Goal: Task Accomplishment & Management: Manage account settings

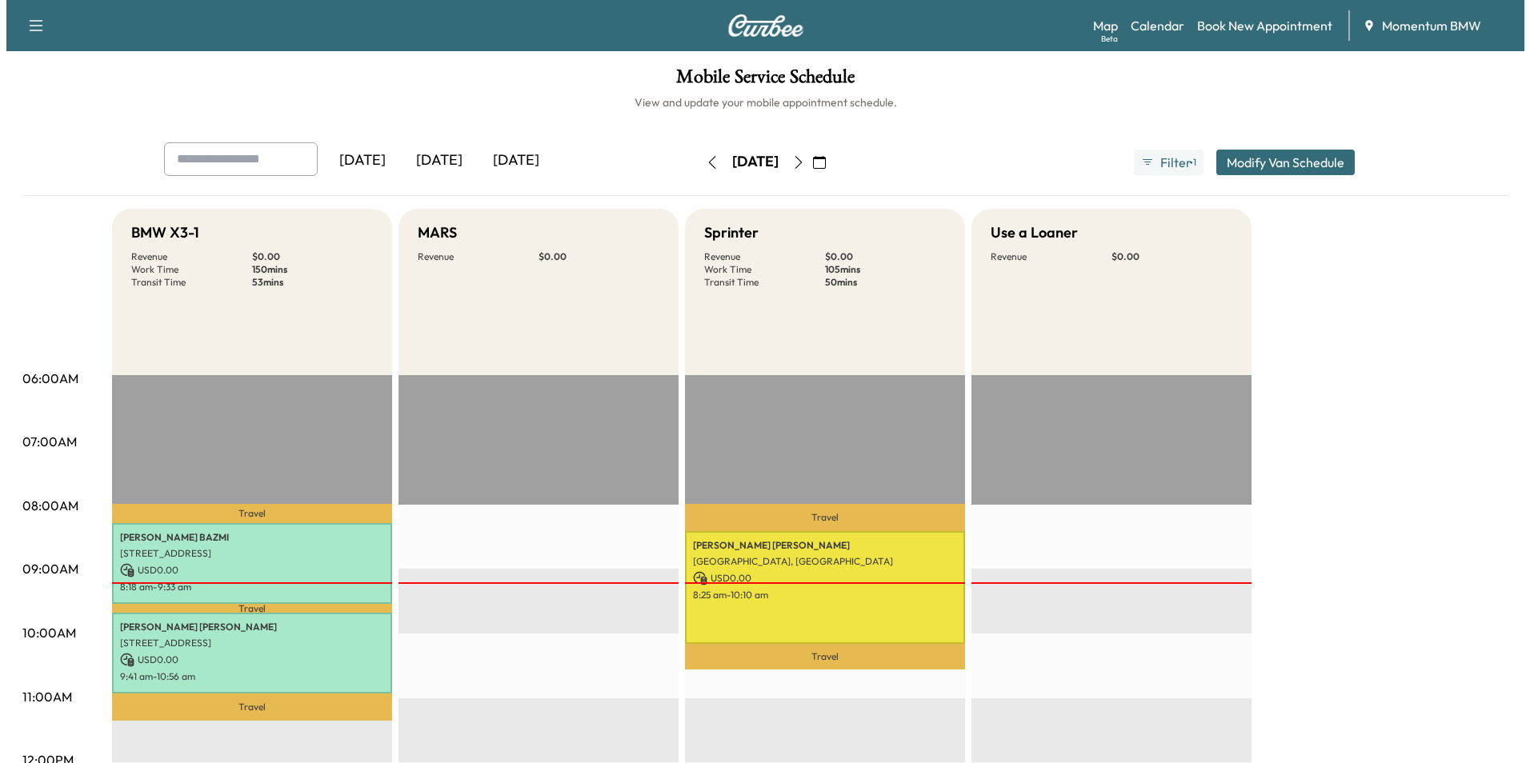
scroll to position [160, 0]
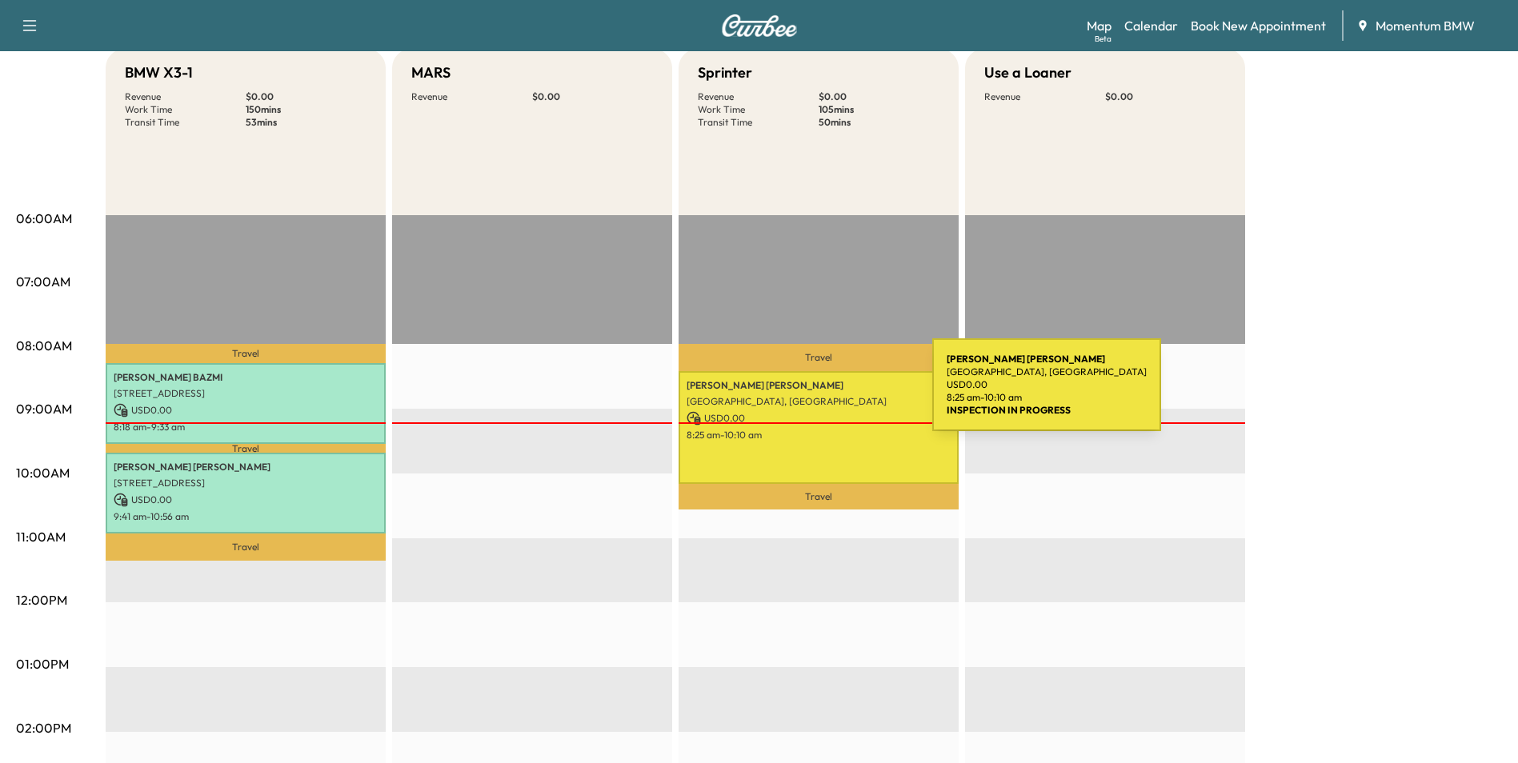
click at [812, 395] on p "[GEOGRAPHIC_DATA], [GEOGRAPHIC_DATA]" at bounding box center [819, 401] width 264 height 13
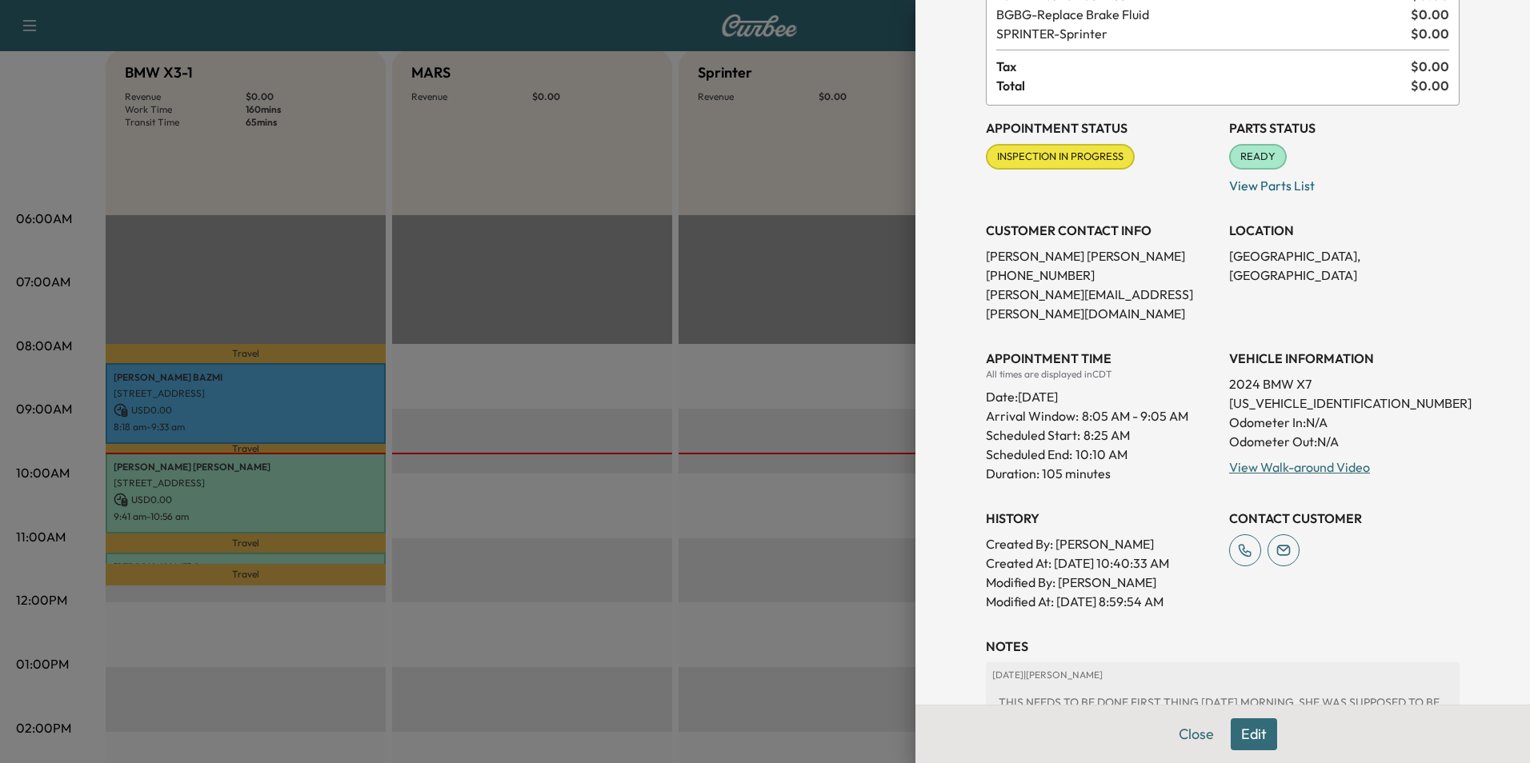
scroll to position [0, 0]
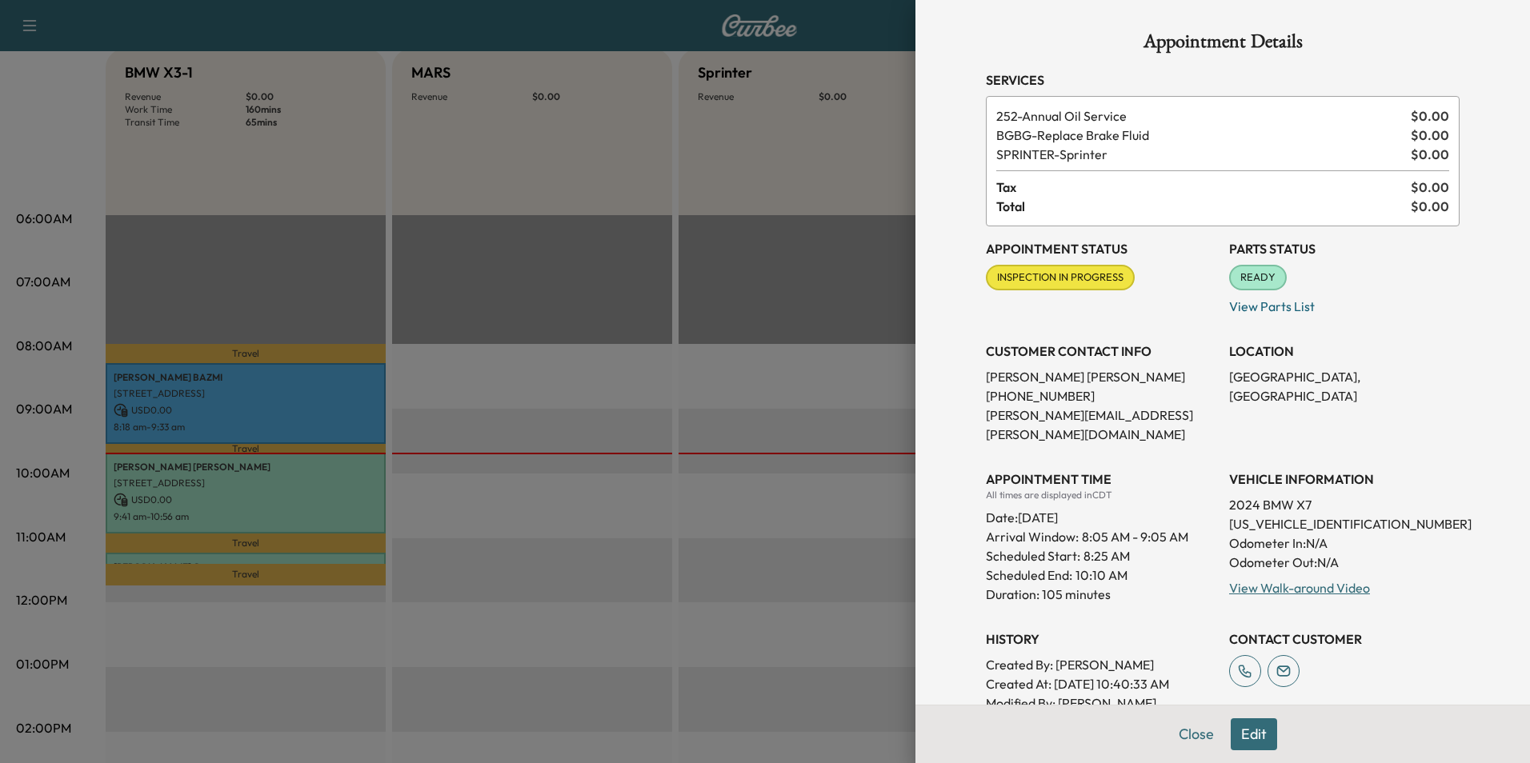
drag, startPoint x: 614, startPoint y: 479, endPoint x: 576, endPoint y: 472, distance: 38.3
click at [612, 479] on div at bounding box center [765, 381] width 1530 height 763
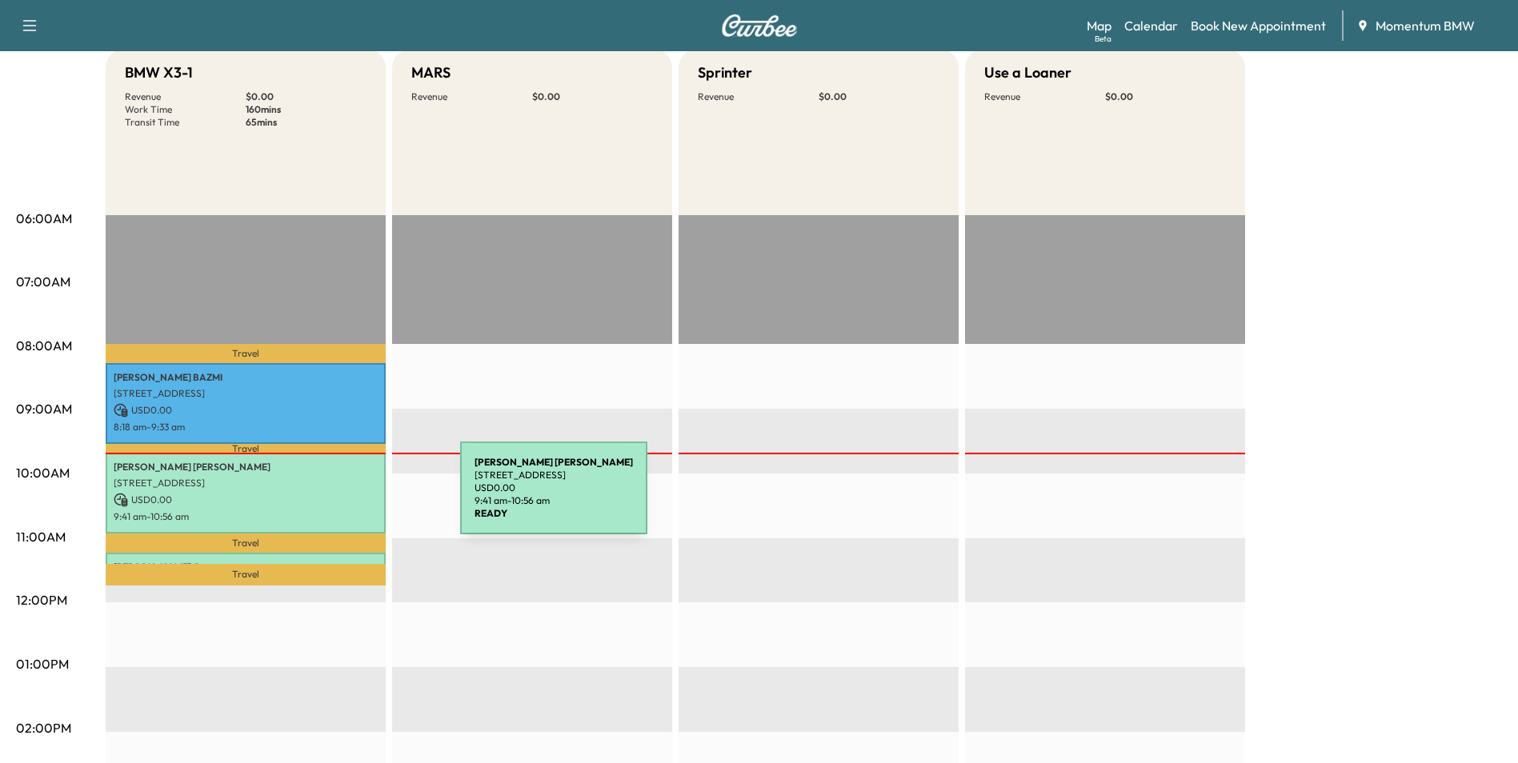
click at [340, 497] on p "USD 0.00" at bounding box center [246, 500] width 264 height 14
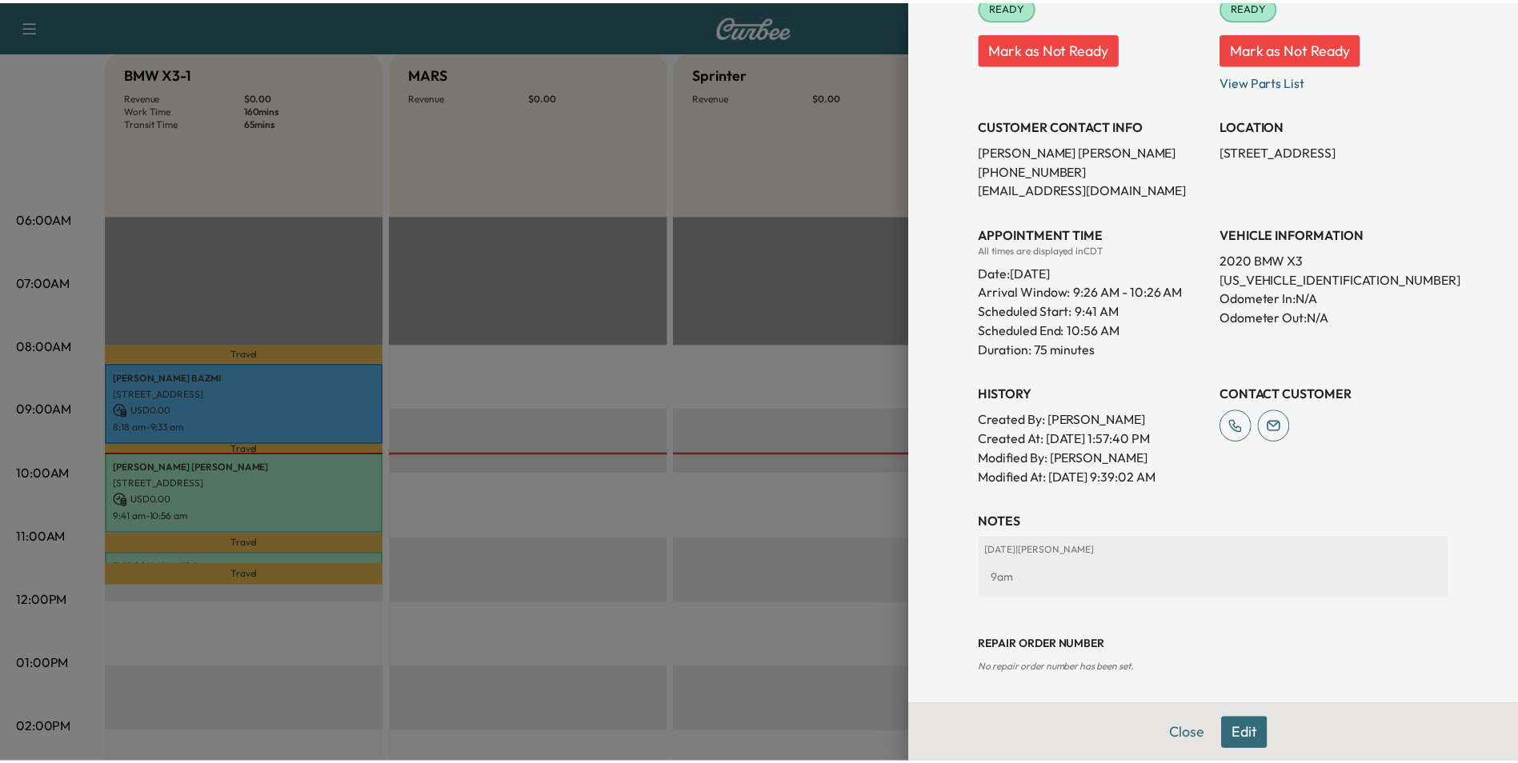
scroll to position [274, 0]
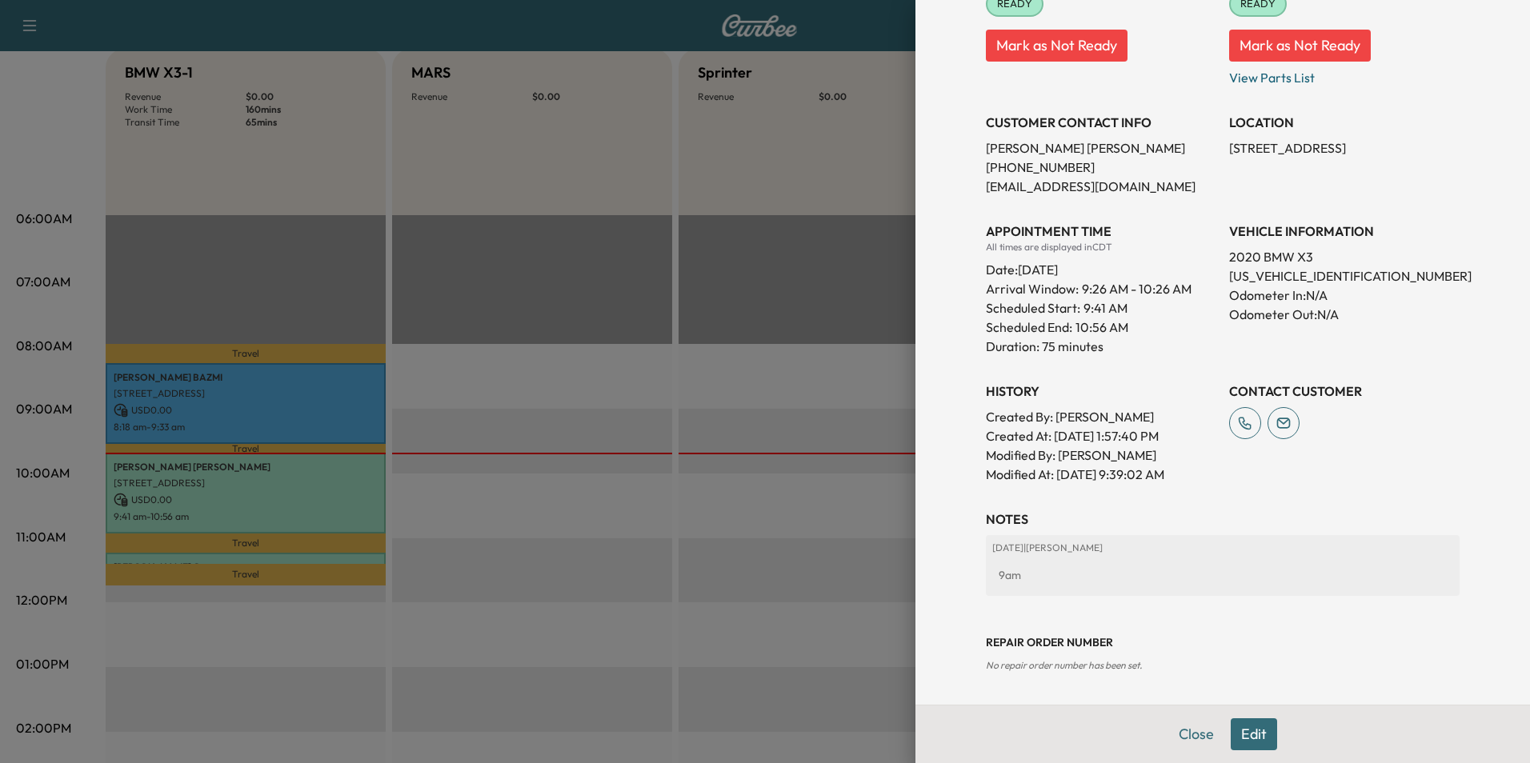
click at [336, 474] on div at bounding box center [765, 381] width 1530 height 763
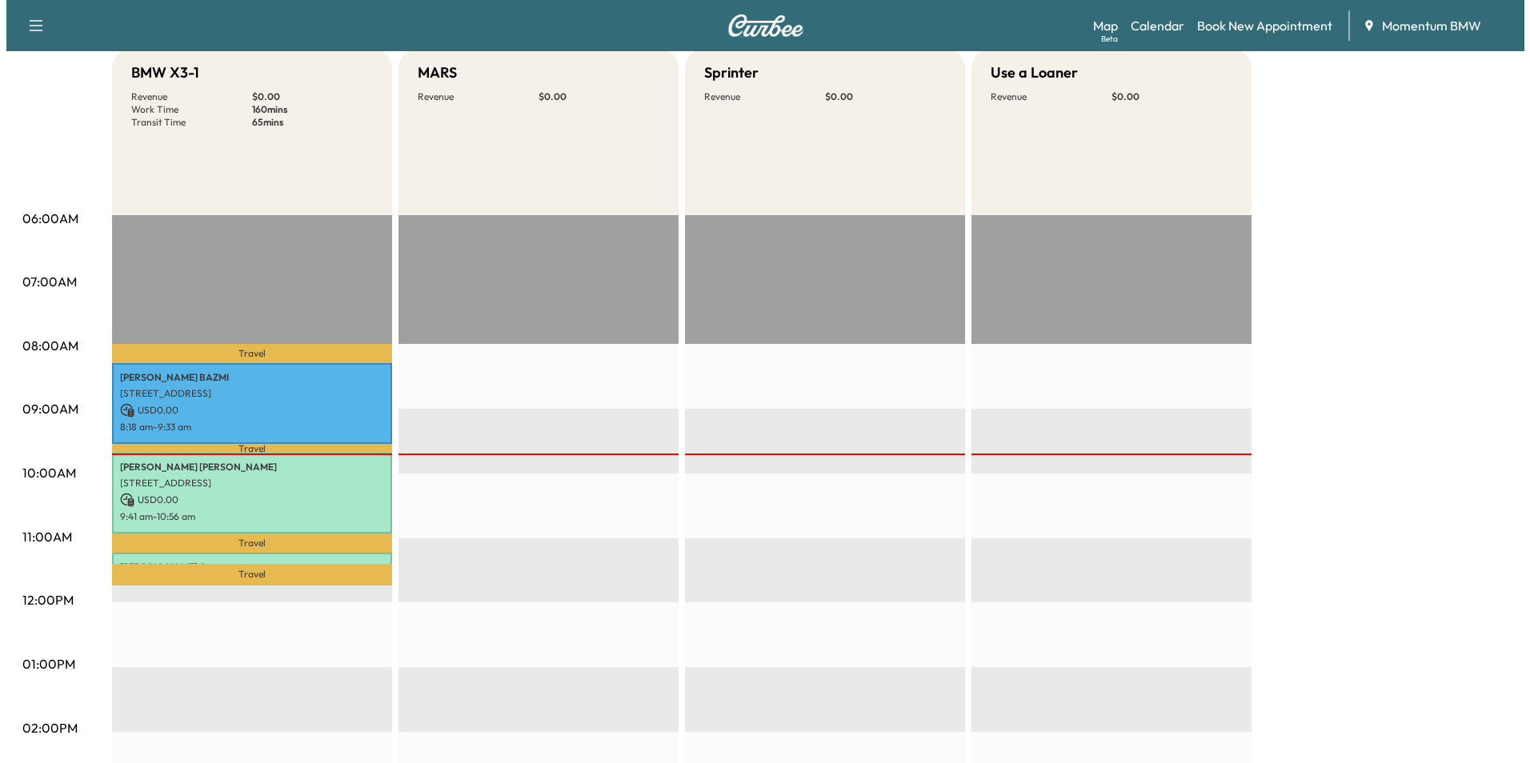
scroll to position [240, 0]
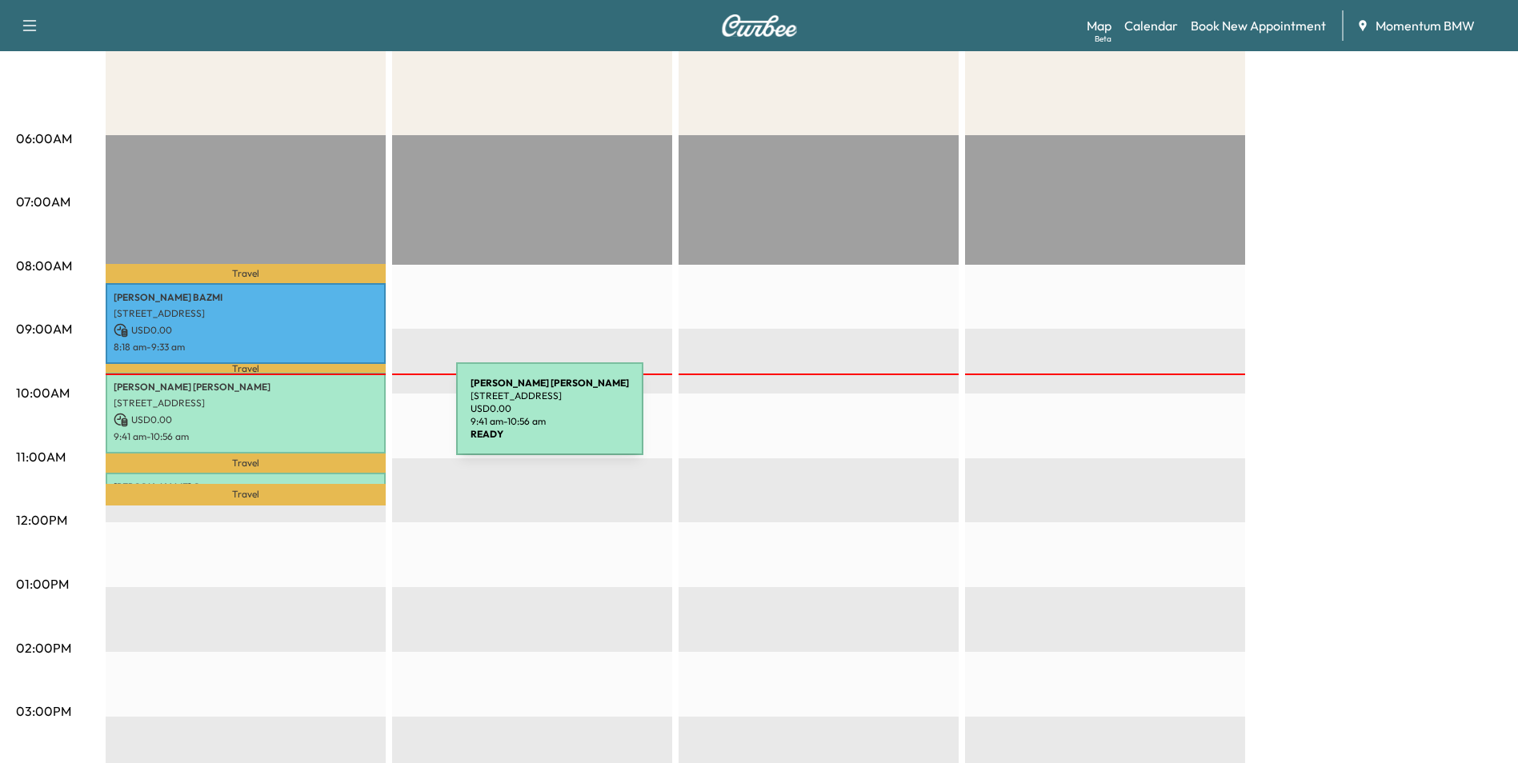
click at [336, 419] on p "USD 0.00" at bounding box center [246, 420] width 264 height 14
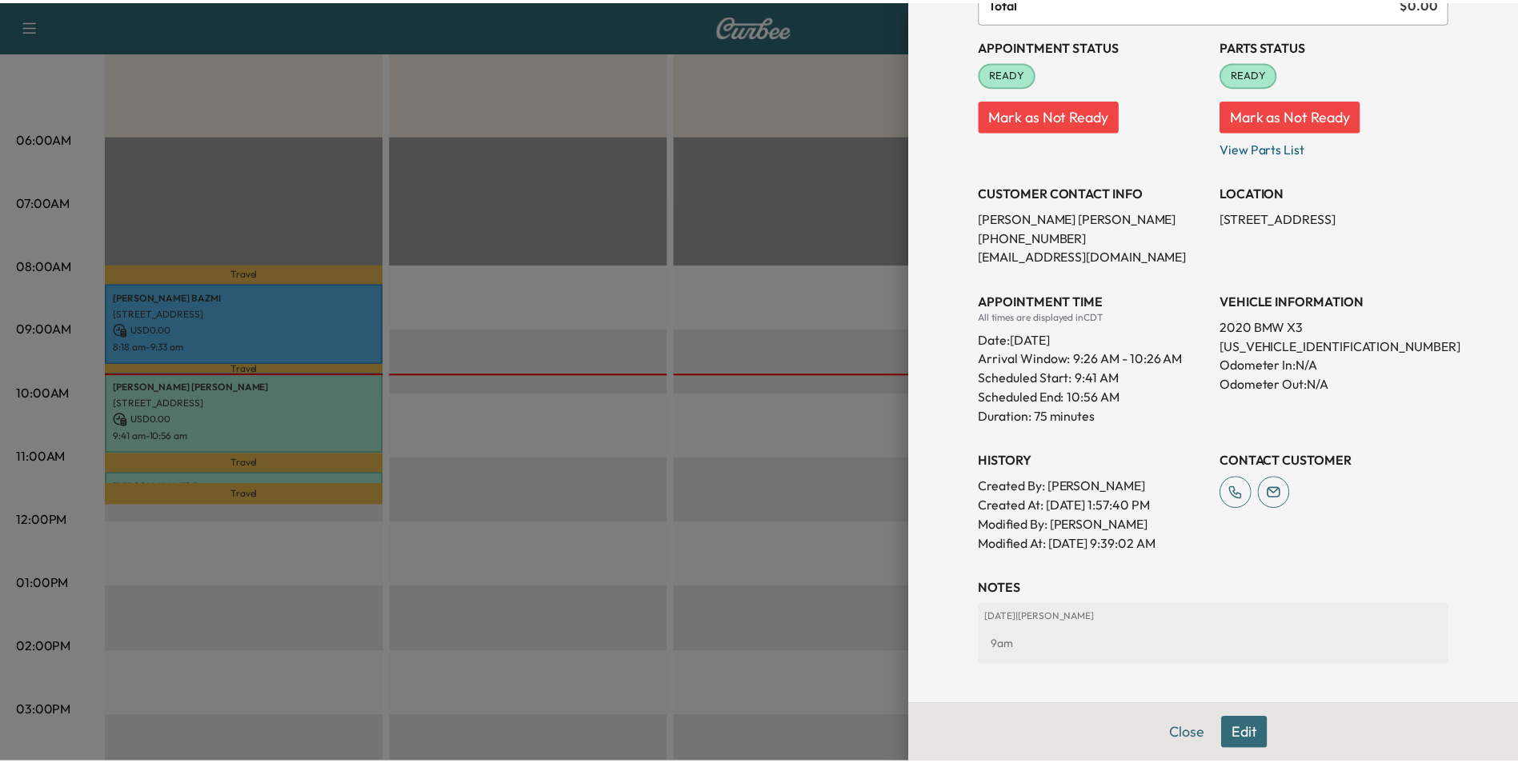
scroll to position [274, 0]
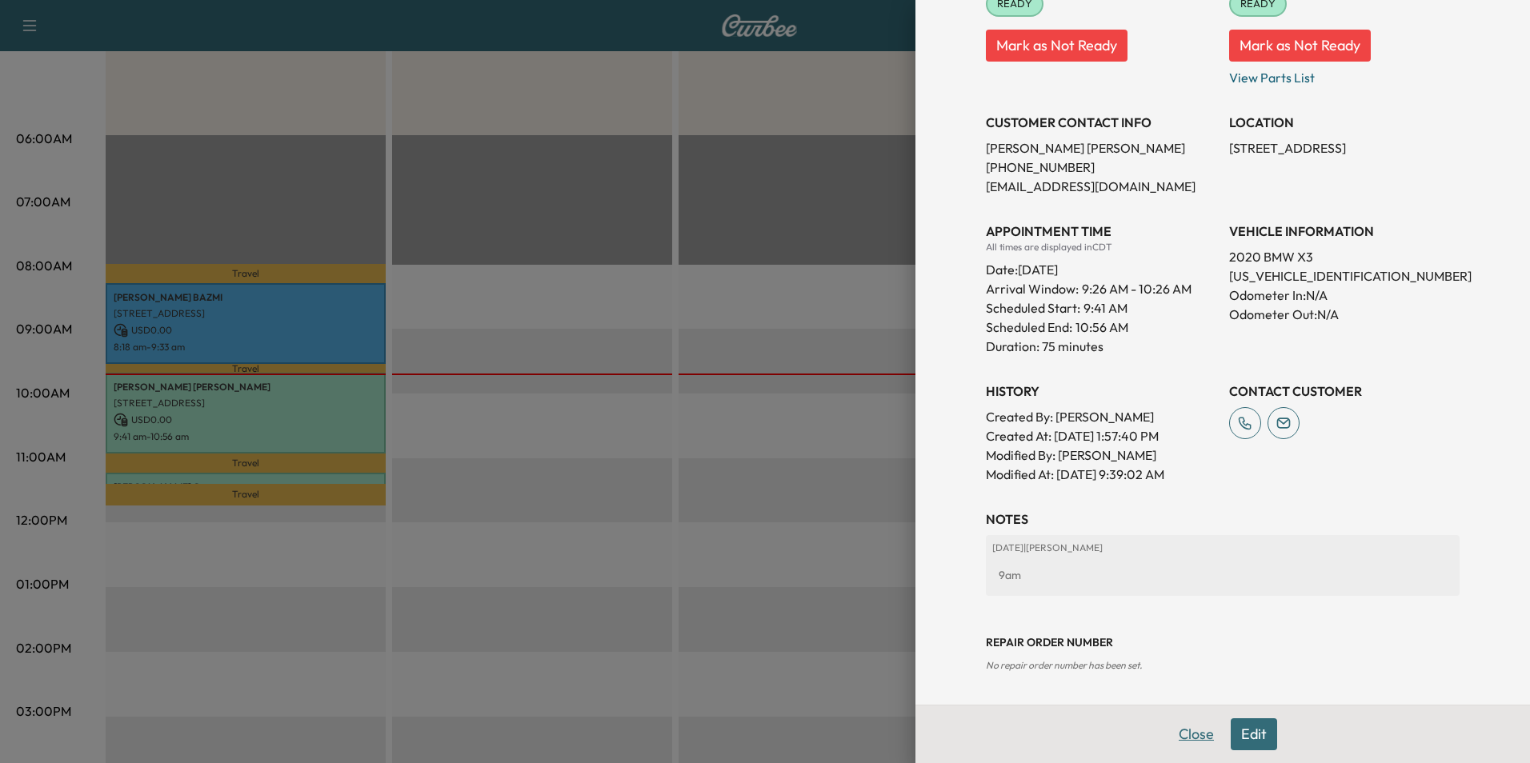
click at [1188, 738] on button "Close" at bounding box center [1196, 735] width 56 height 32
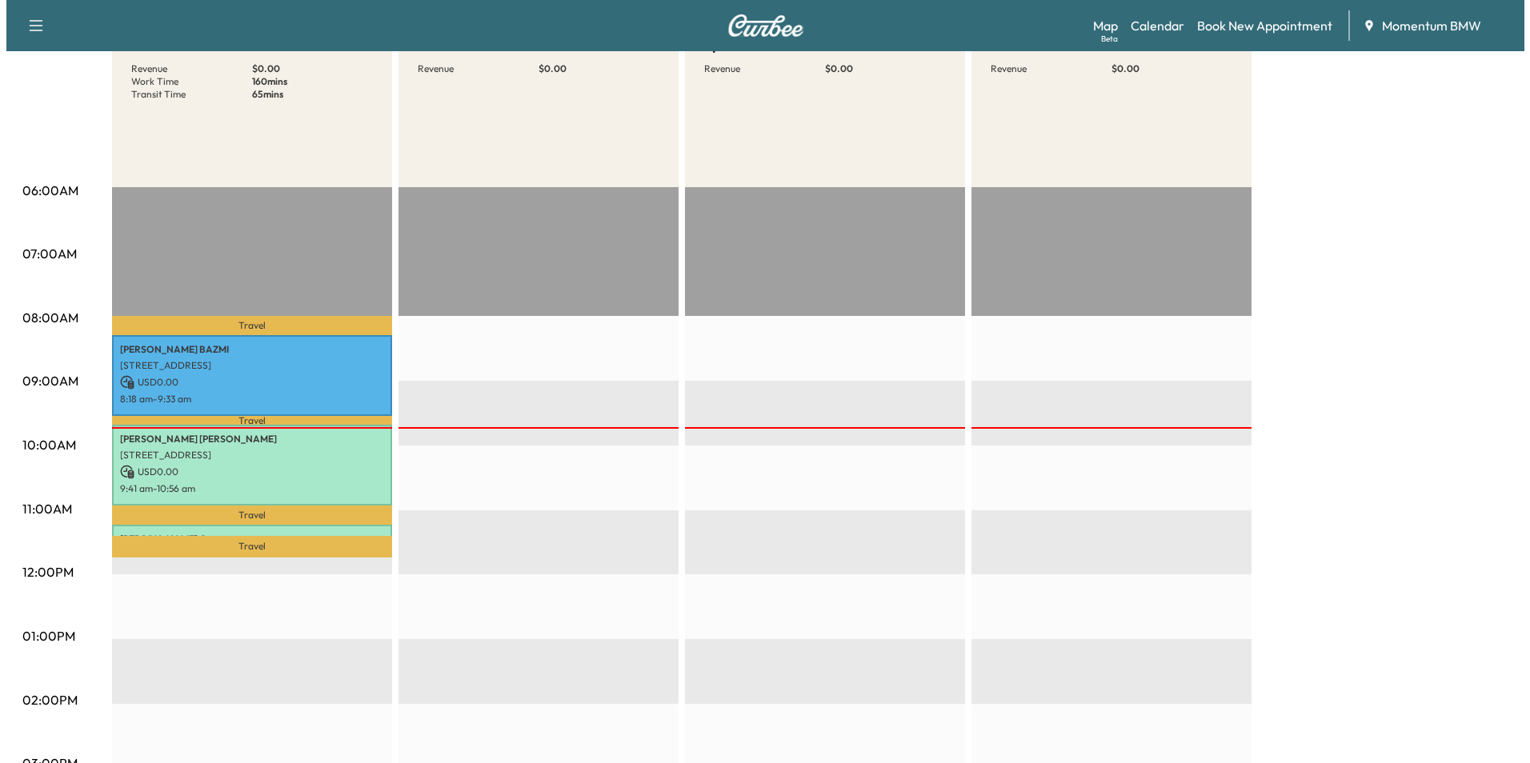
scroll to position [160, 0]
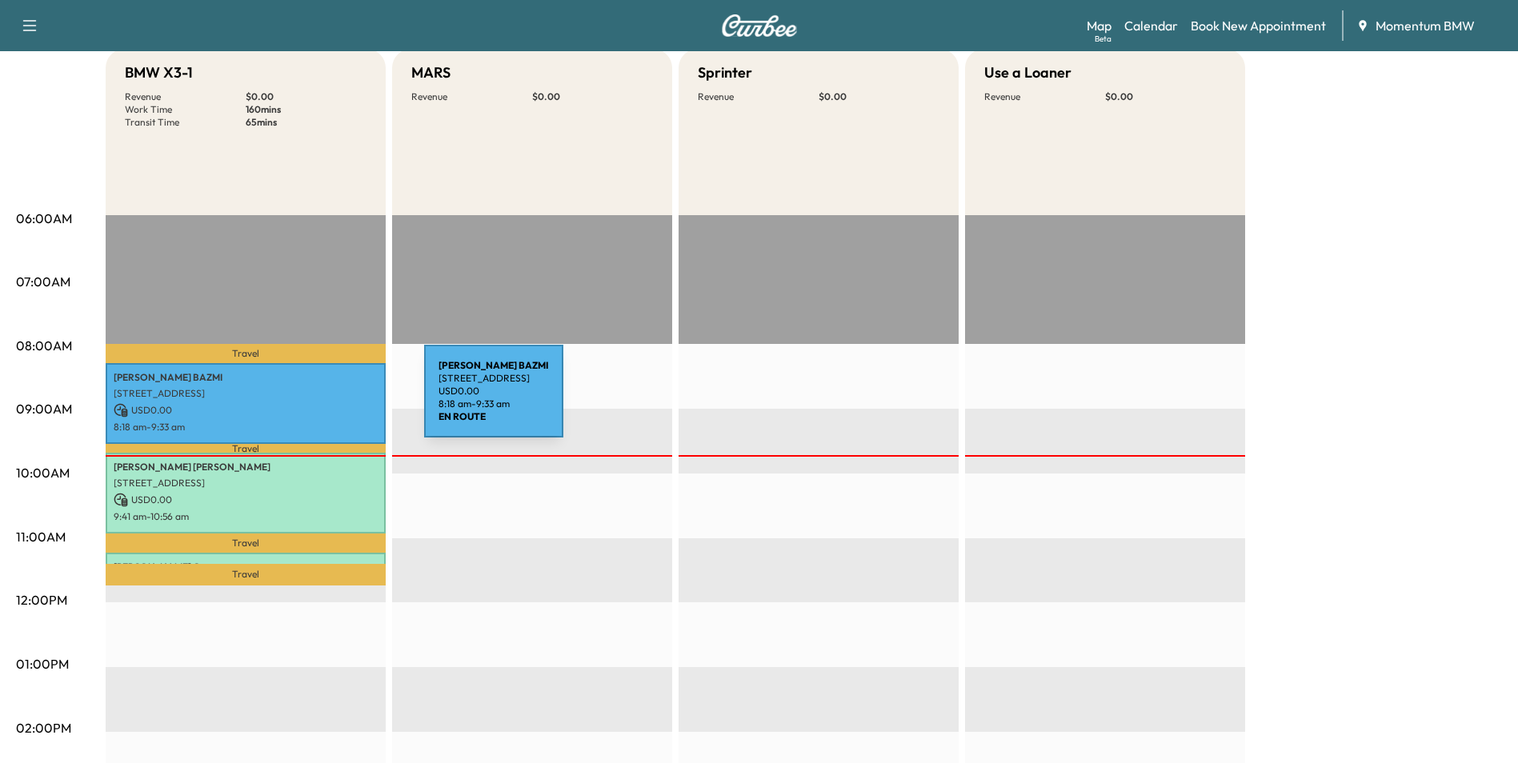
click at [304, 401] on div "[PERSON_NAME] [STREET_ADDRESS][PERSON_NAME] USD 0.00 8:18 am - 9:33 am" at bounding box center [246, 403] width 280 height 81
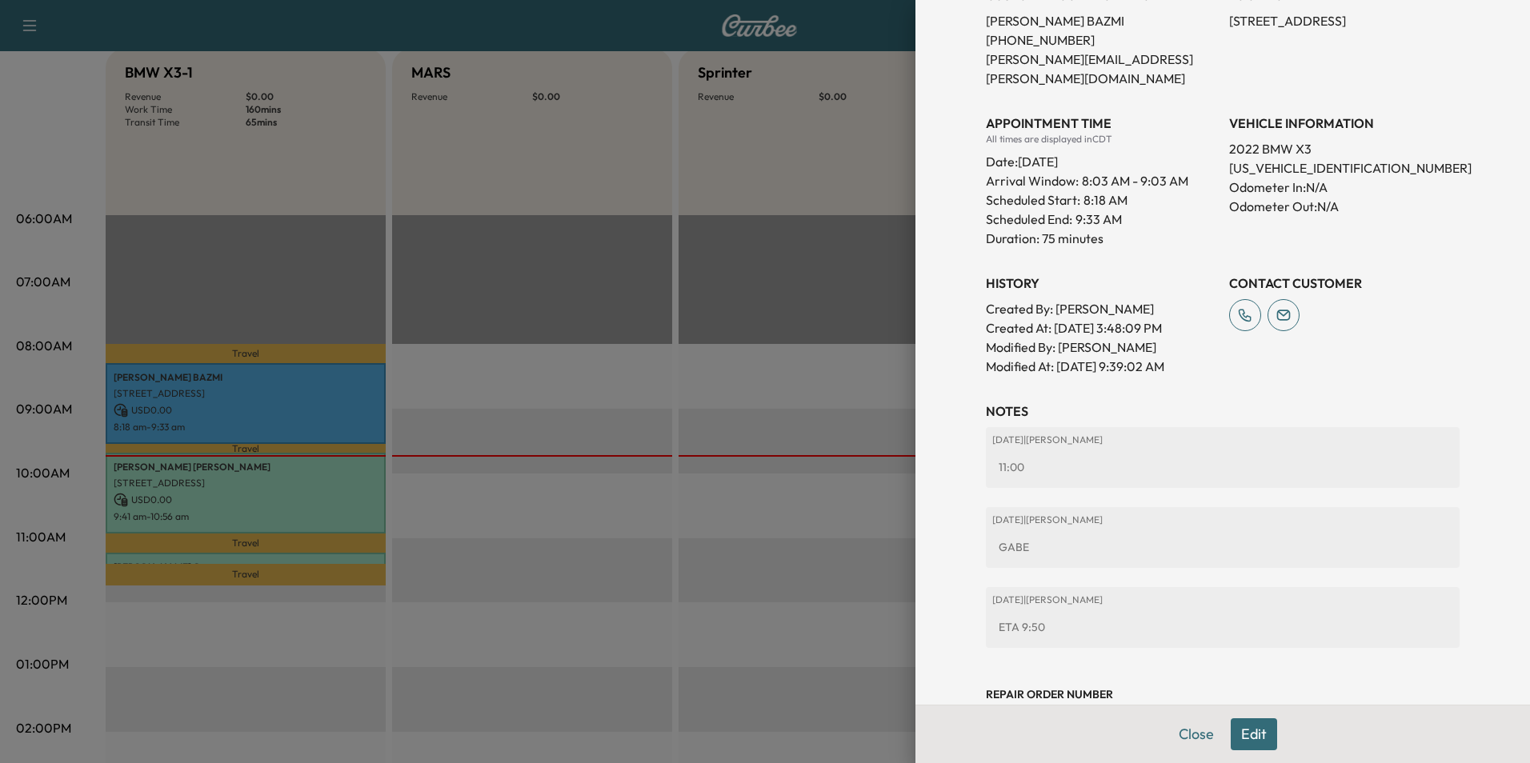
scroll to position [389, 0]
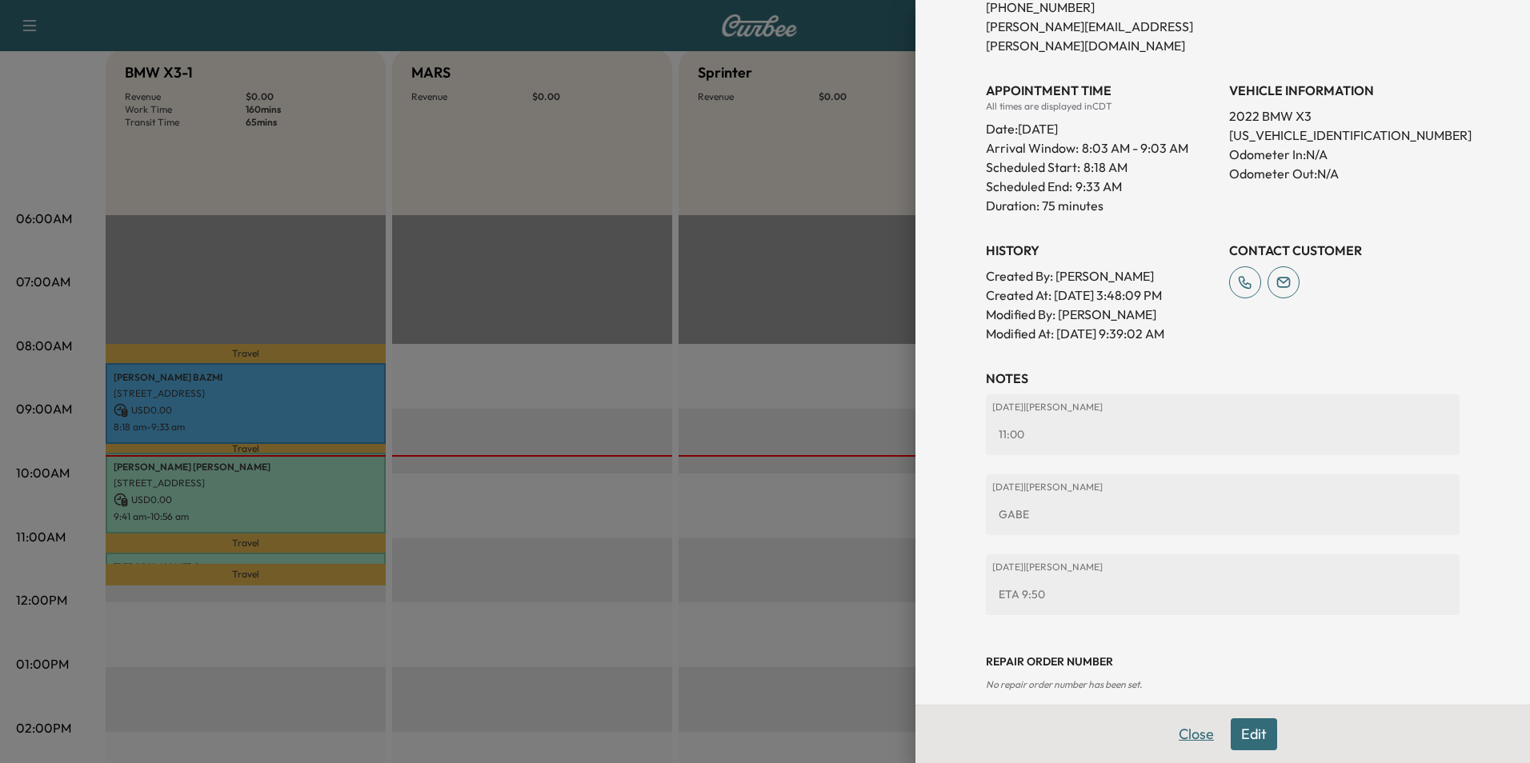
click at [1189, 731] on button "Close" at bounding box center [1196, 735] width 56 height 32
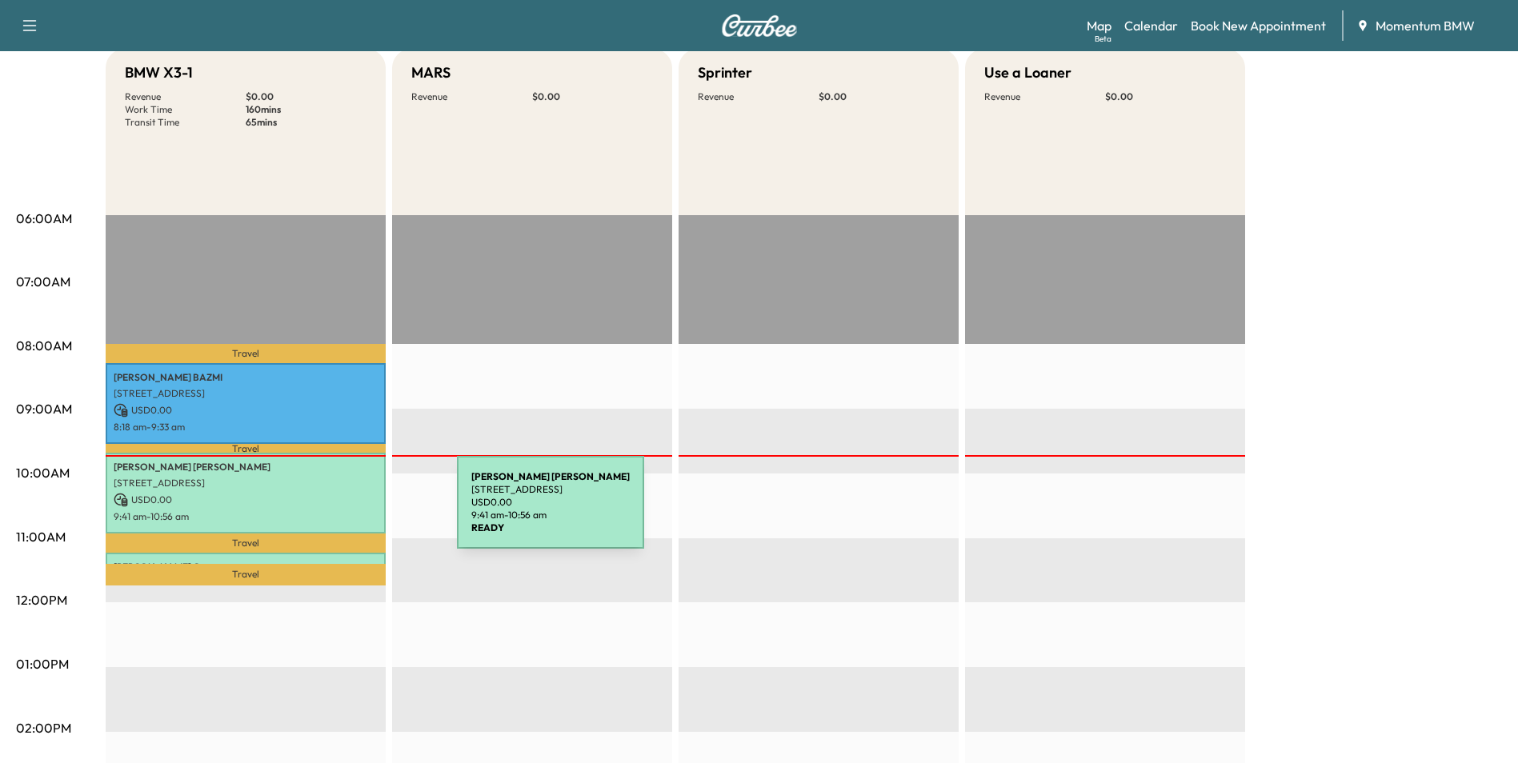
click at [337, 512] on p "9:41 am - 10:56 am" at bounding box center [246, 517] width 264 height 13
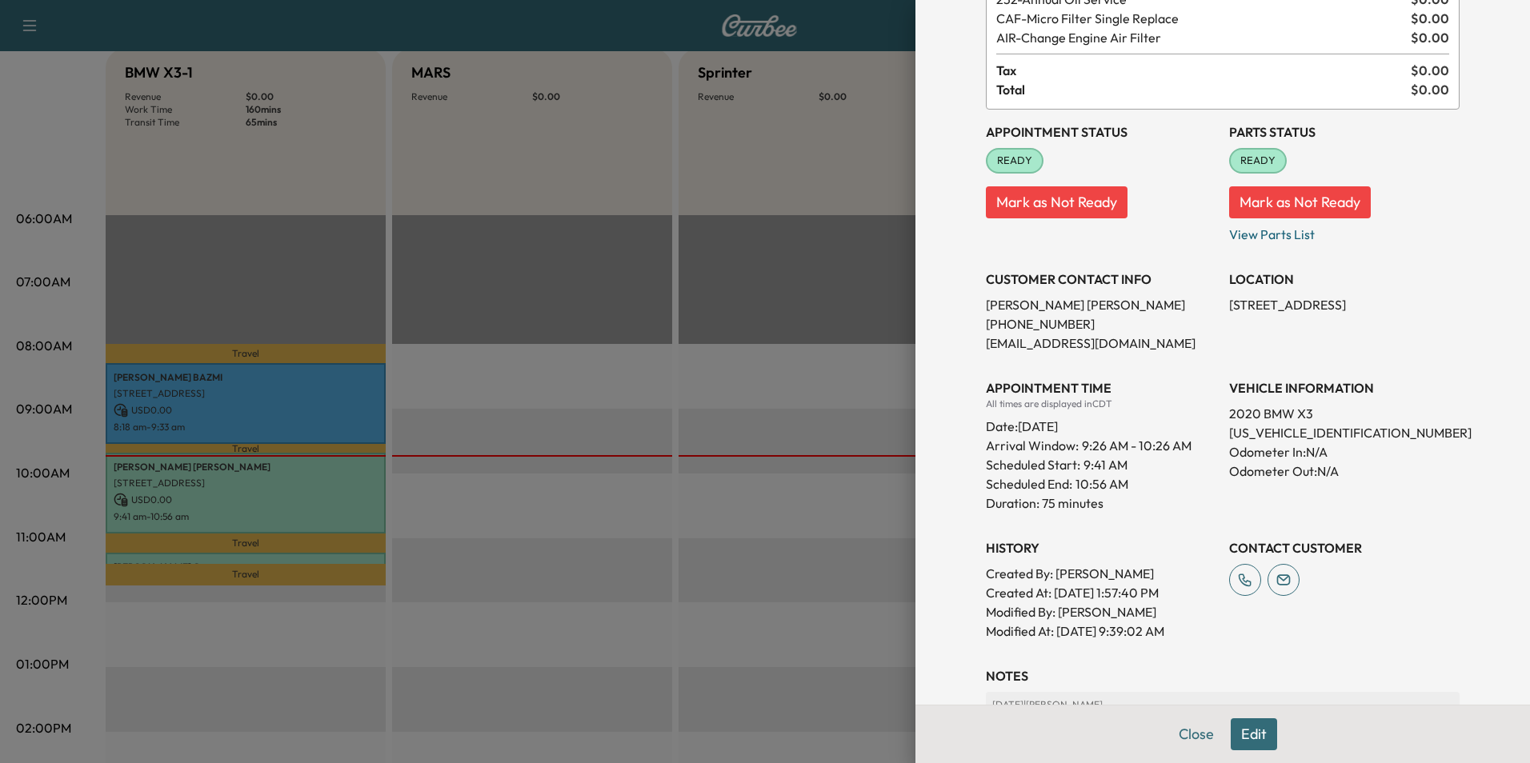
scroll to position [274, 0]
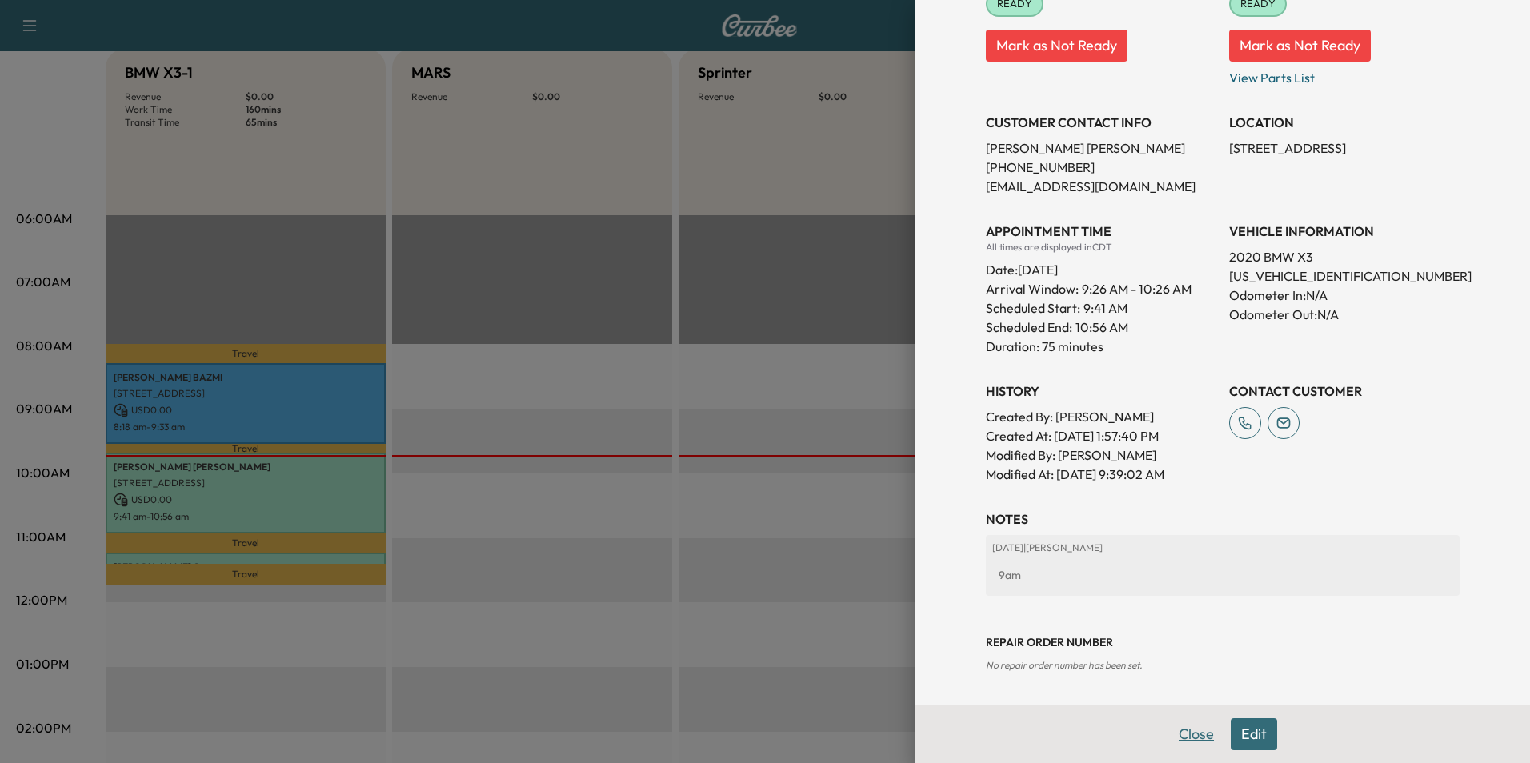
click at [1192, 739] on button "Close" at bounding box center [1196, 735] width 56 height 32
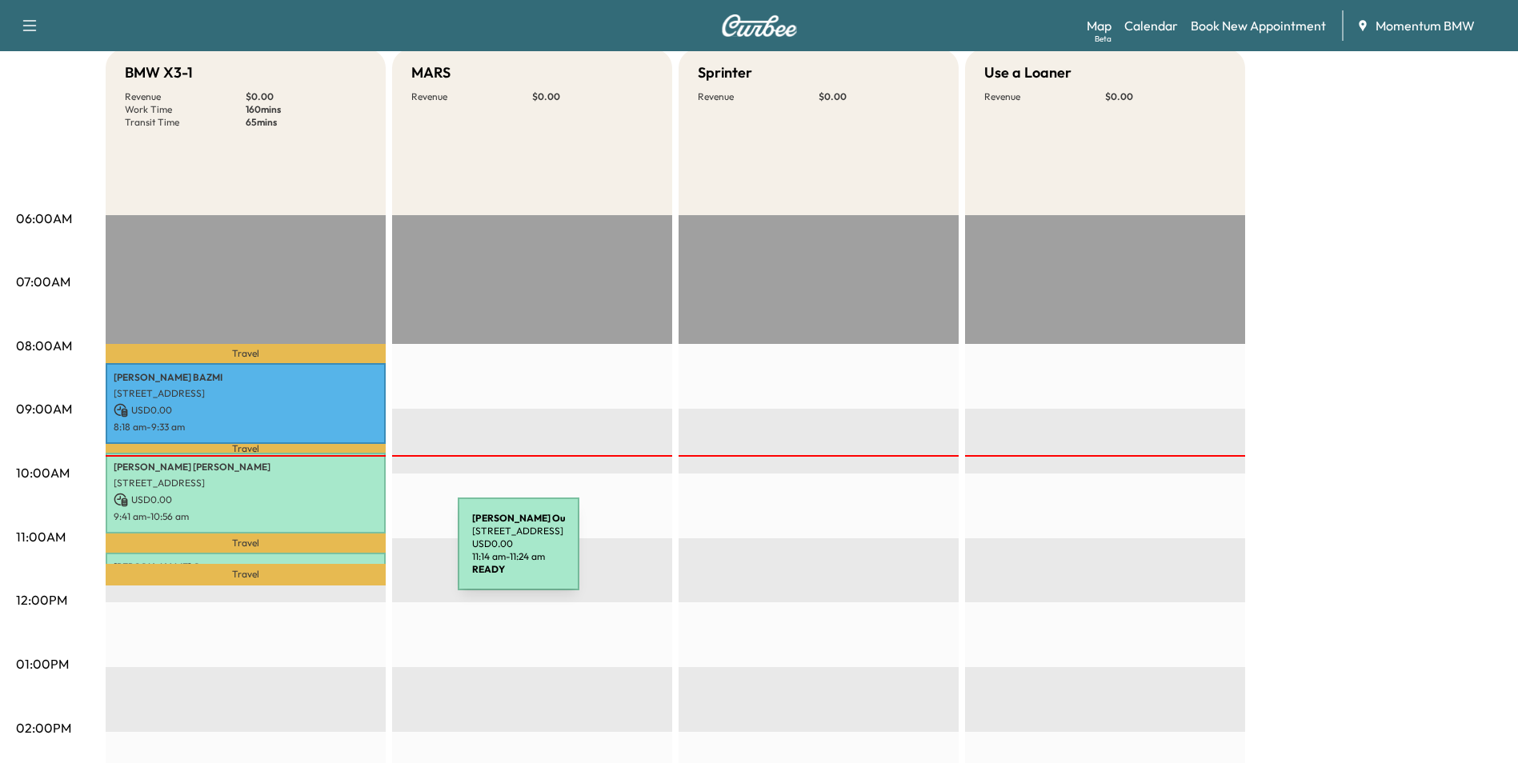
click at [338, 554] on div "[PERSON_NAME] Ou [STREET_ADDRESS] USD 0.00 11:14 am - 11:24 am" at bounding box center [246, 561] width 280 height 16
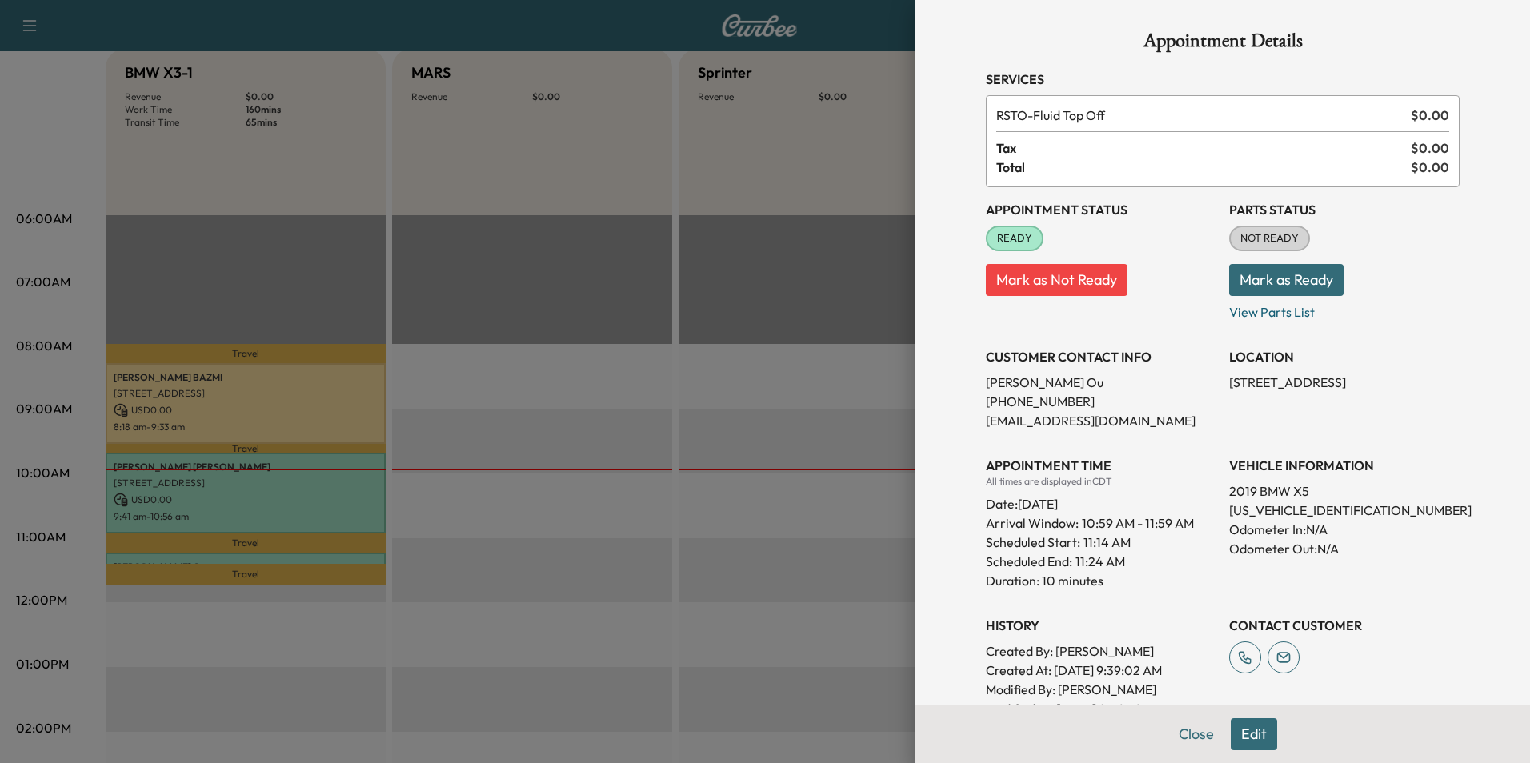
scroll to position [0, 0]
click at [1183, 736] on button "Close" at bounding box center [1196, 735] width 56 height 32
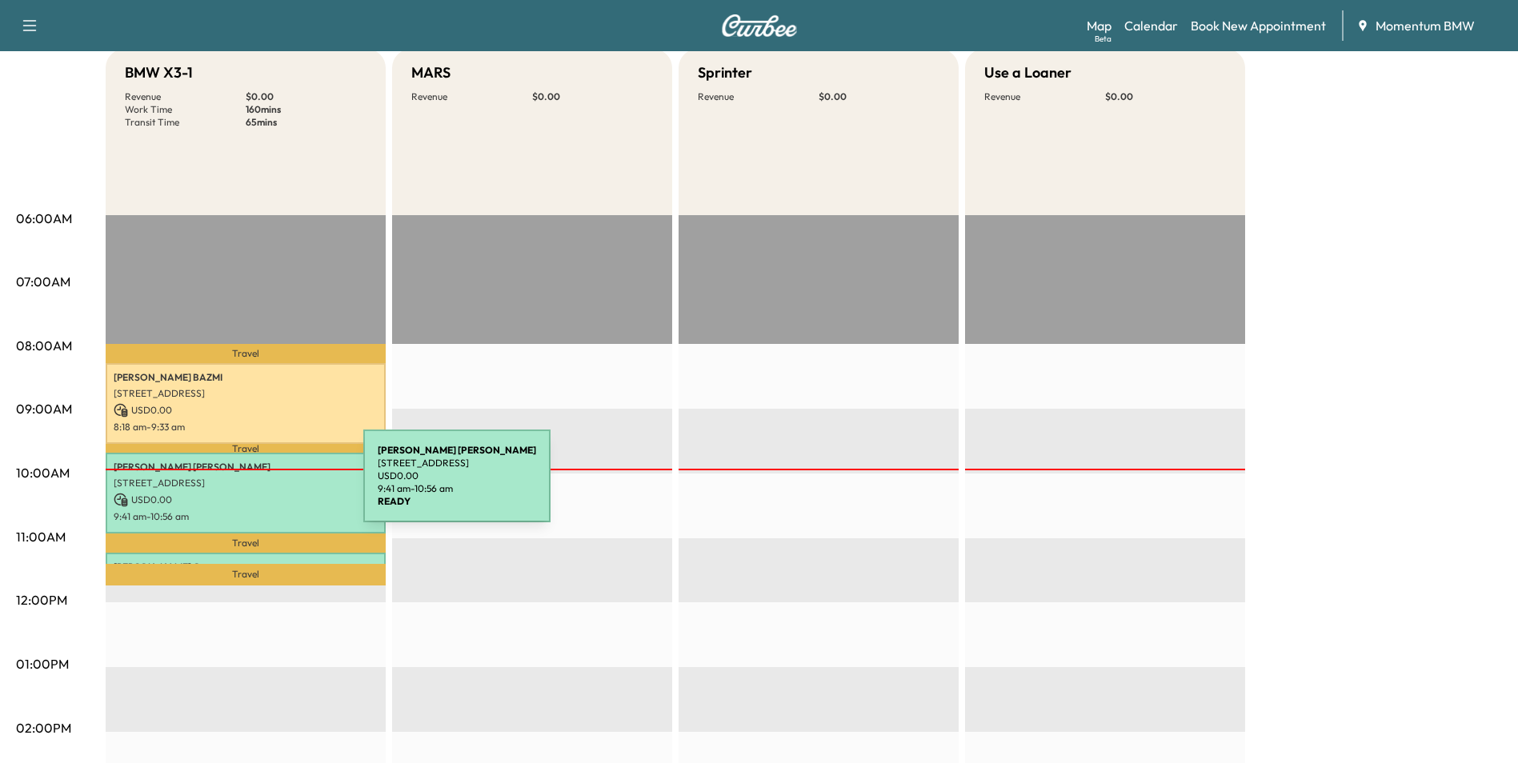
click at [243, 486] on p "[STREET_ADDRESS]" at bounding box center [246, 483] width 264 height 13
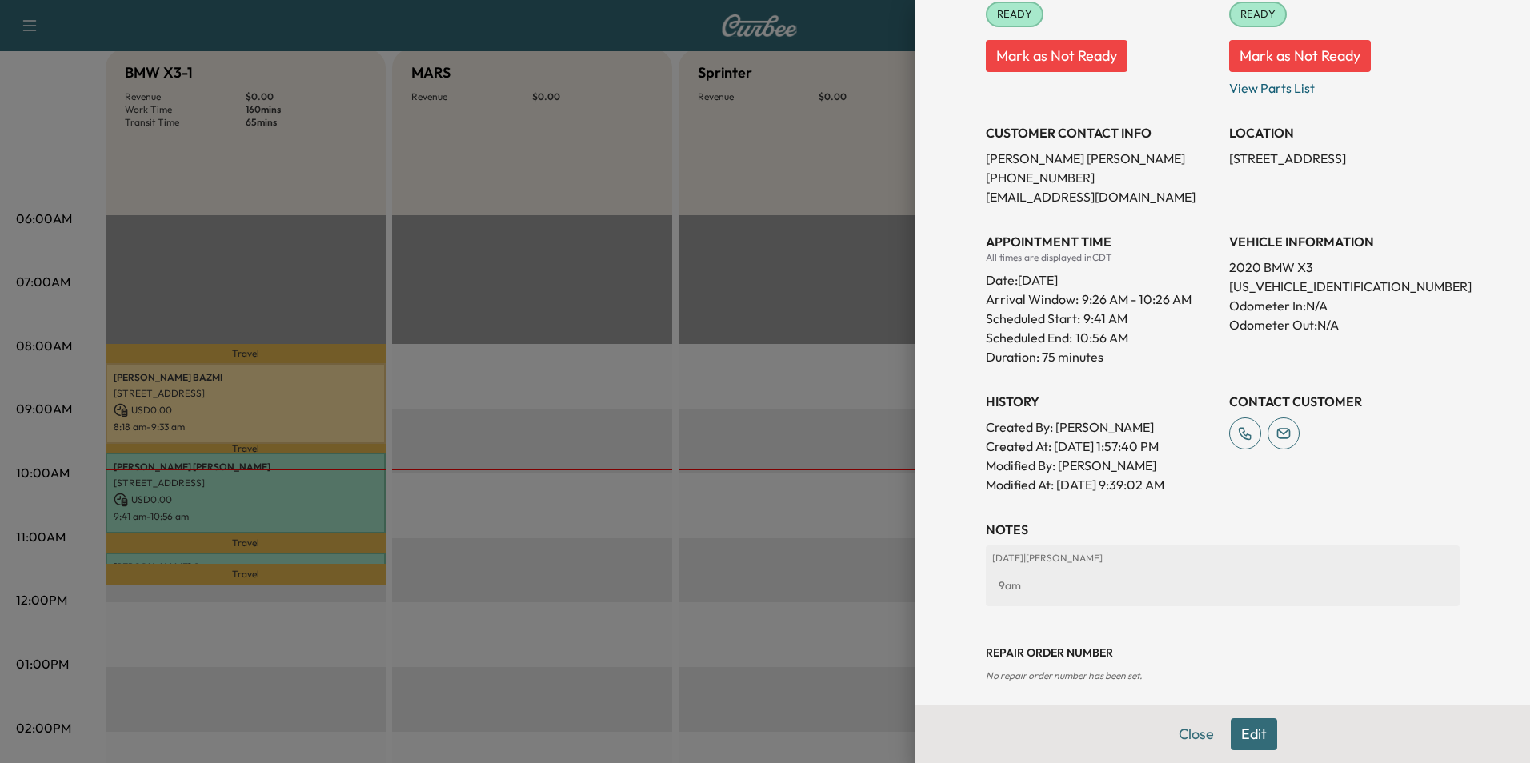
scroll to position [274, 0]
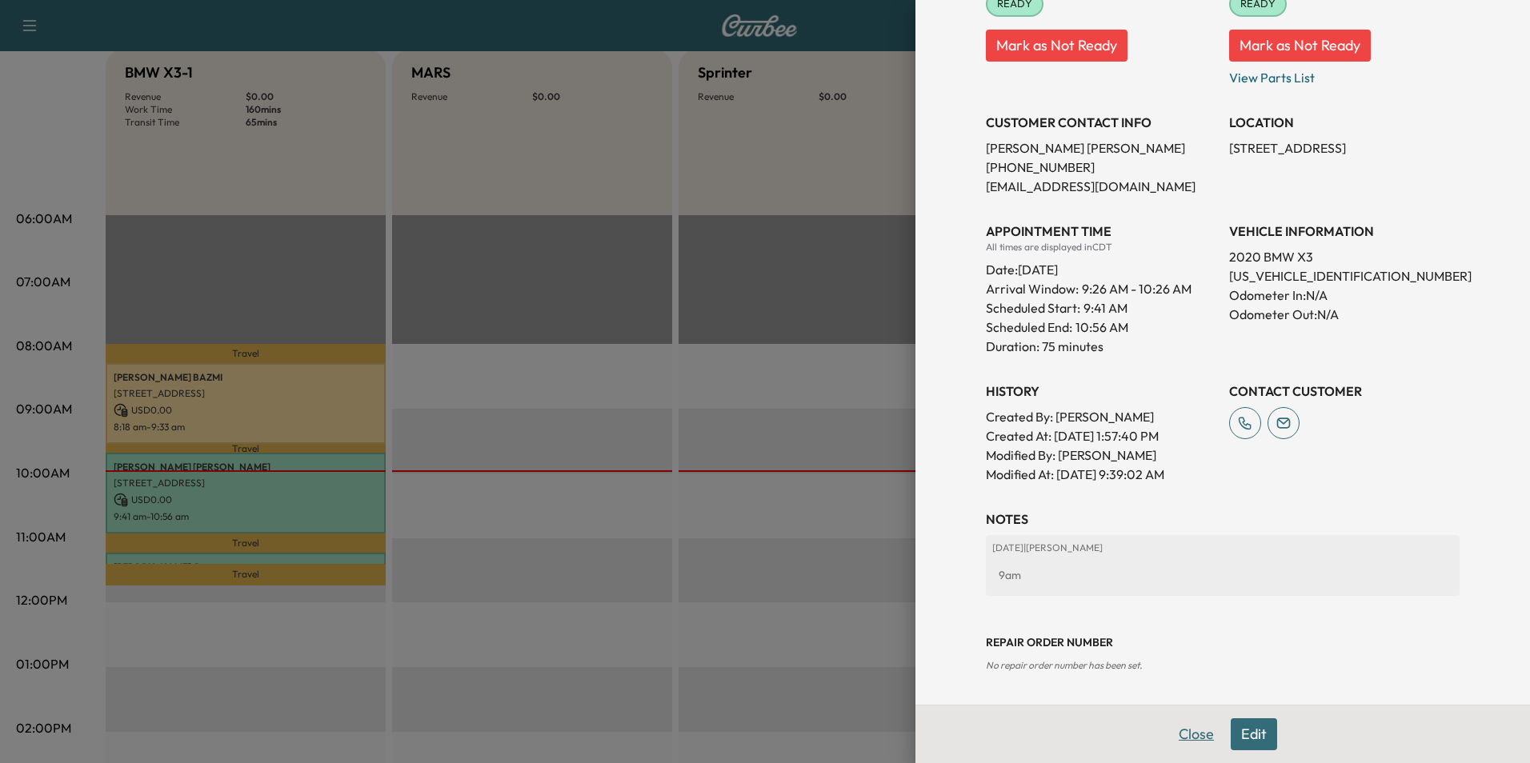
click at [1180, 734] on button "Close" at bounding box center [1196, 735] width 56 height 32
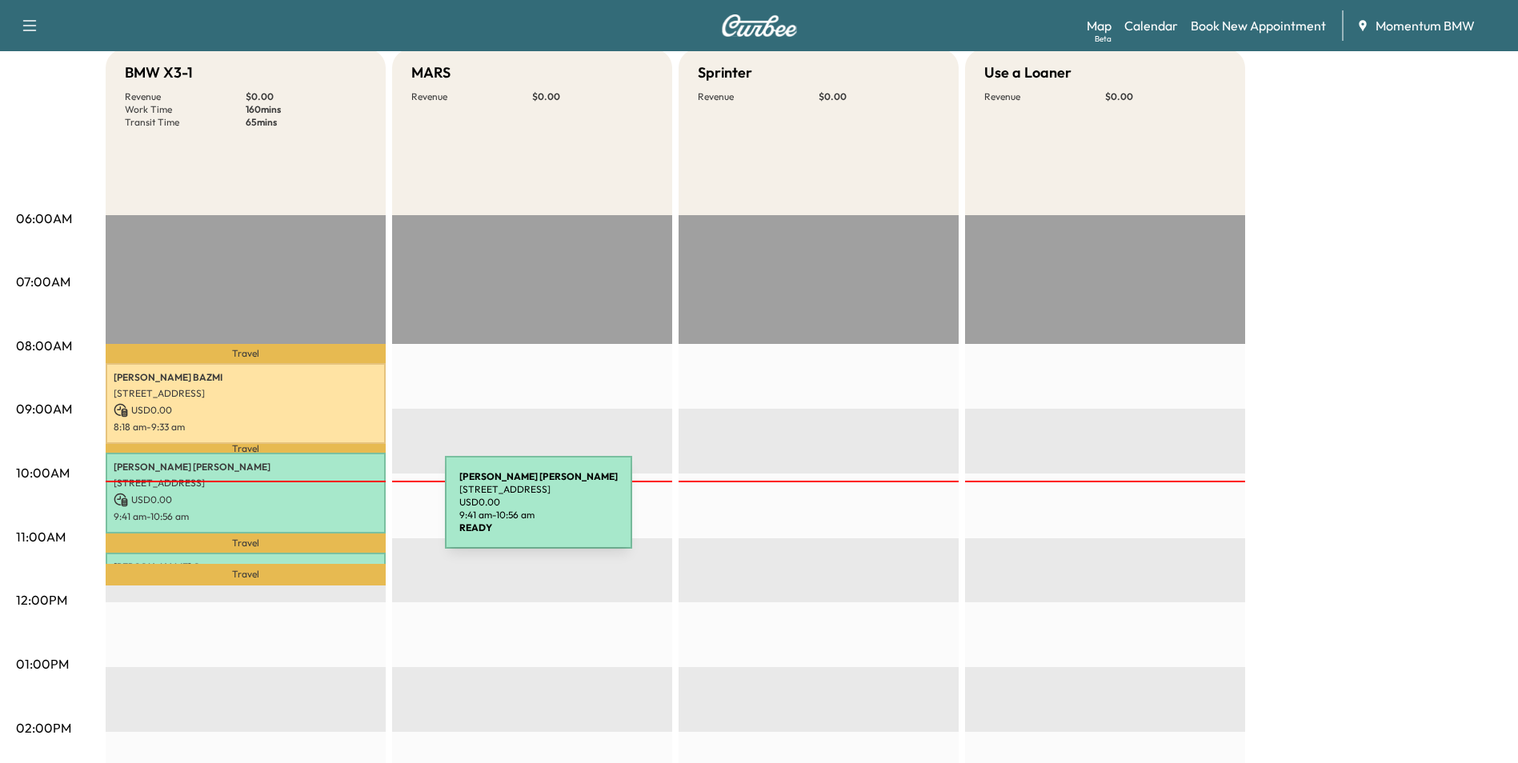
click at [325, 512] on p "9:41 am - 10:56 am" at bounding box center [246, 517] width 264 height 13
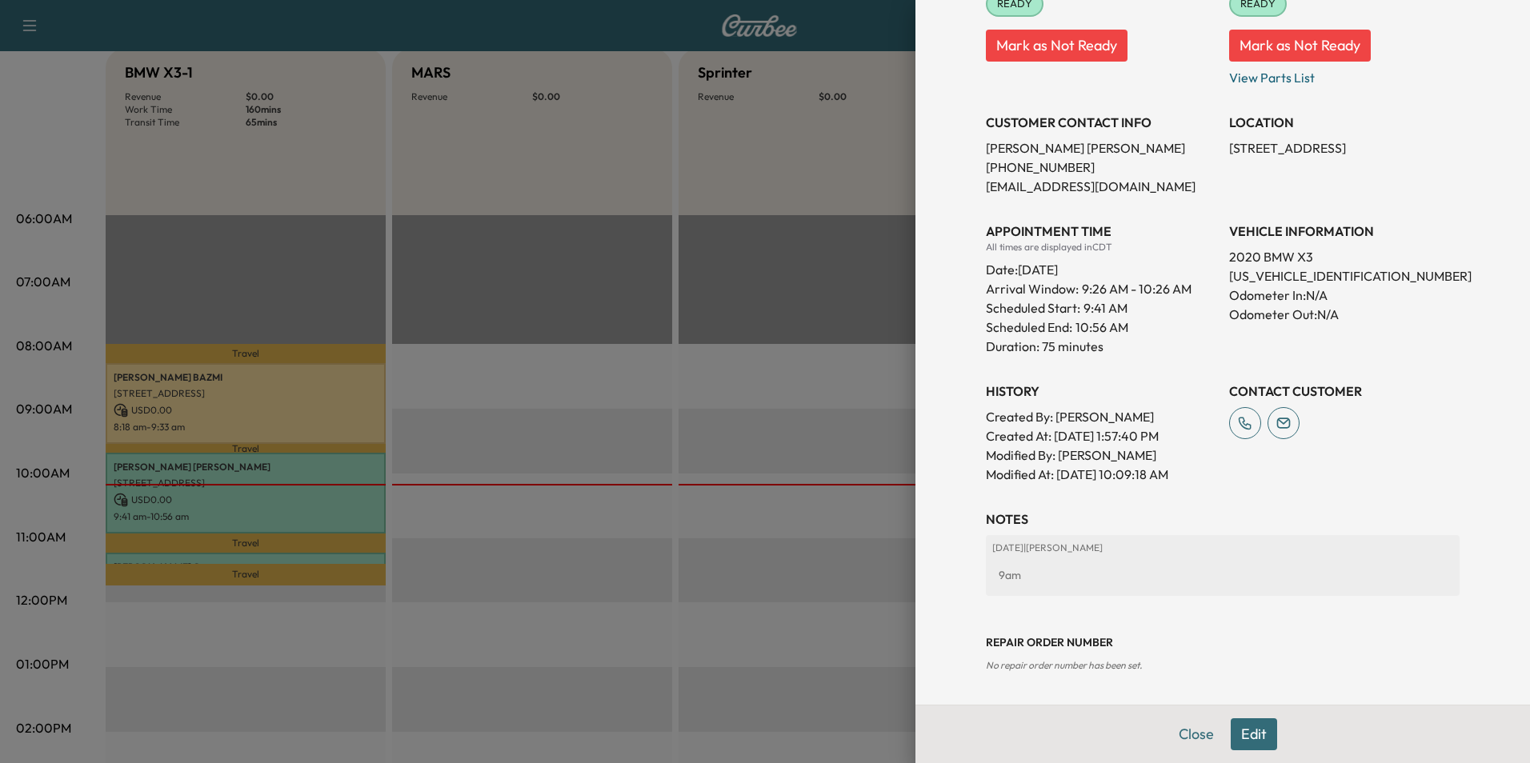
click at [1184, 724] on button "Close" at bounding box center [1196, 735] width 56 height 32
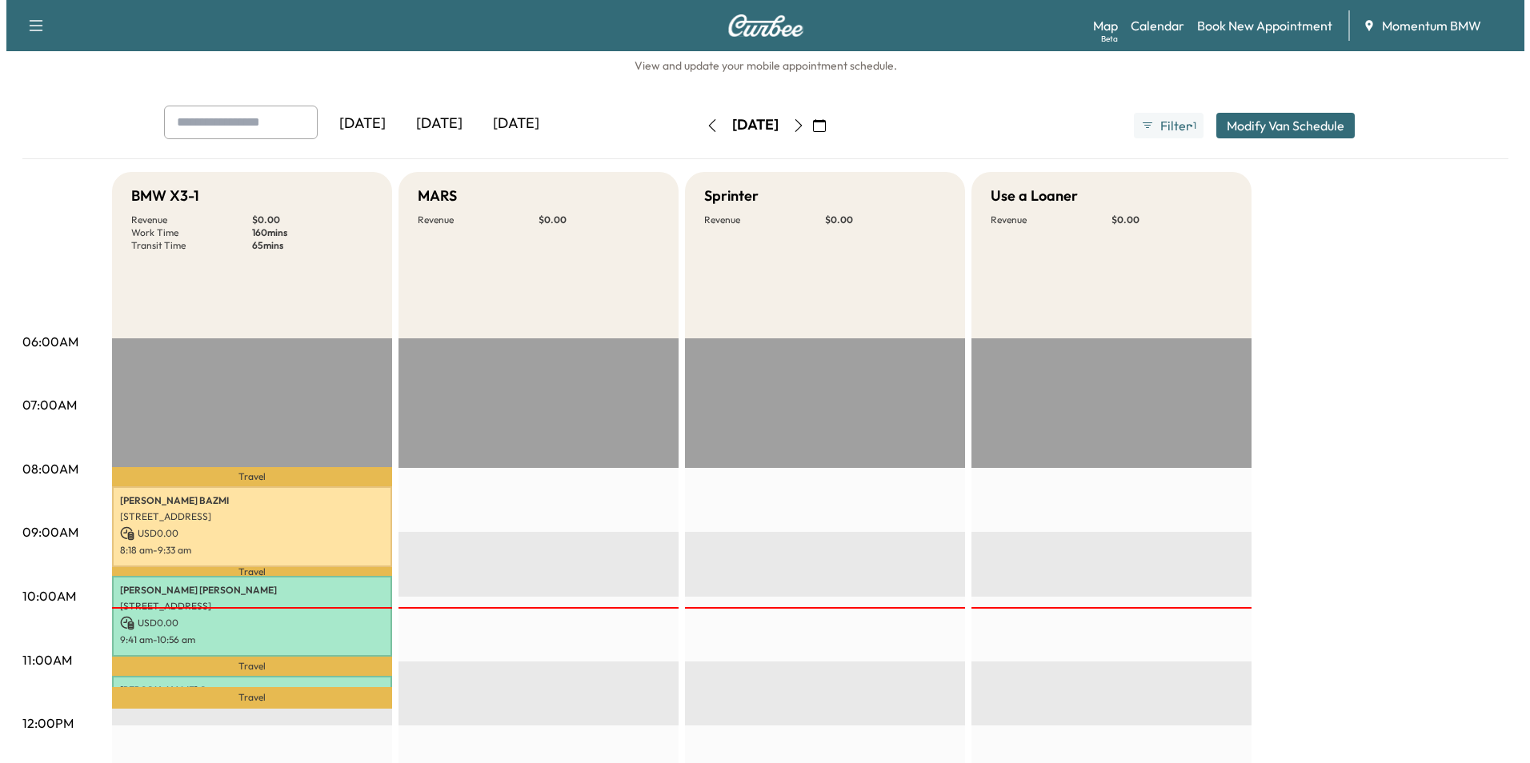
scroll to position [0, 0]
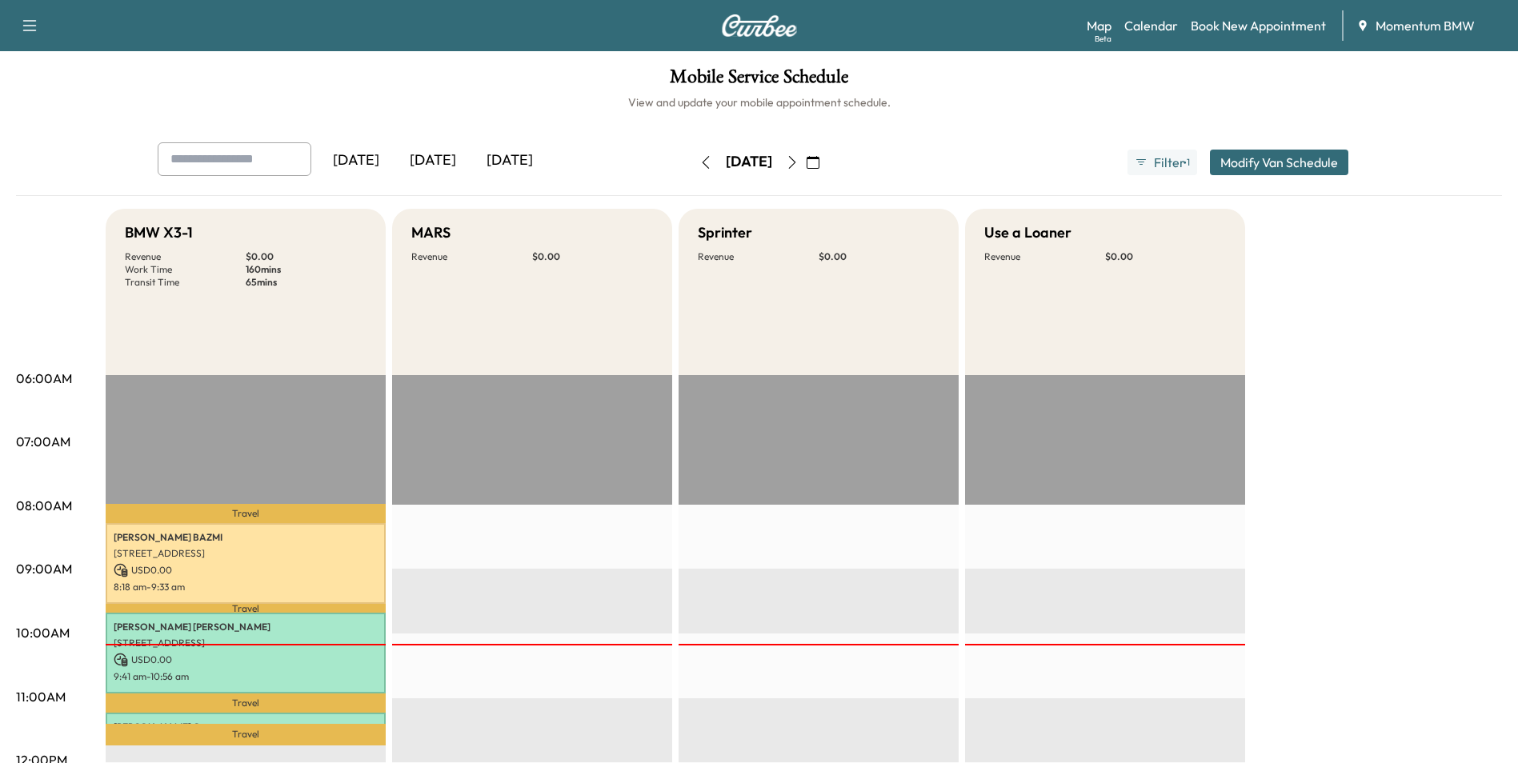
click at [1300, 162] on button "Modify Van Schedule" at bounding box center [1279, 163] width 138 height 26
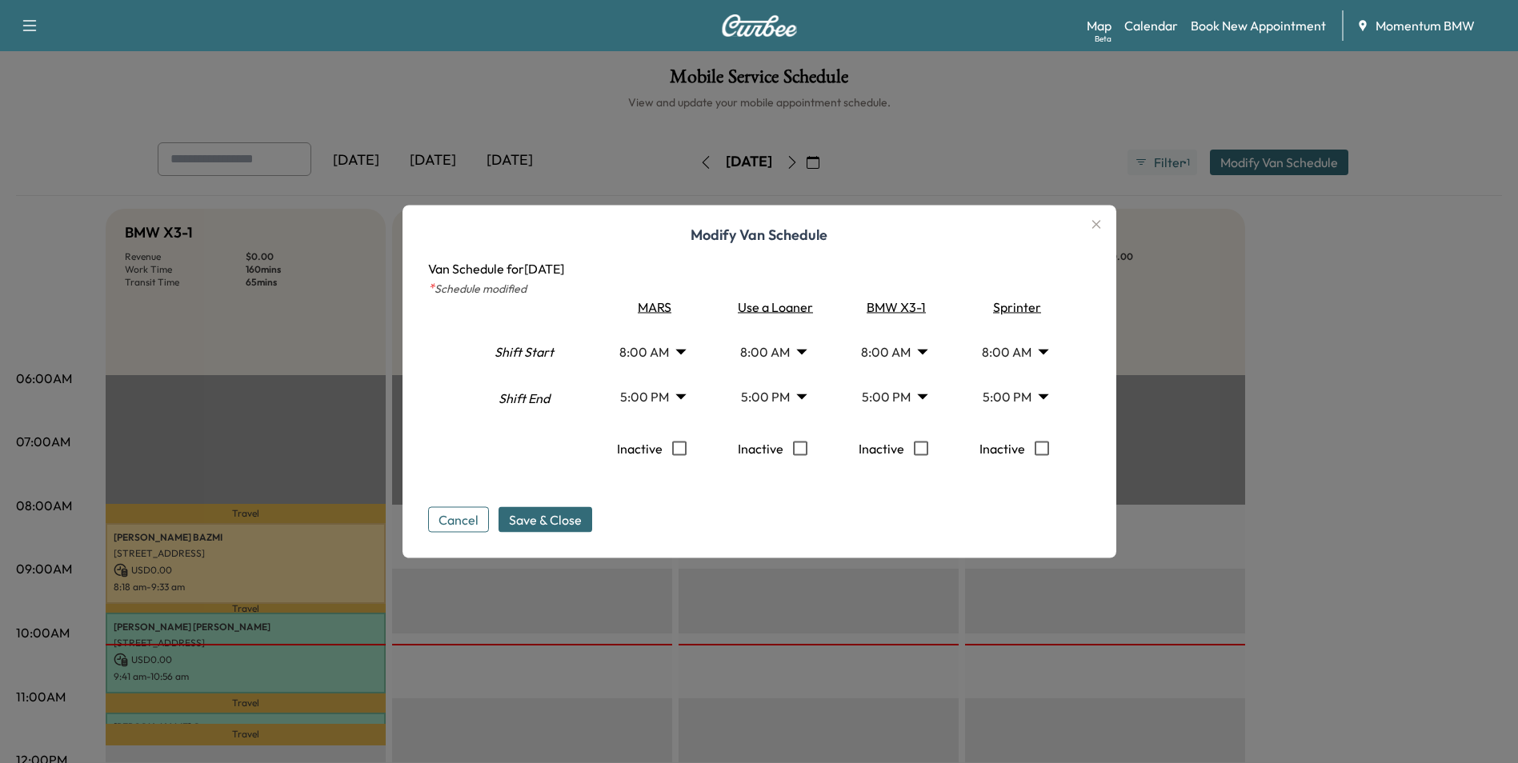
click at [689, 355] on body "Support Log Out Map Beta Calendar Book New Appointment Momentum BMW Mobile Serv…" at bounding box center [759, 381] width 1518 height 763
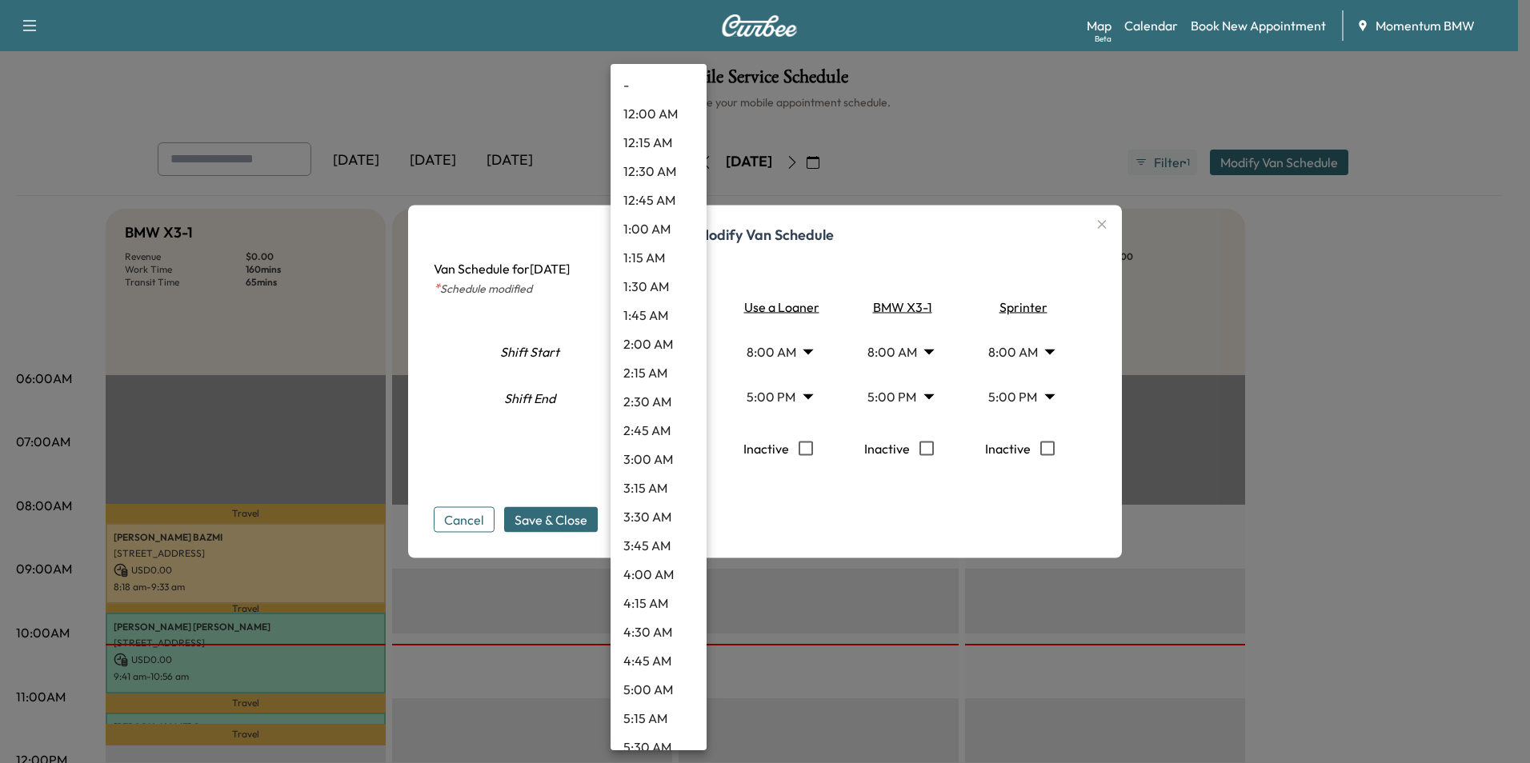
scroll to position [628, 0]
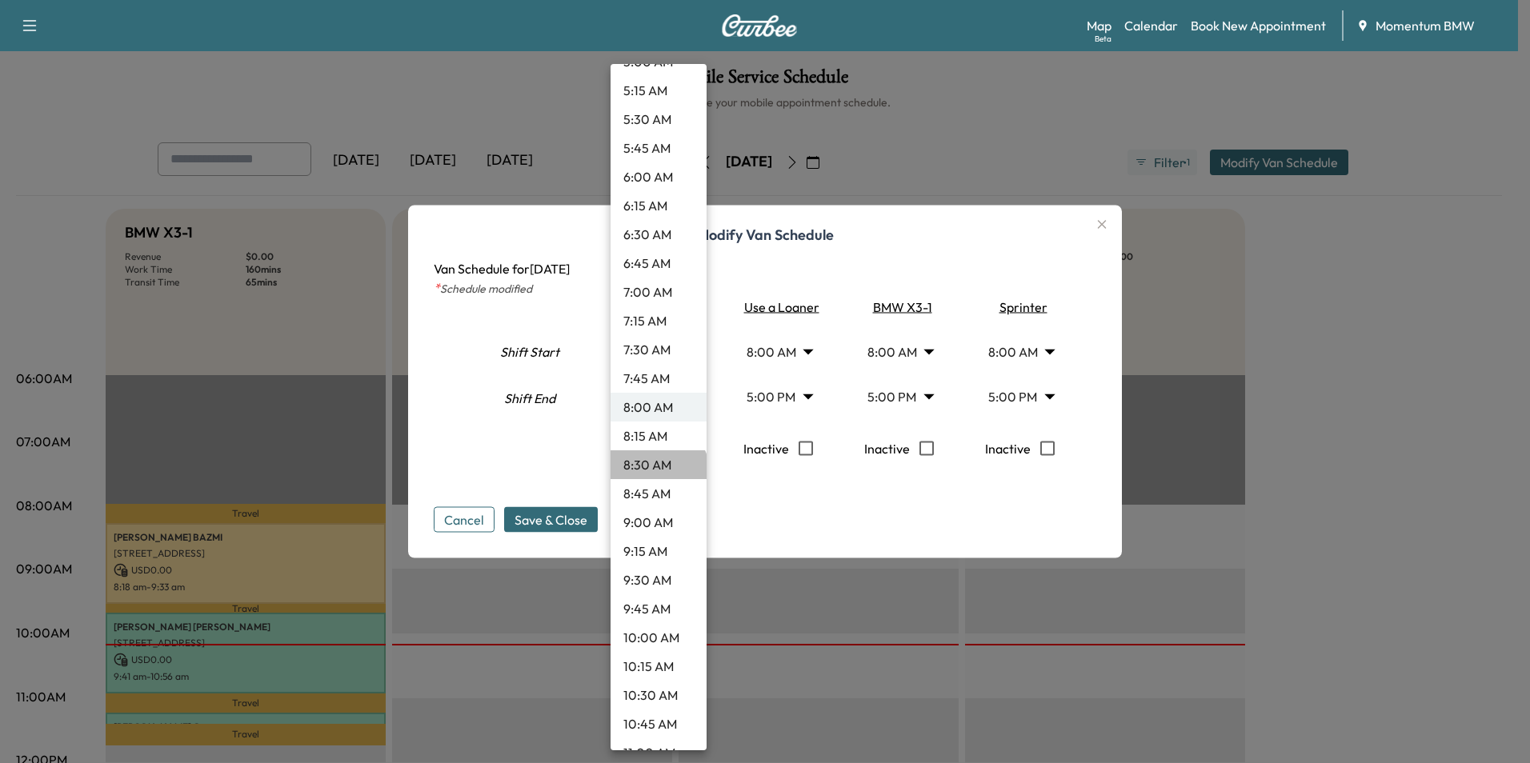
click at [657, 475] on li "8:30 AM" at bounding box center [659, 465] width 96 height 29
type input "***"
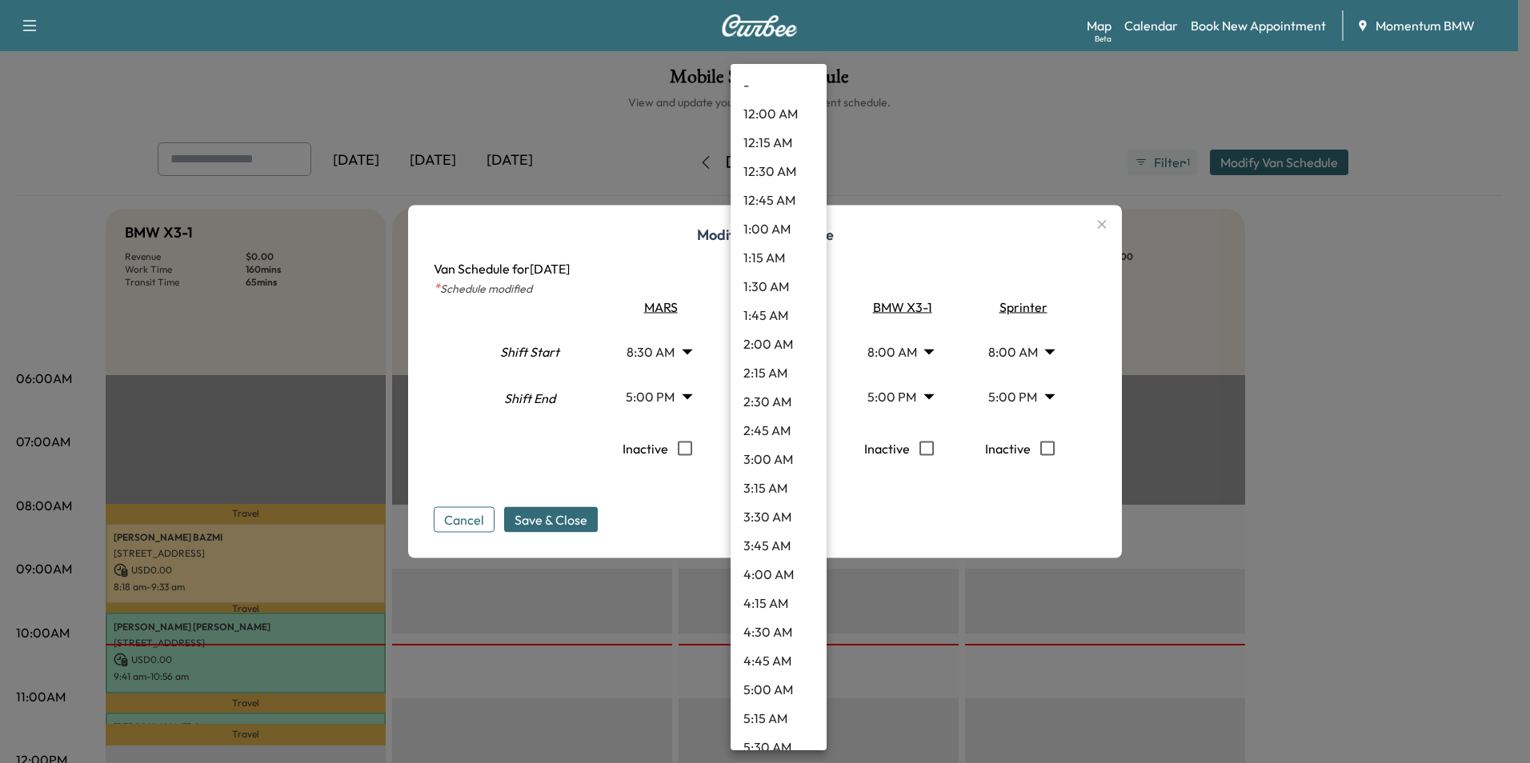
click at [811, 347] on body "Support Log Out Map Beta Calendar Book New Appointment Momentum BMW Mobile Serv…" at bounding box center [765, 381] width 1530 height 763
drag, startPoint x: 779, startPoint y: 467, endPoint x: 852, endPoint y: 450, distance: 74.0
click at [779, 466] on li "8:30 AM" at bounding box center [779, 465] width 96 height 29
type input "***"
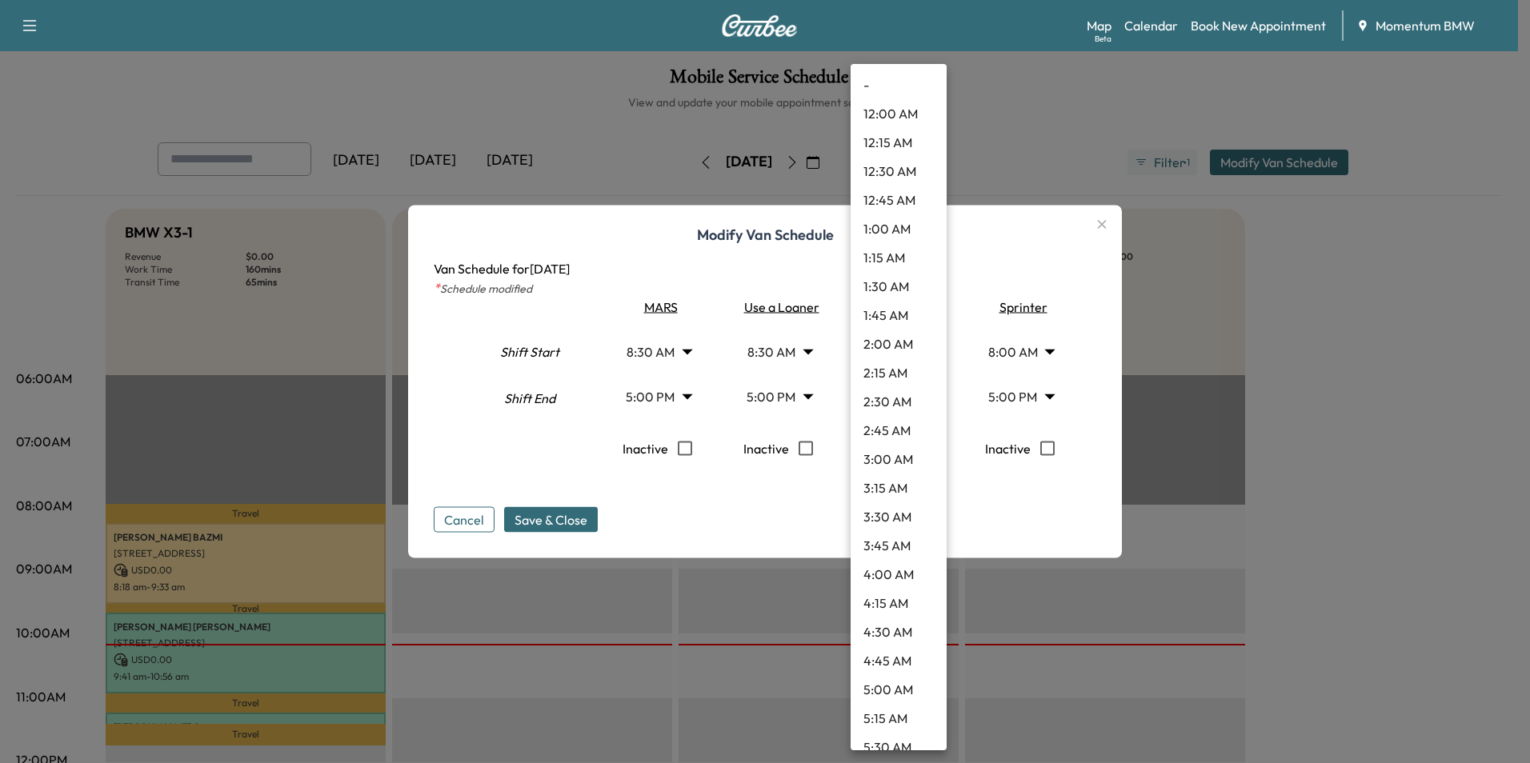
click at [928, 353] on body "Support Log Out Map Beta Calendar Book New Appointment Momentum BMW Mobile Serv…" at bounding box center [765, 381] width 1530 height 763
click at [903, 467] on li "8:30 AM" at bounding box center [899, 465] width 96 height 29
type input "***"
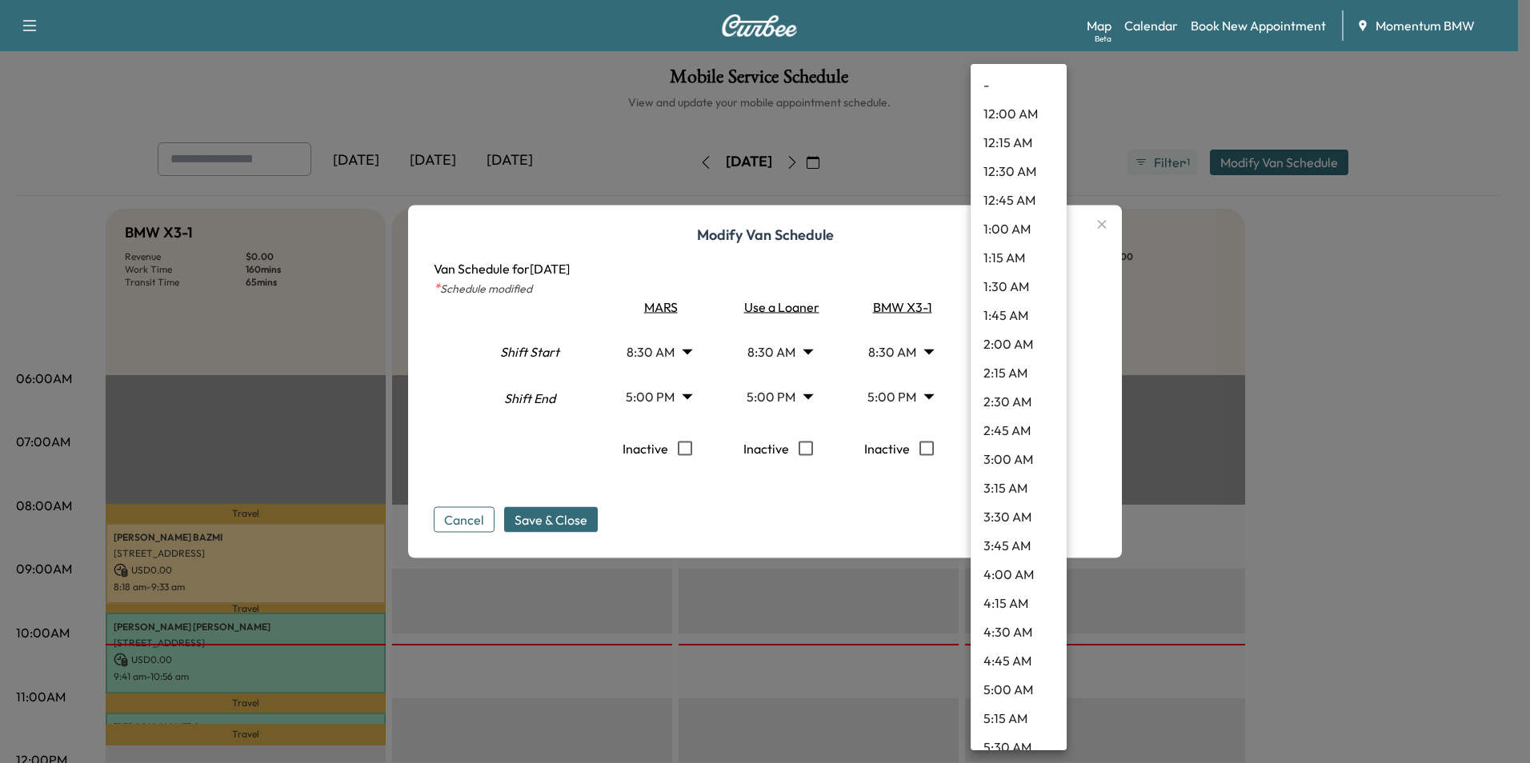
click at [1048, 353] on body "Support Log Out Map Beta Calendar Book New Appointment Momentum BMW Mobile Serv…" at bounding box center [765, 381] width 1530 height 763
click at [1024, 462] on li "8:30 AM" at bounding box center [1019, 465] width 96 height 29
type input "***"
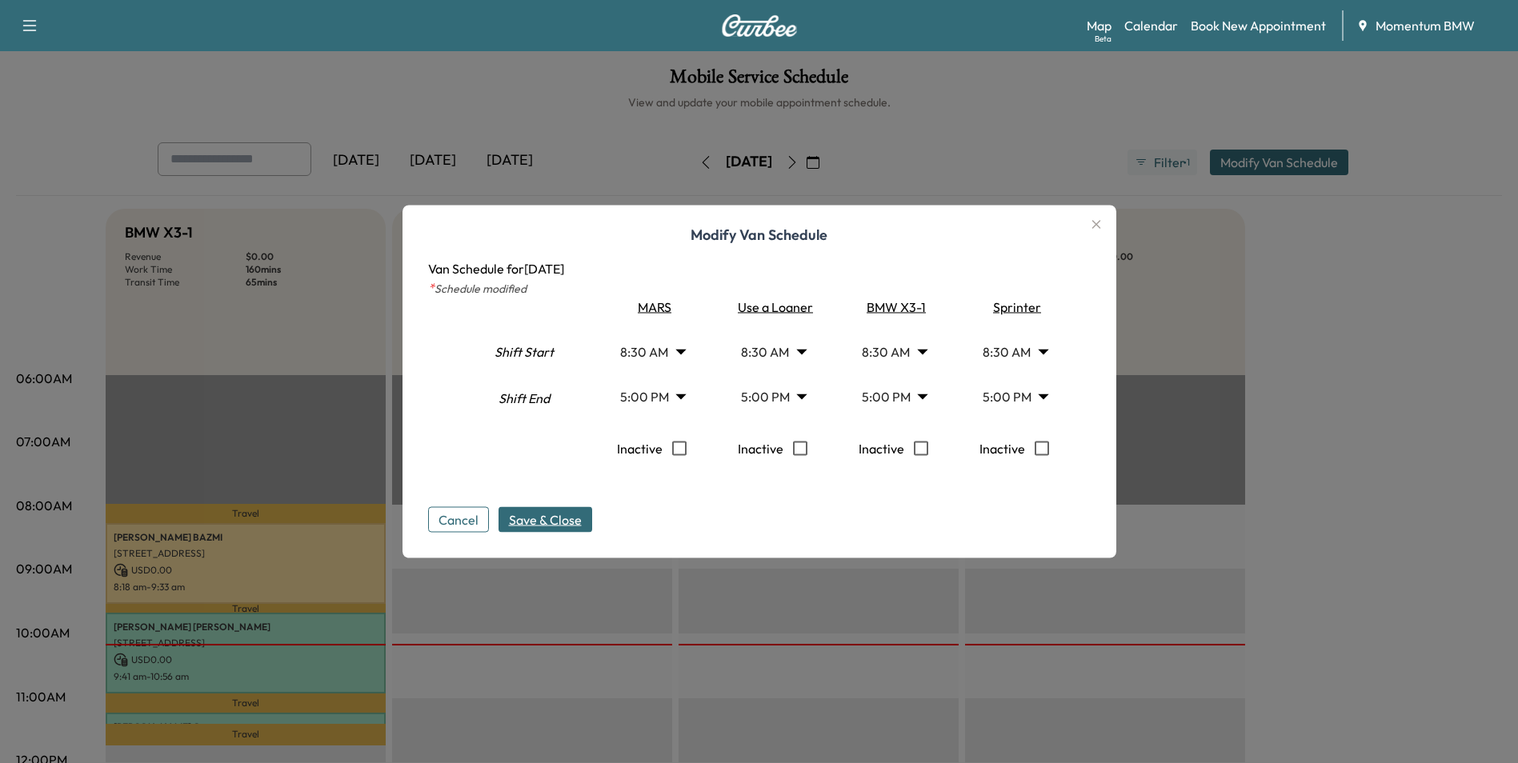
click at [555, 521] on span "Save & Close" at bounding box center [545, 520] width 73 height 19
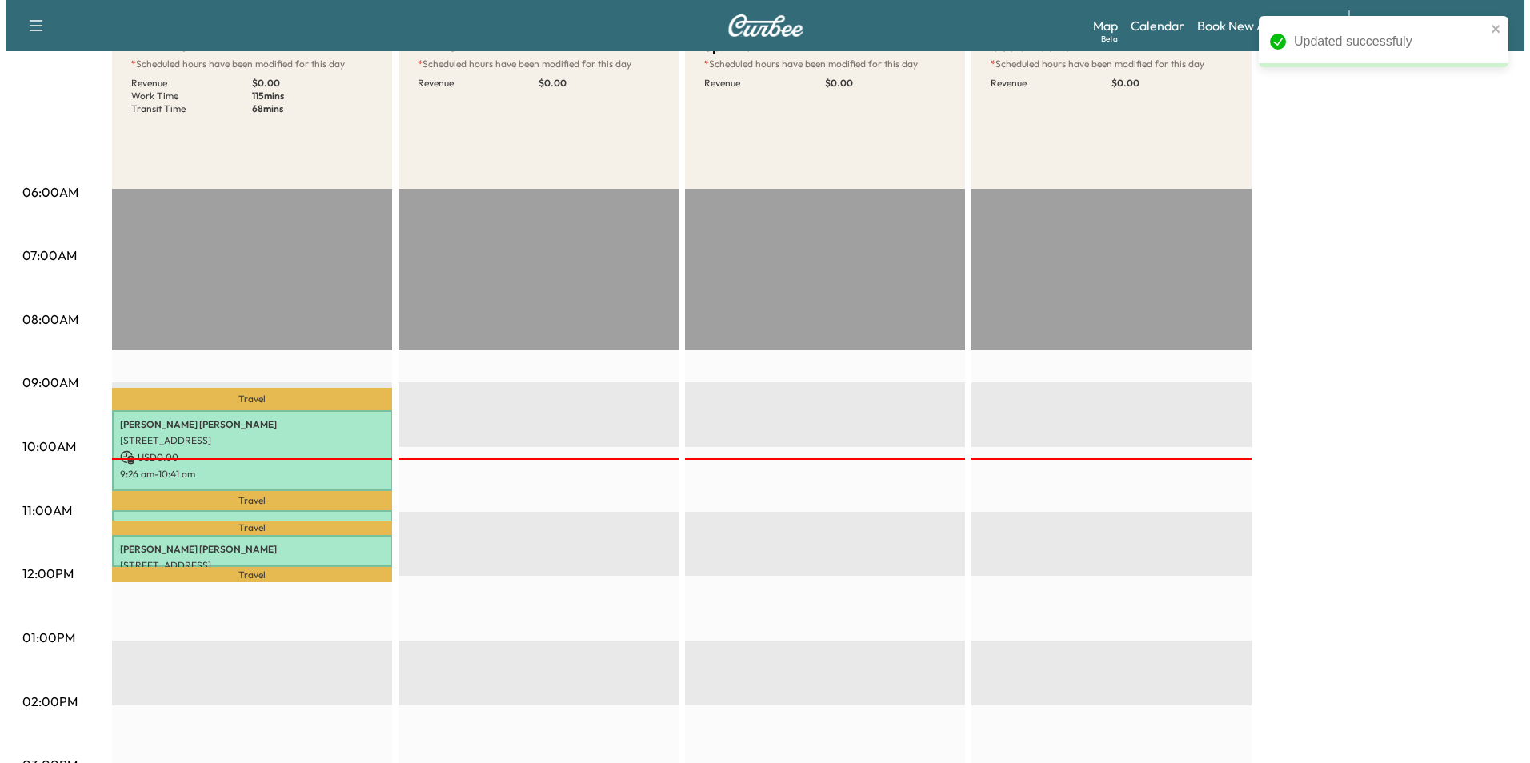
scroll to position [320, 0]
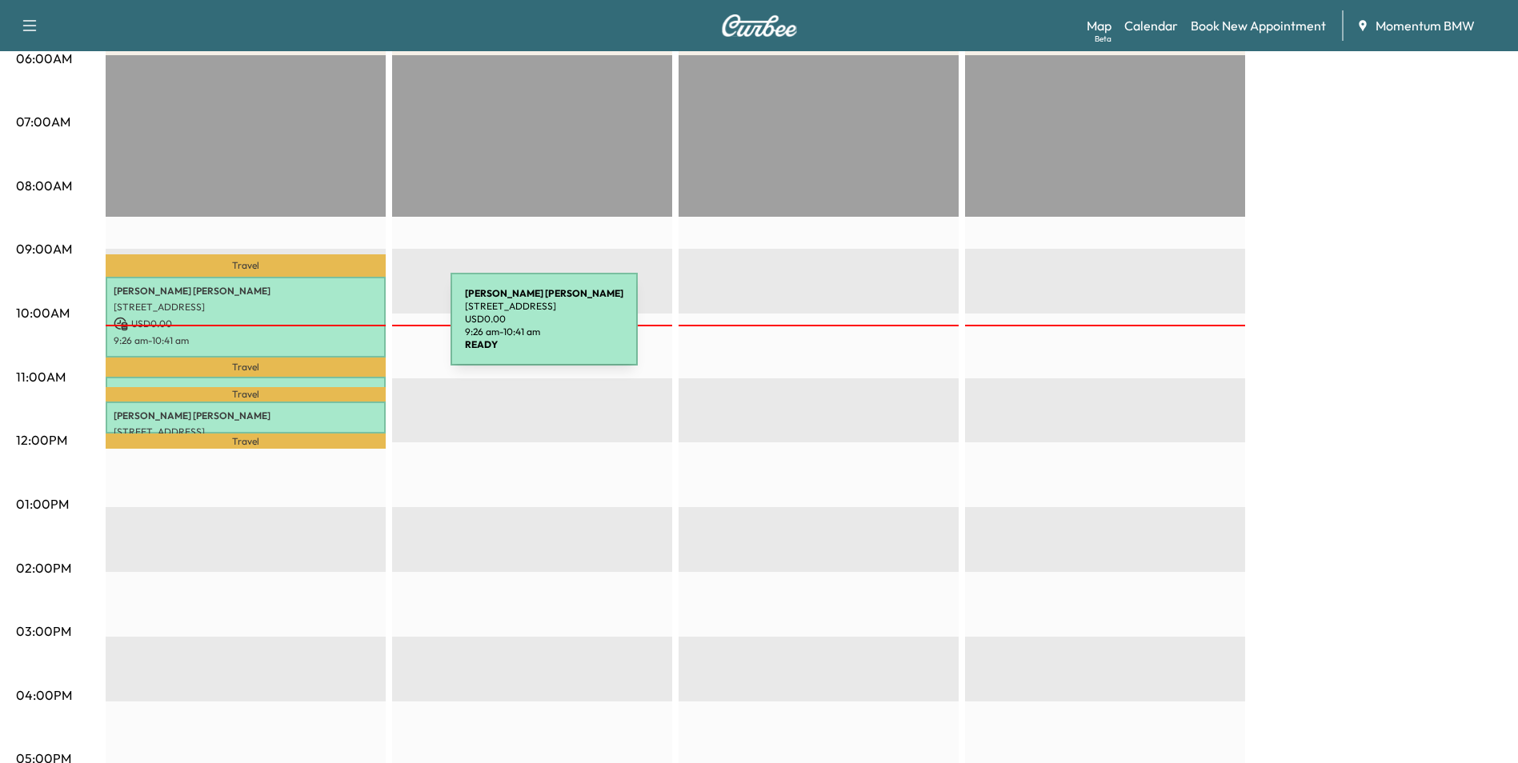
click at [331, 329] on div "[PERSON_NAME] [STREET_ADDRESS] USD 0.00 9:26 am - 10:41 am" at bounding box center [246, 317] width 280 height 81
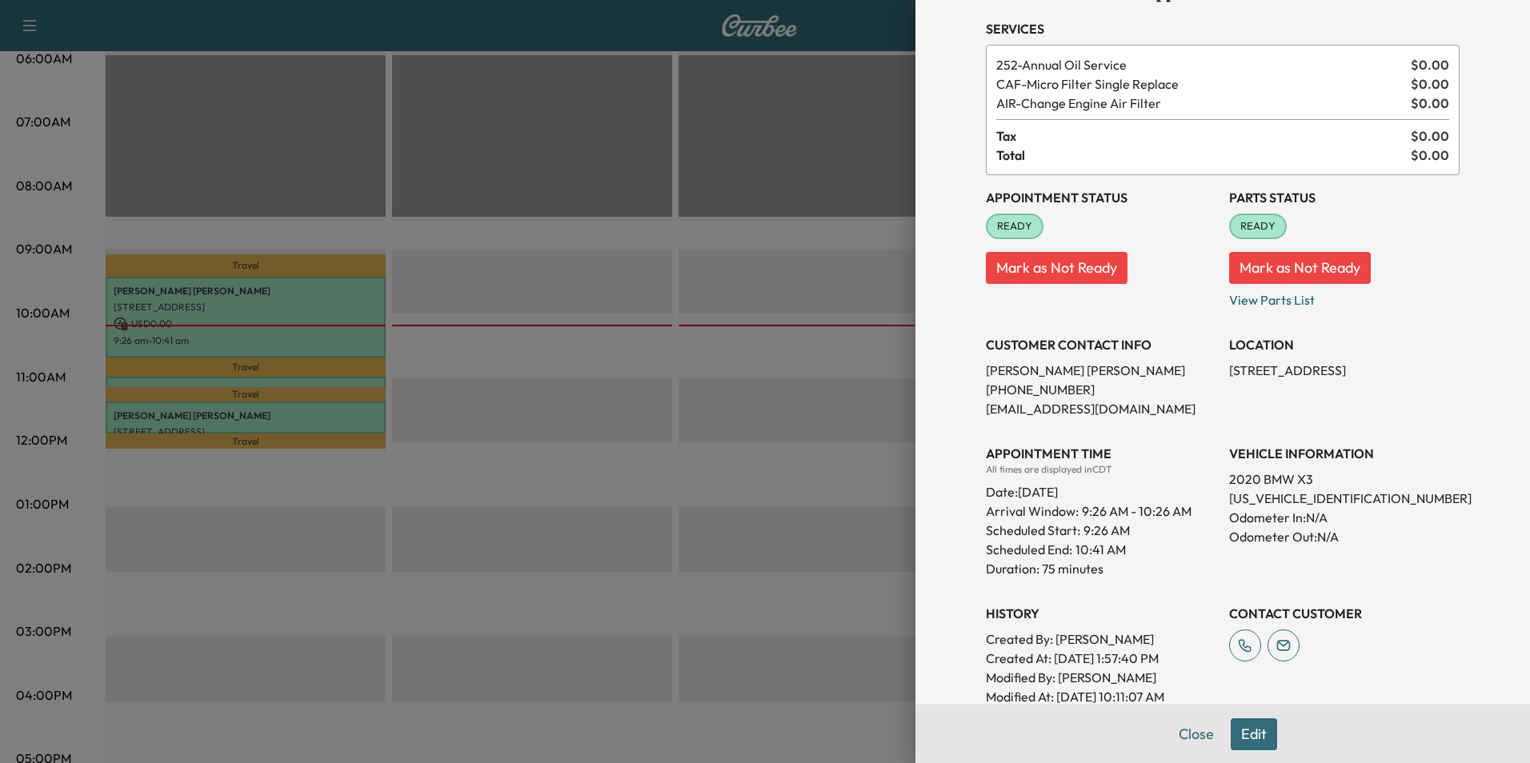
scroll to position [274, 0]
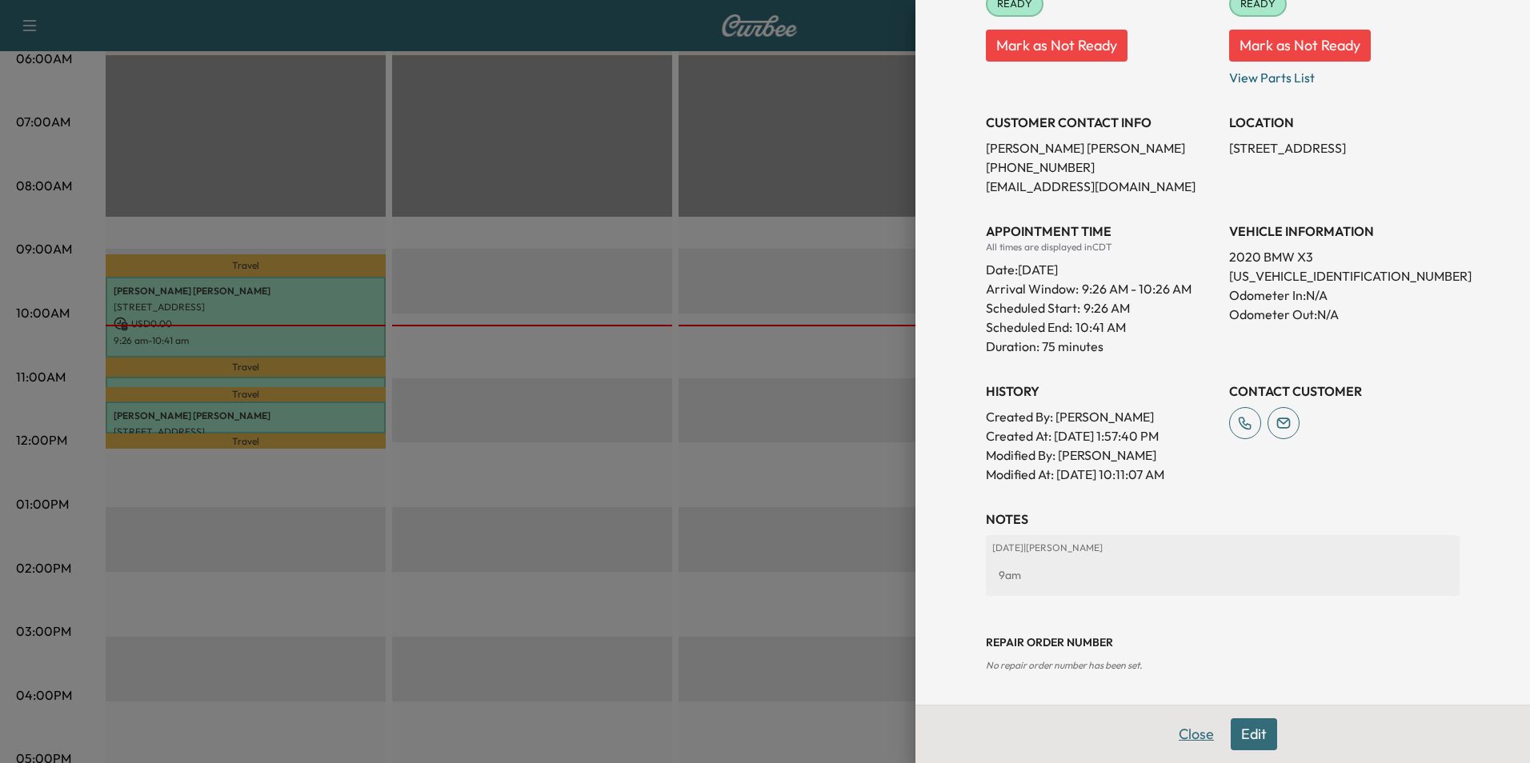
click at [1189, 734] on button "Close" at bounding box center [1196, 735] width 56 height 32
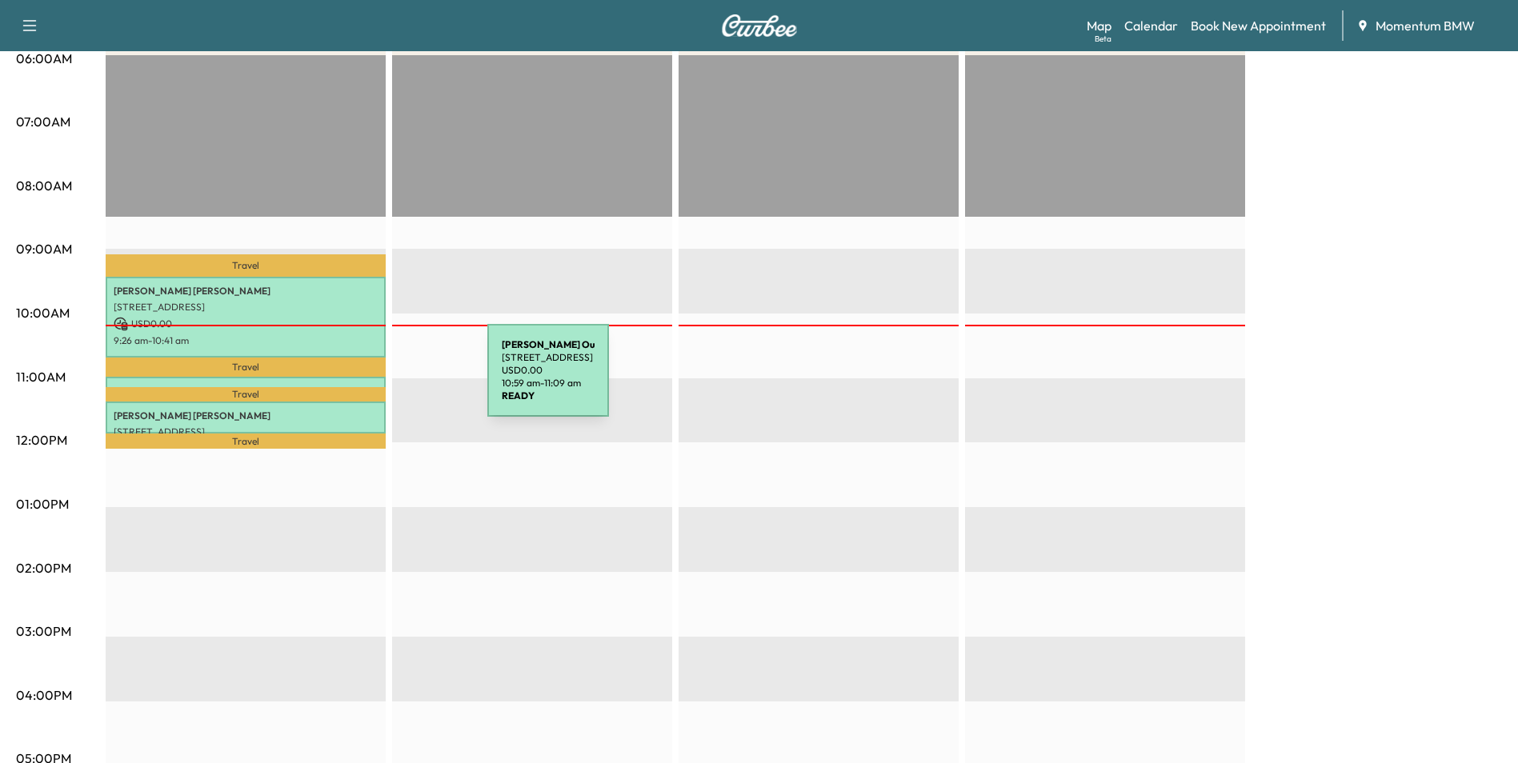
click at [367, 380] on div "[PERSON_NAME] Ou [STREET_ADDRESS] USD 0.00 10:59 am - 11:09 am" at bounding box center [246, 385] width 280 height 16
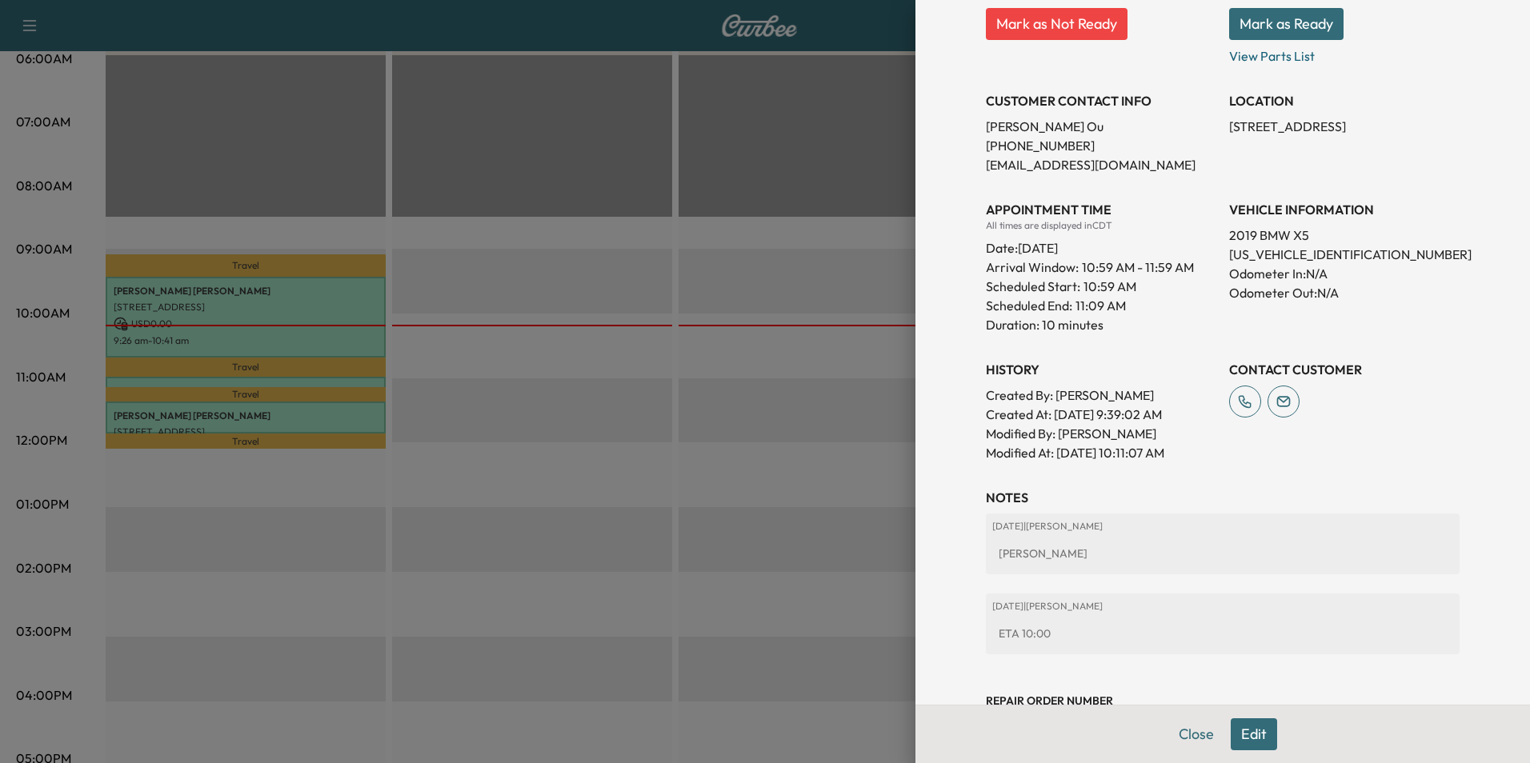
scroll to position [315, 0]
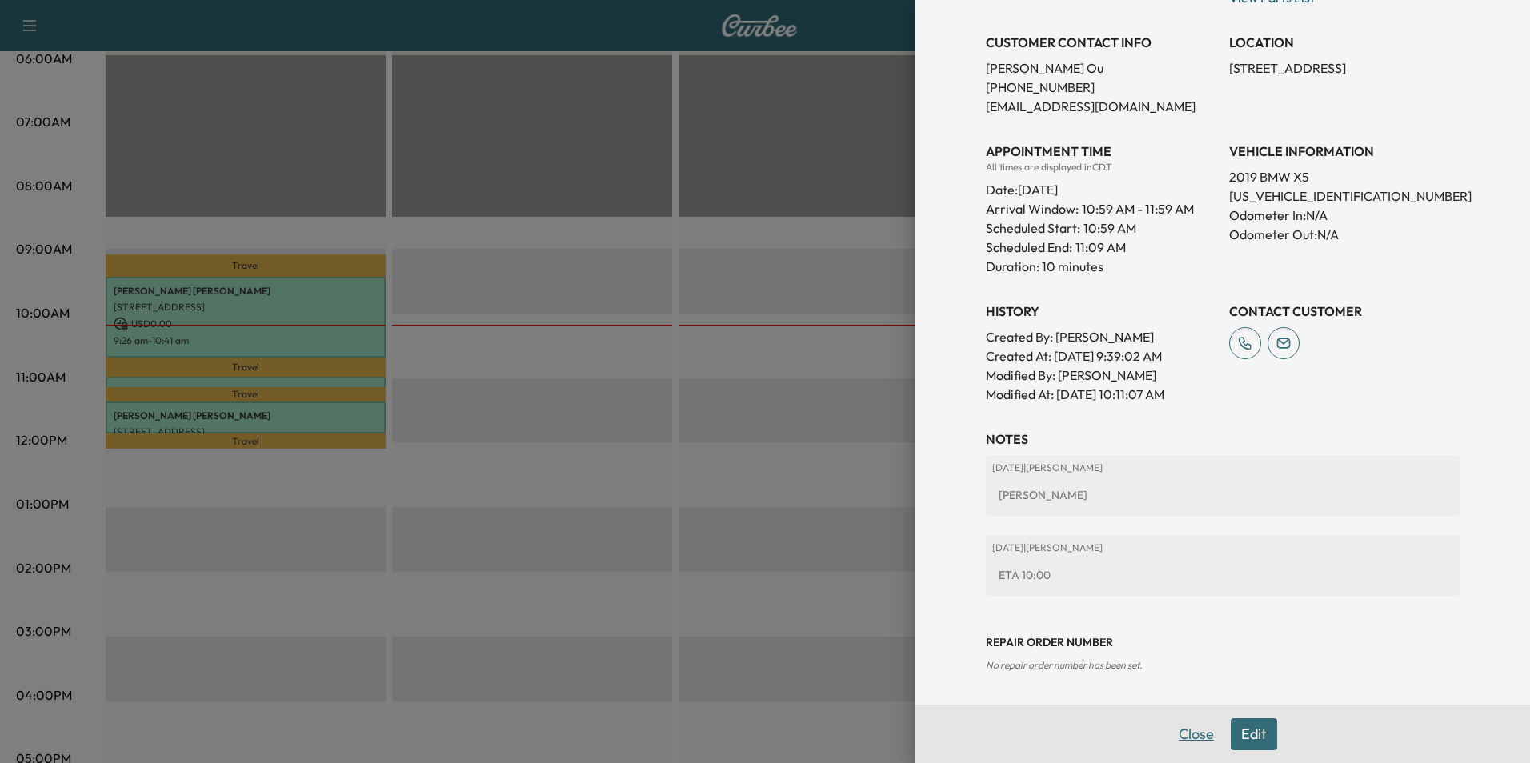
click at [1194, 736] on button "Close" at bounding box center [1196, 735] width 56 height 32
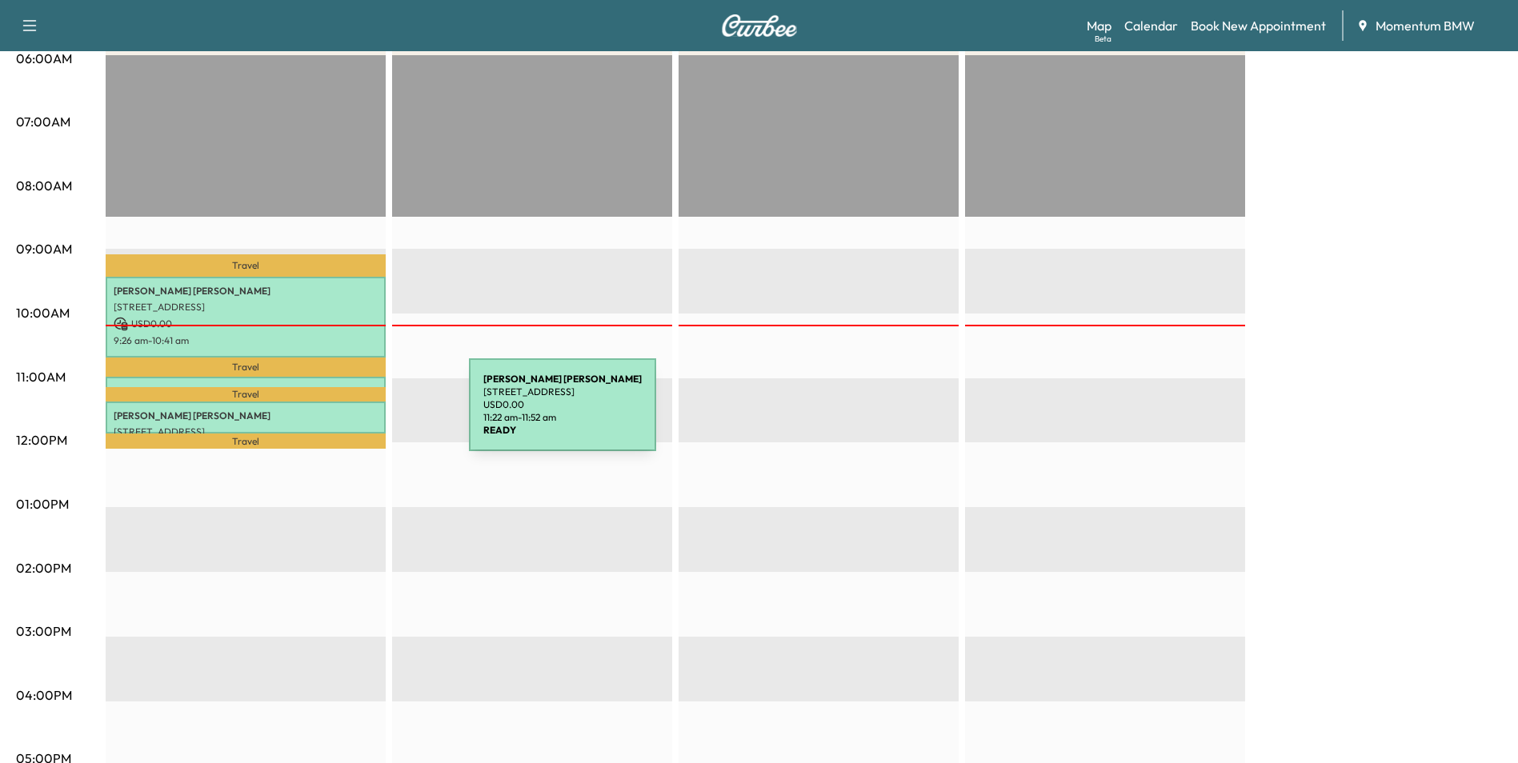
click at [349, 415] on p "[PERSON_NAME]" at bounding box center [246, 416] width 264 height 13
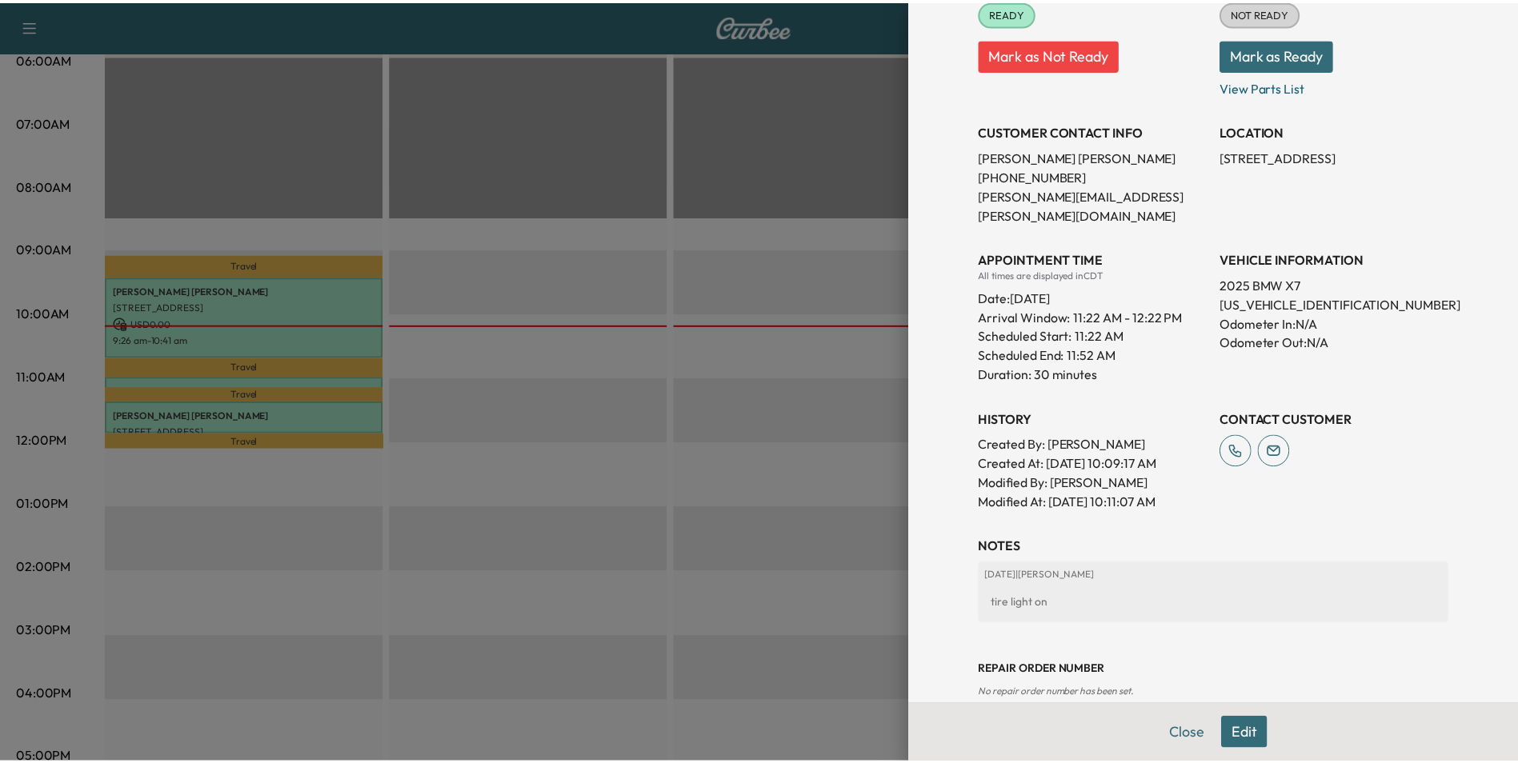
scroll to position [235, 0]
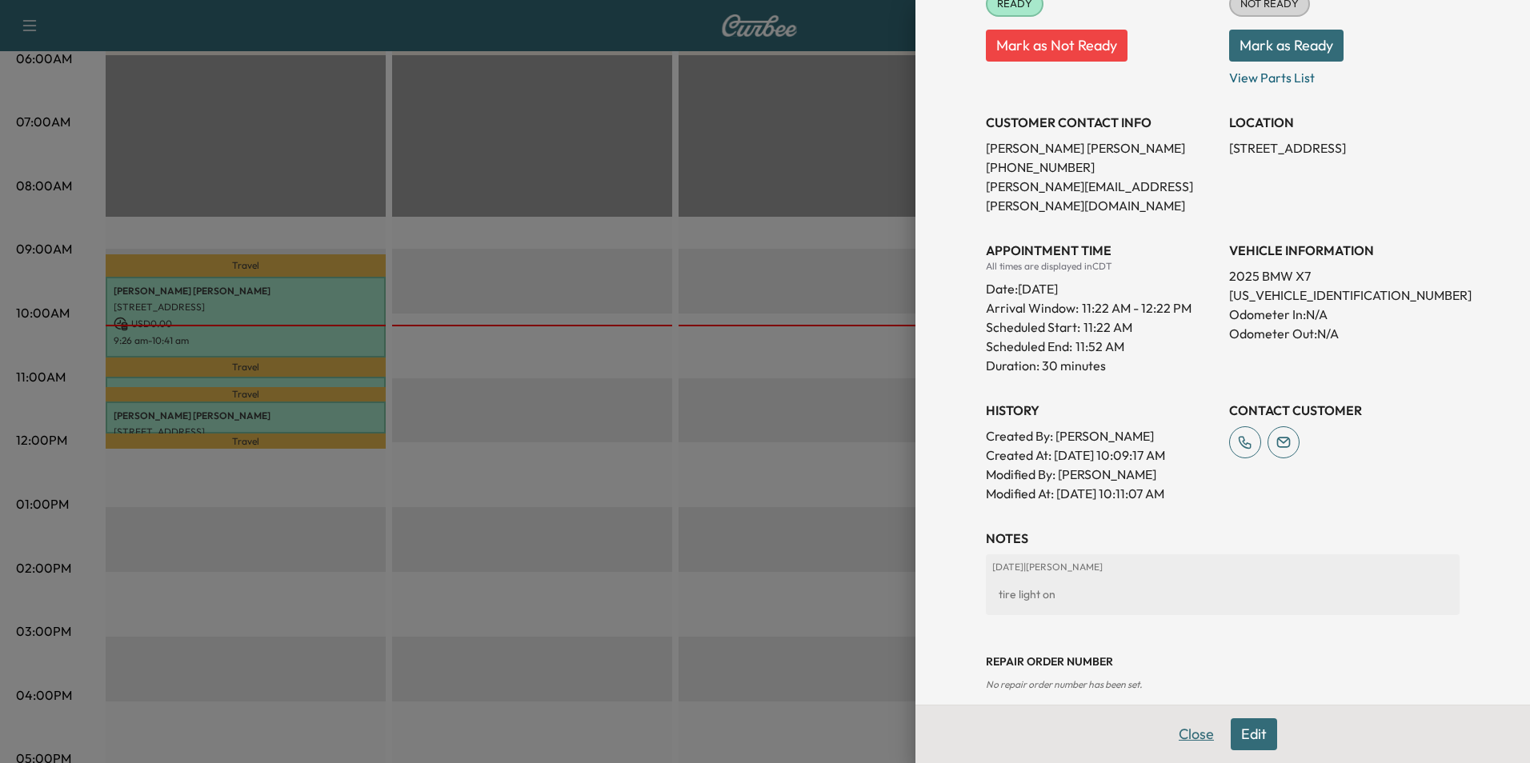
click at [1189, 735] on button "Close" at bounding box center [1196, 735] width 56 height 32
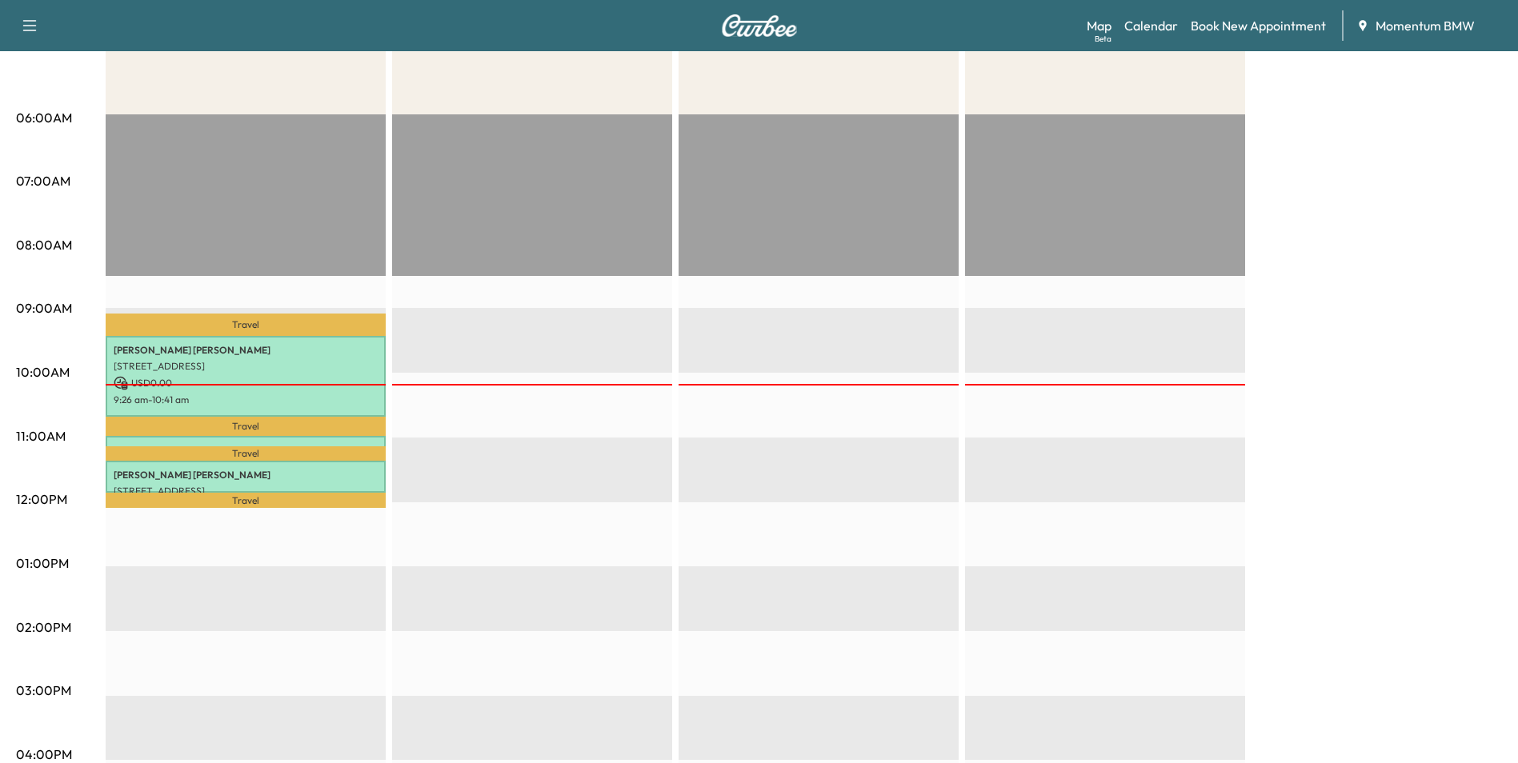
scroll to position [160, 0]
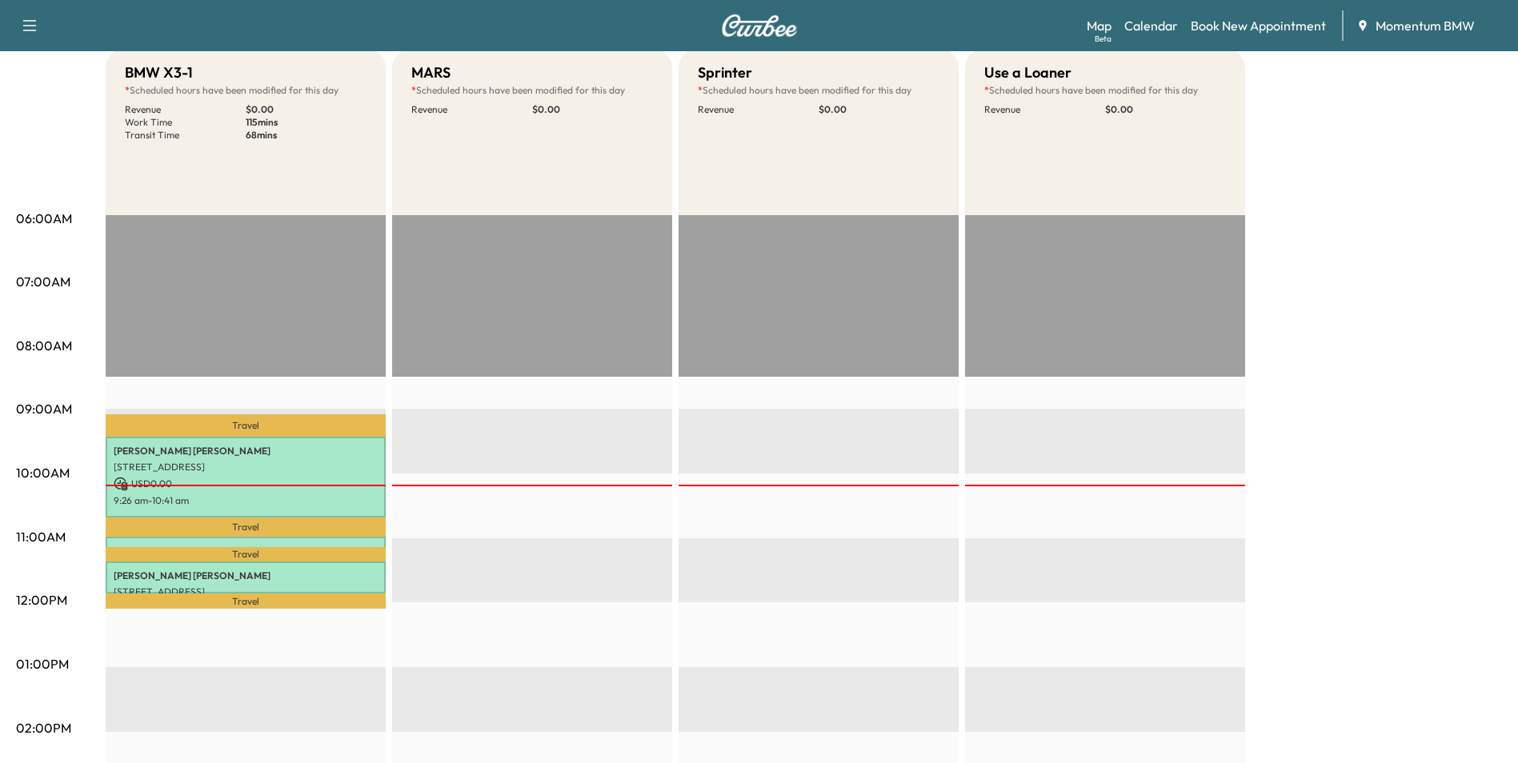
click at [367, 408] on div "Travel [PERSON_NAME] [STREET_ADDRESS] USD 0.00 9:26 am - 10:41 am Travel [PERSO…" at bounding box center [246, 732] width 280 height 1034
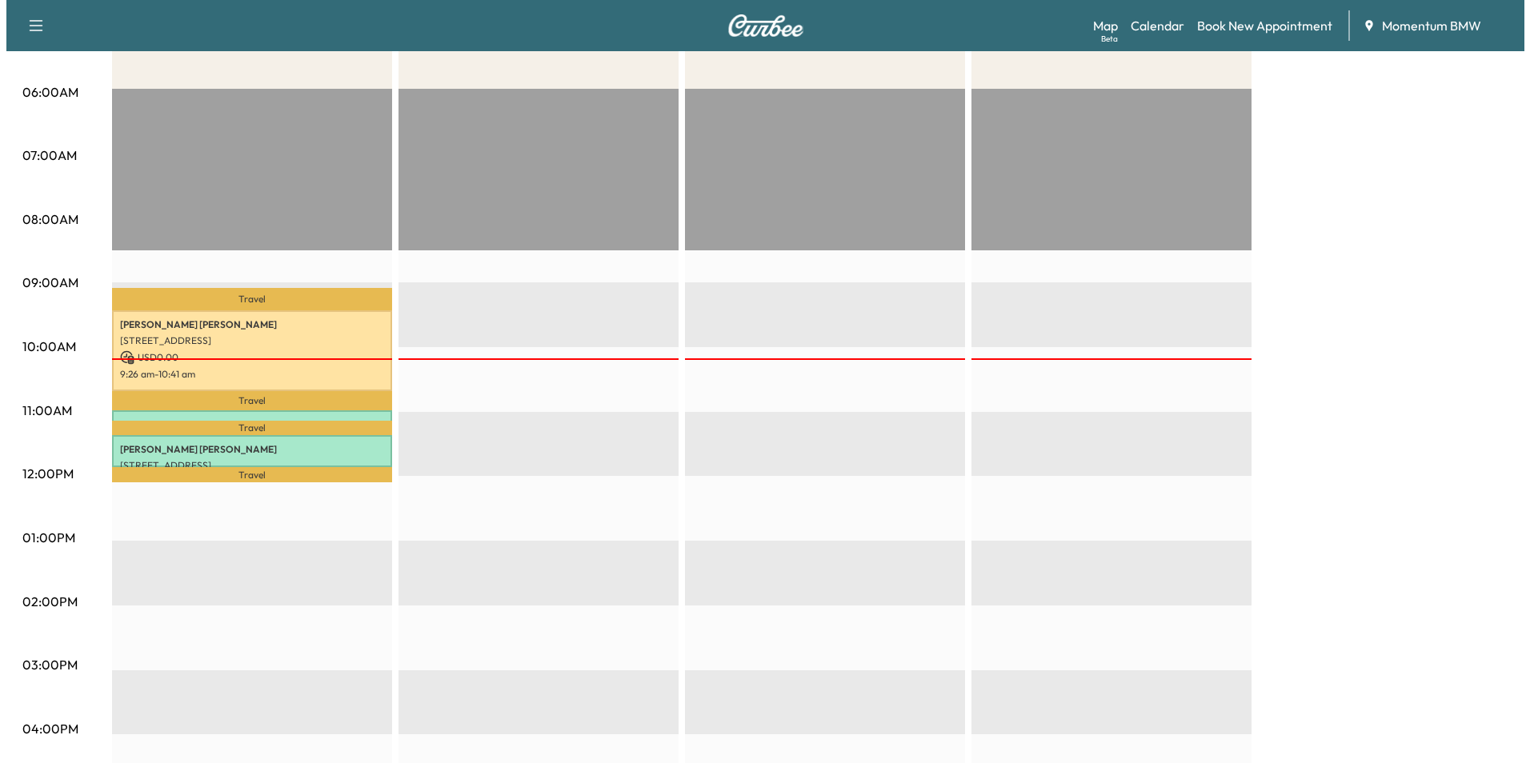
scroll to position [320, 0]
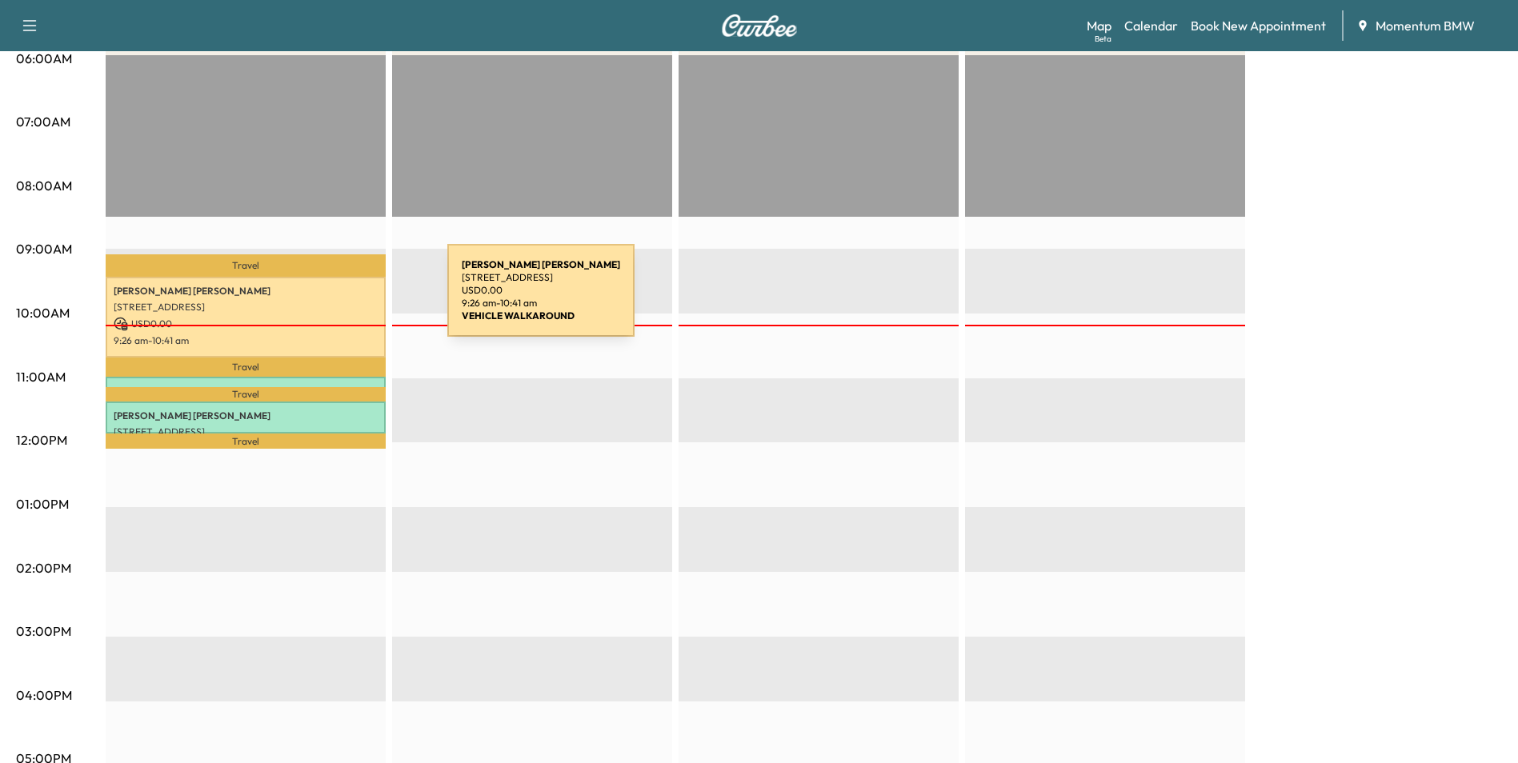
click at [327, 301] on p "[STREET_ADDRESS]" at bounding box center [246, 307] width 264 height 13
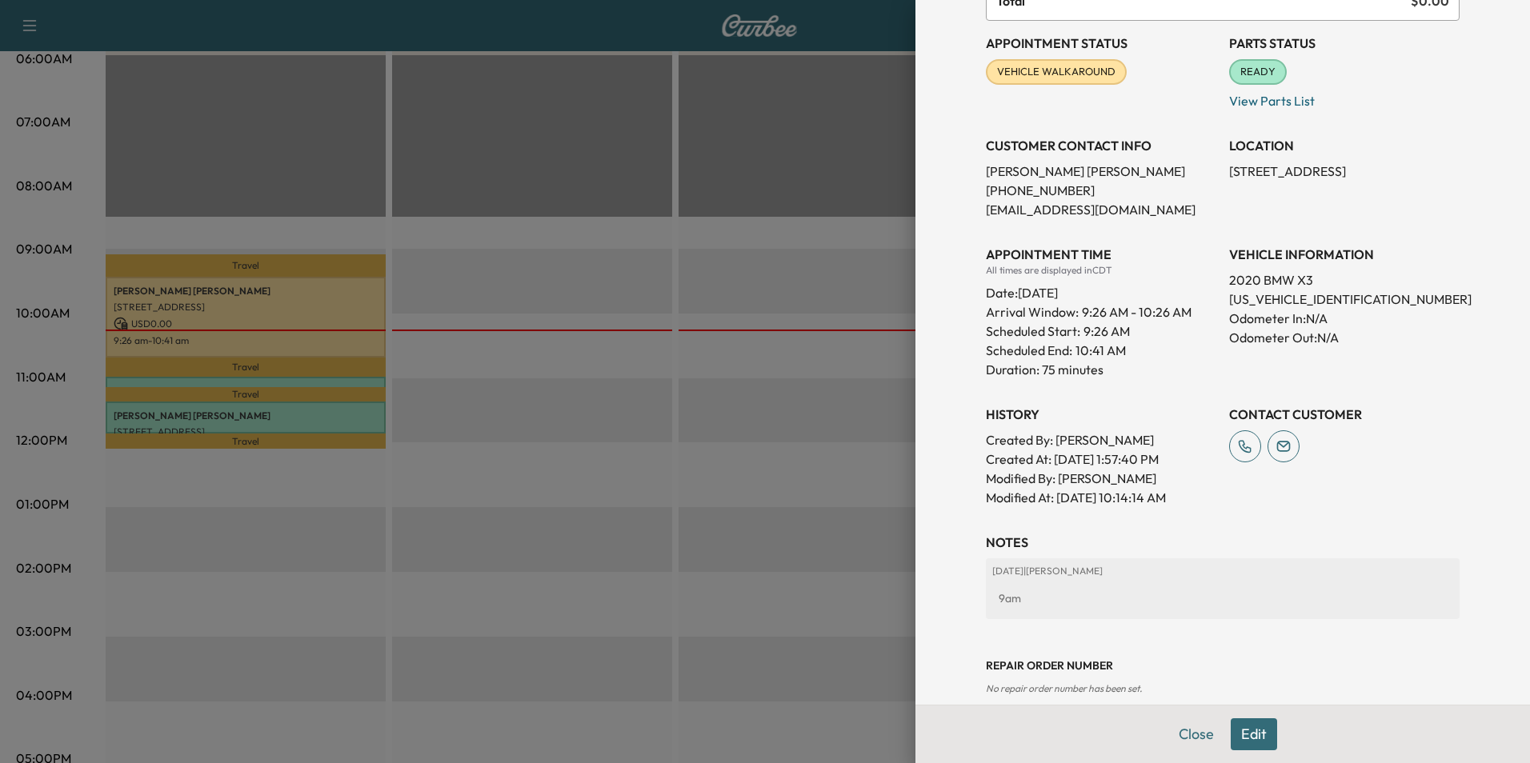
scroll to position [229, 0]
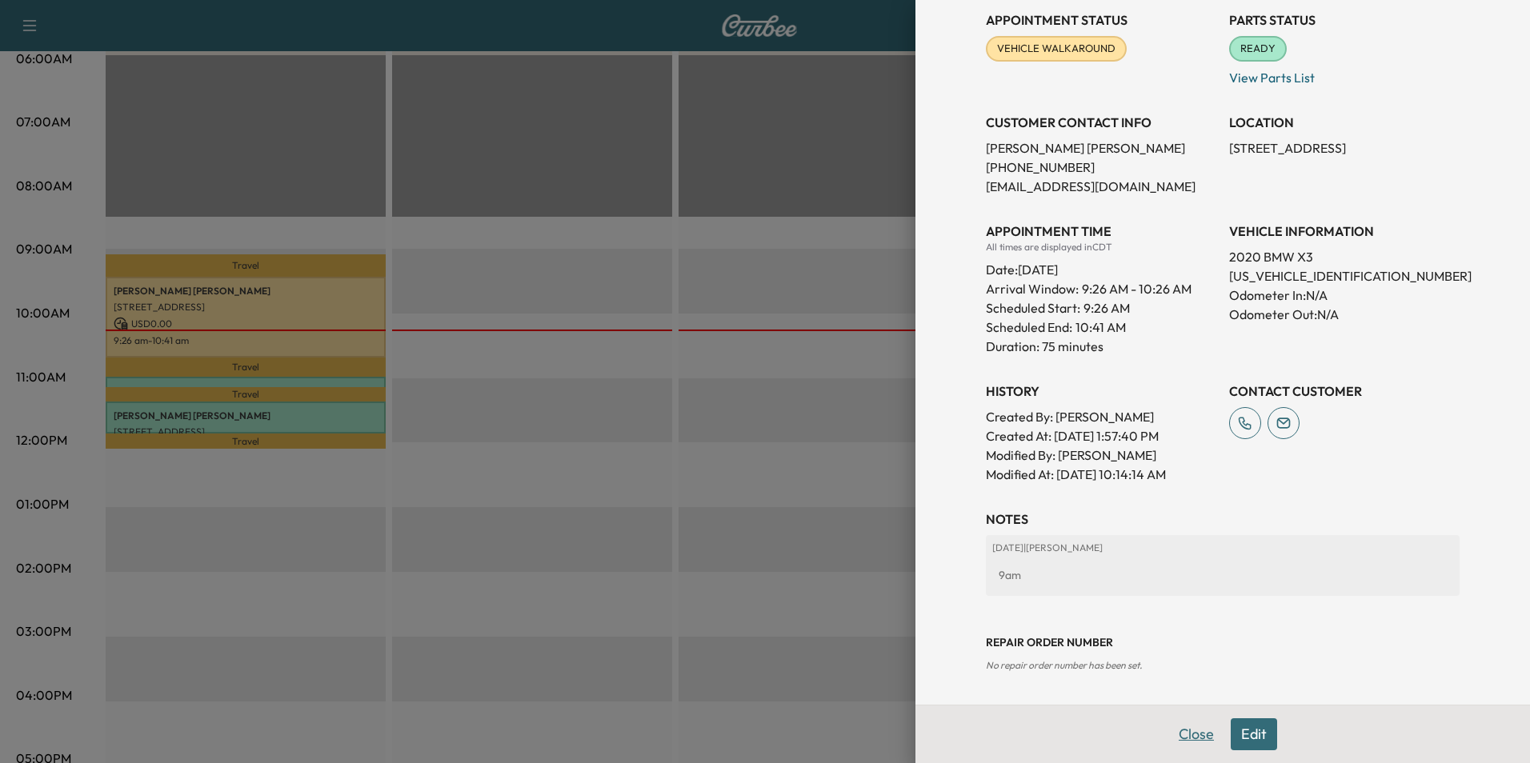
click at [1184, 733] on button "Close" at bounding box center [1196, 735] width 56 height 32
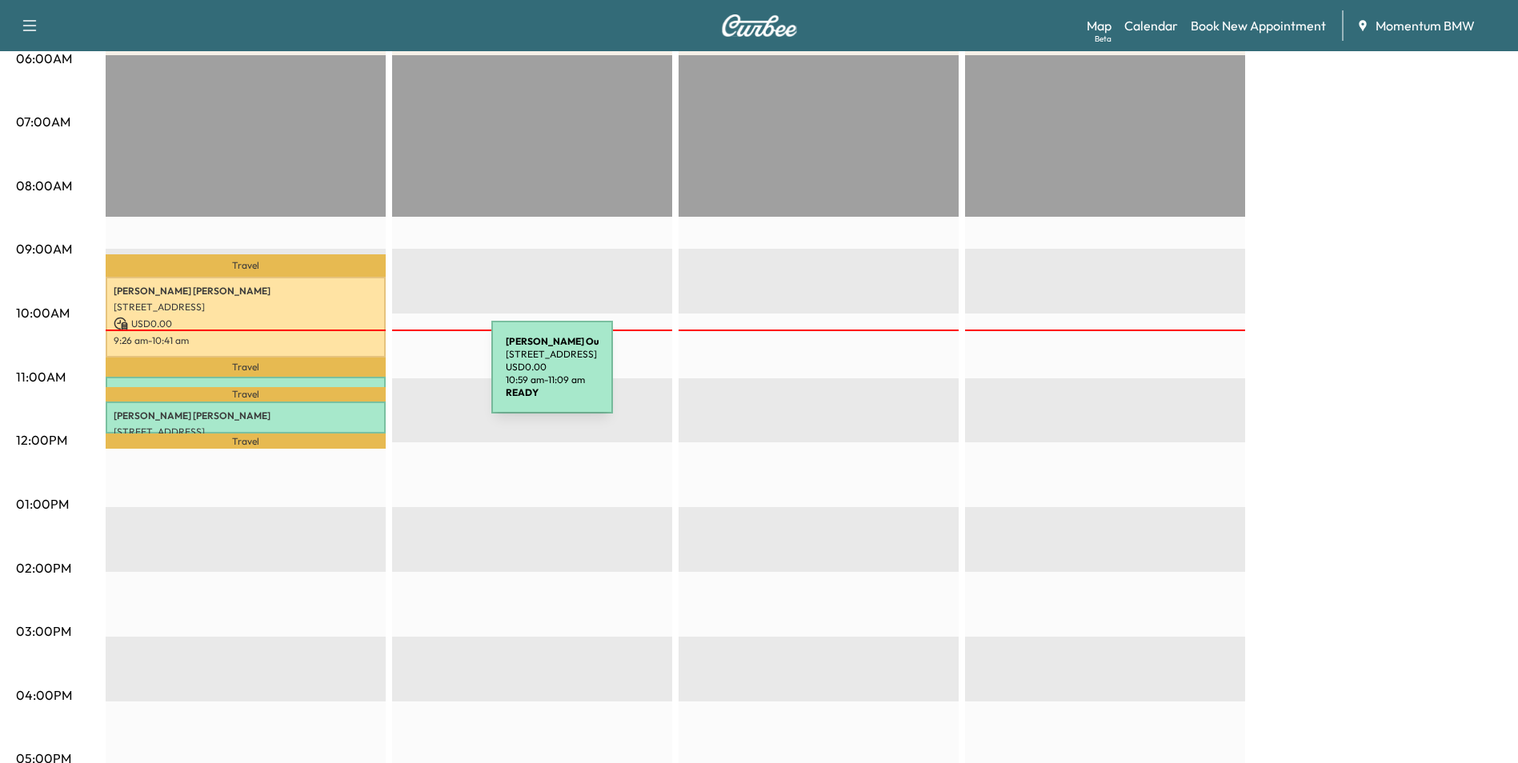
click at [371, 378] on div "[PERSON_NAME] Ou [STREET_ADDRESS] USD 0.00 10:59 am - 11:09 am" at bounding box center [246, 385] width 280 height 16
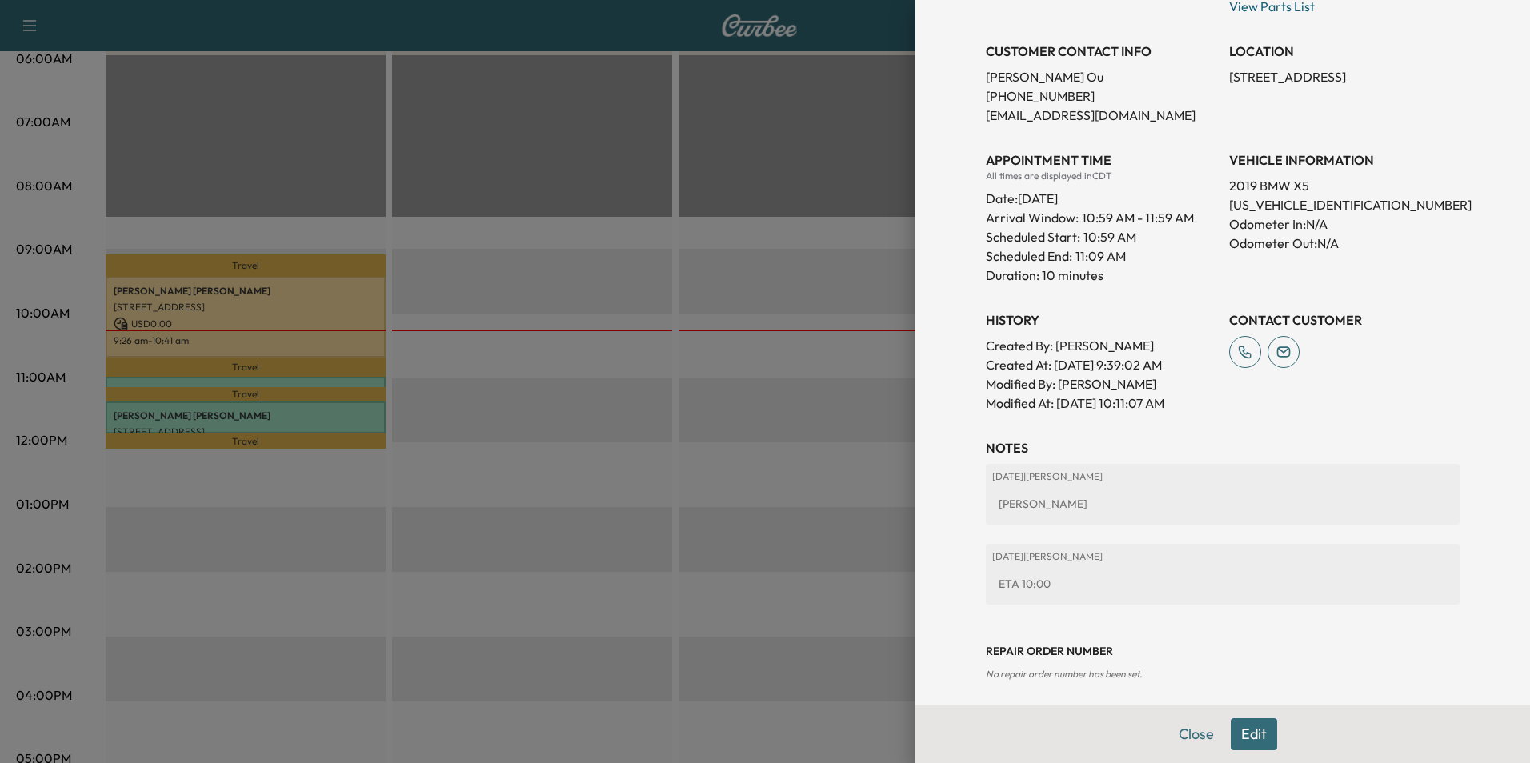
scroll to position [315, 0]
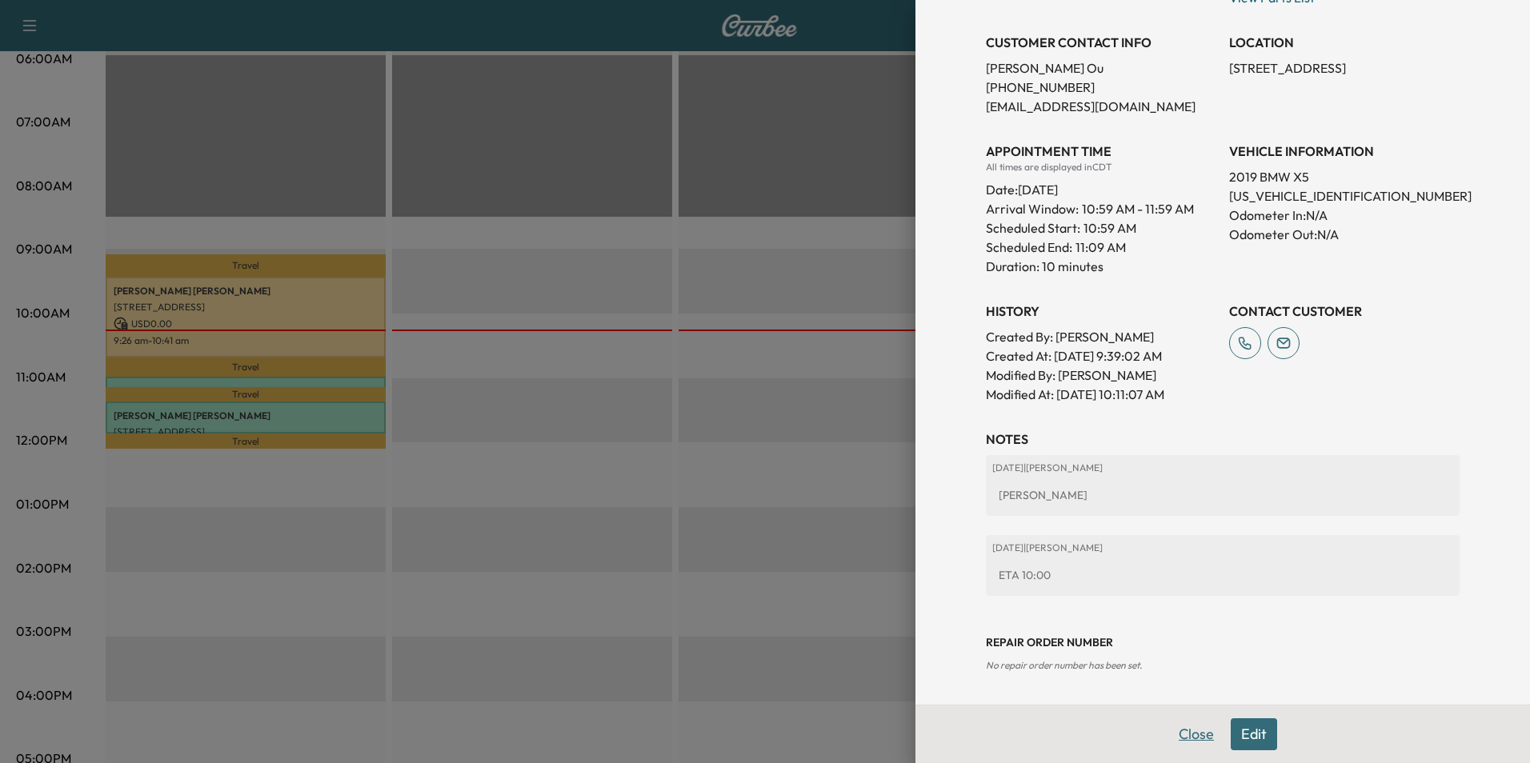
click at [1181, 731] on button "Close" at bounding box center [1196, 735] width 56 height 32
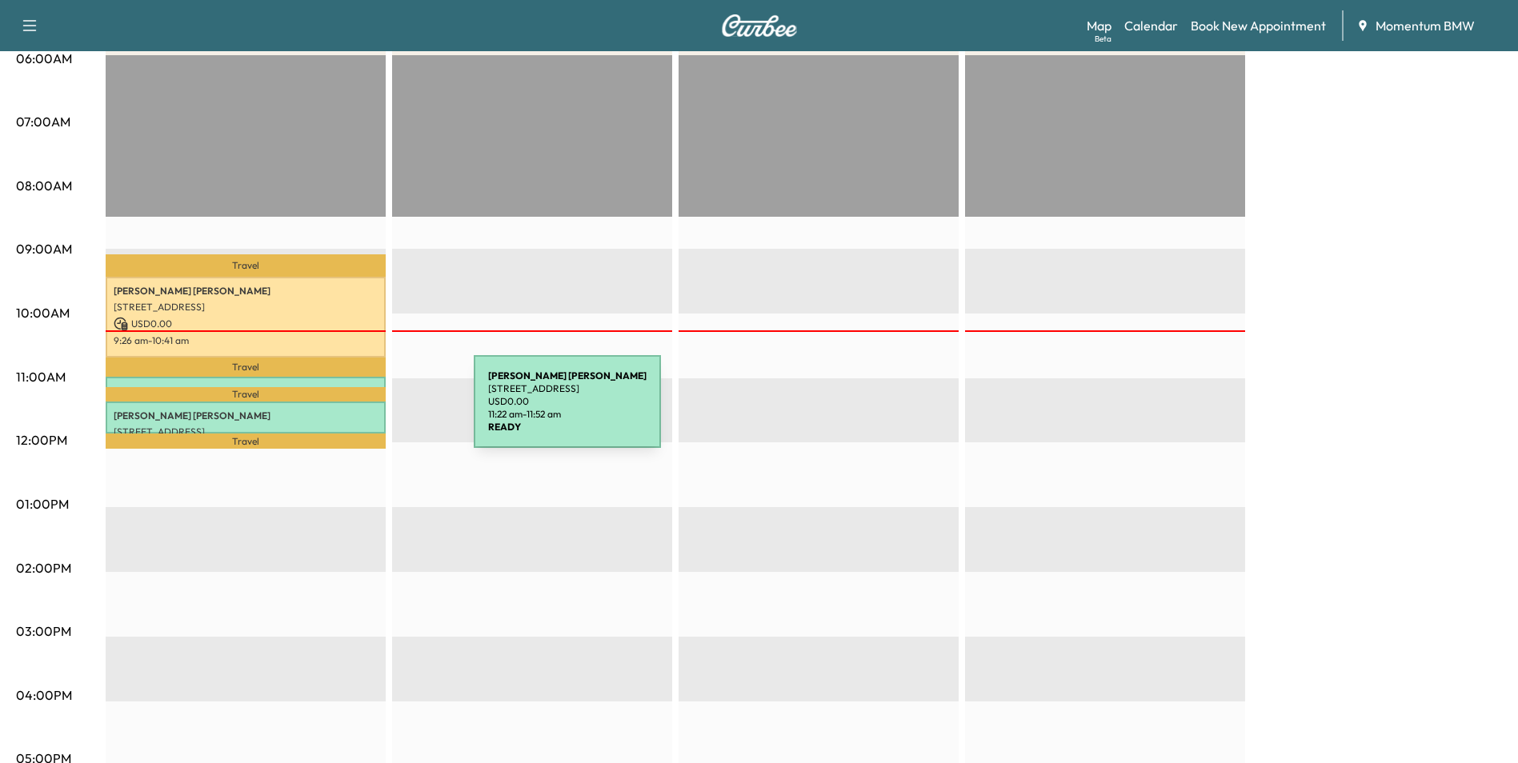
click at [354, 411] on p "[PERSON_NAME]" at bounding box center [246, 416] width 264 height 13
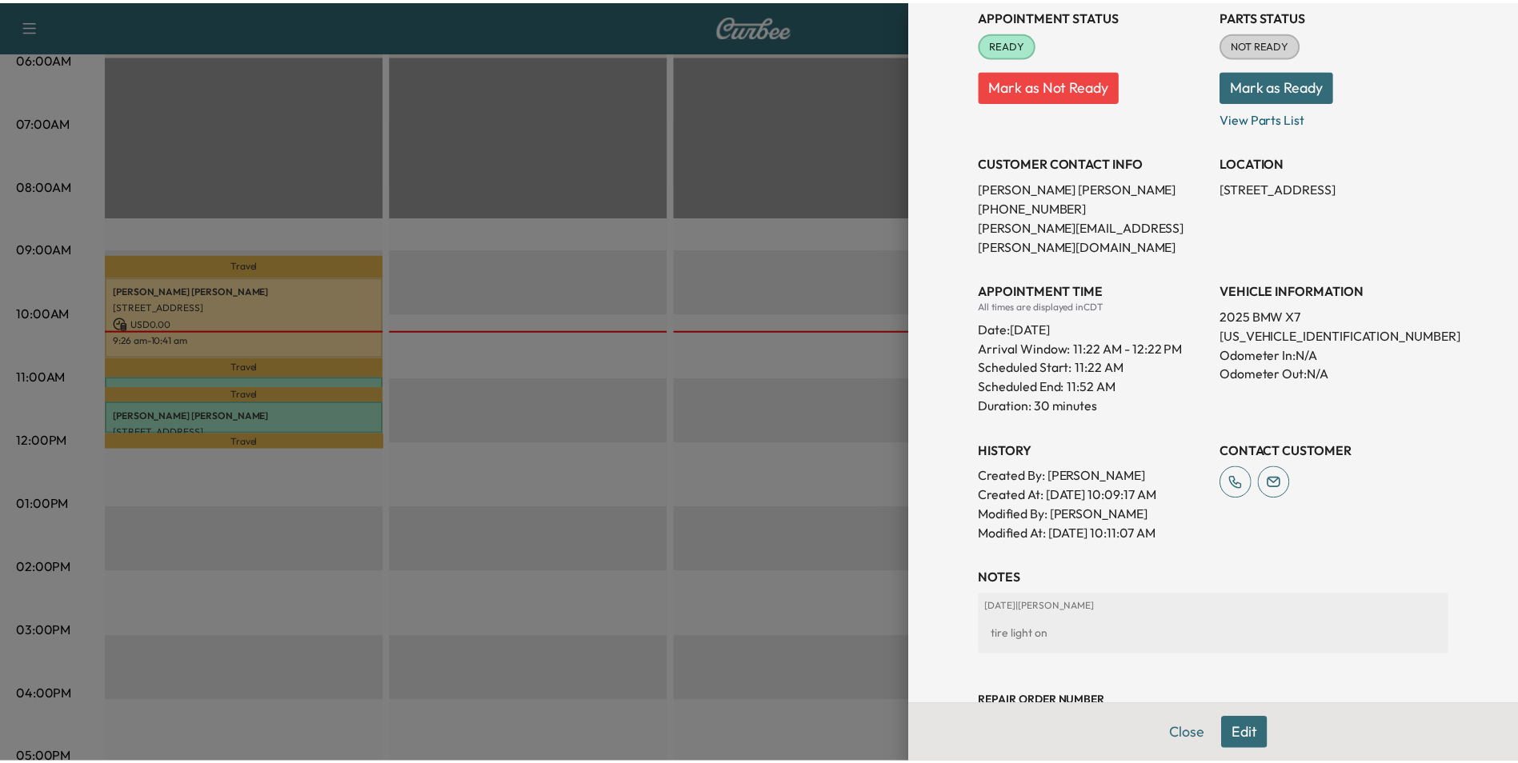
scroll to position [235, 0]
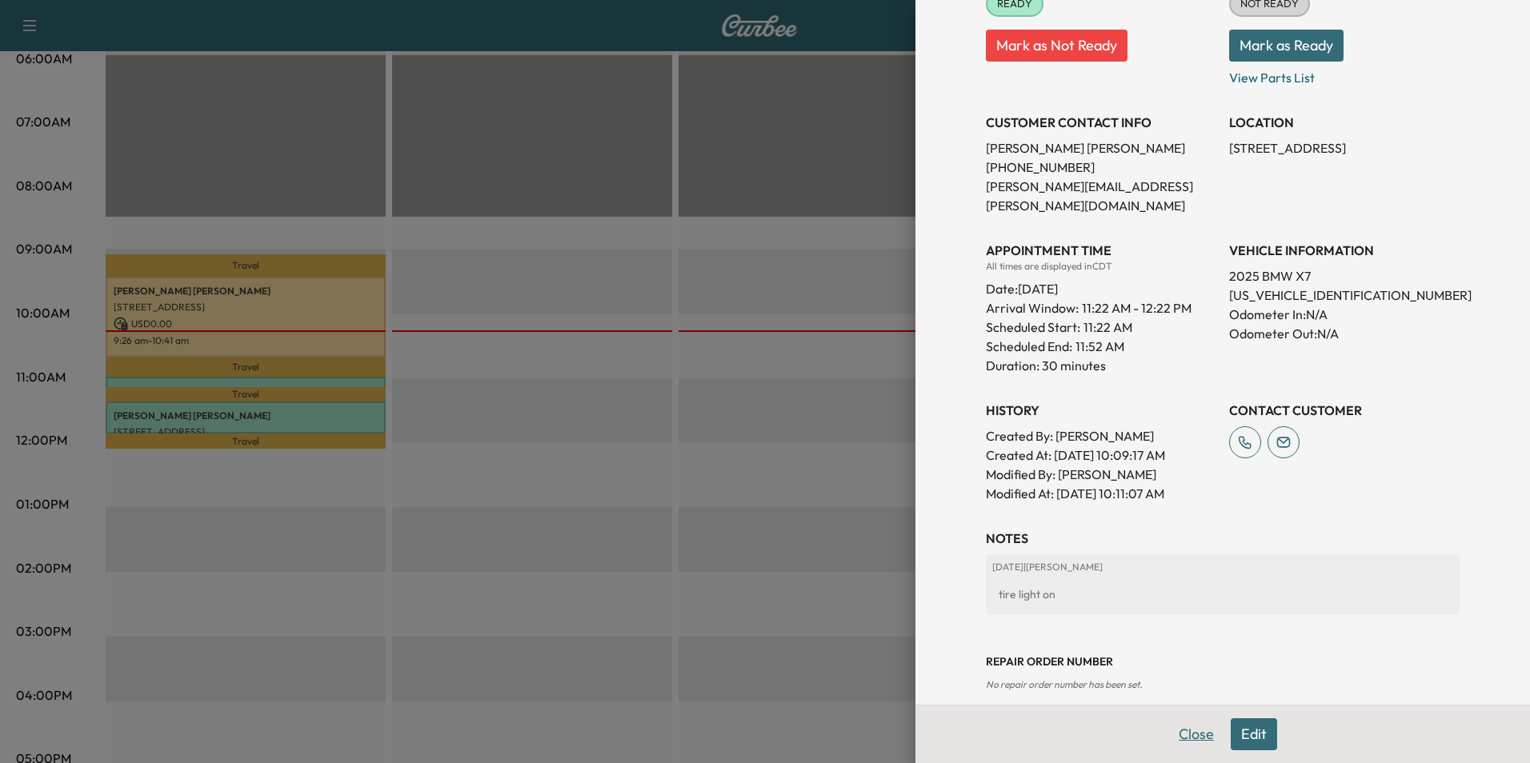
click at [1187, 734] on button "Close" at bounding box center [1196, 735] width 56 height 32
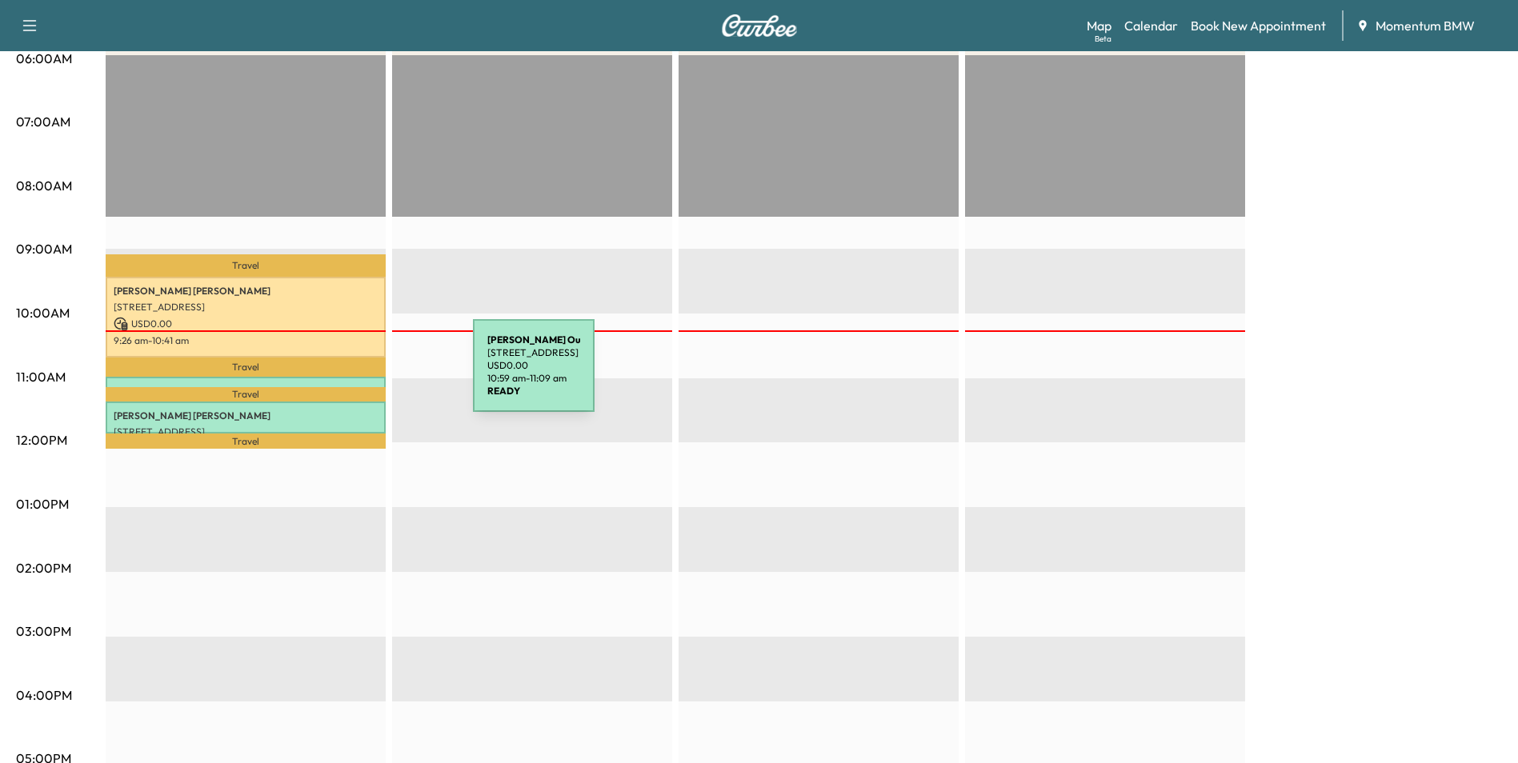
click at [356, 377] on div "[PERSON_NAME] Ou [STREET_ADDRESS] USD 0.00 10:59 am - 11:09 am" at bounding box center [246, 385] width 280 height 16
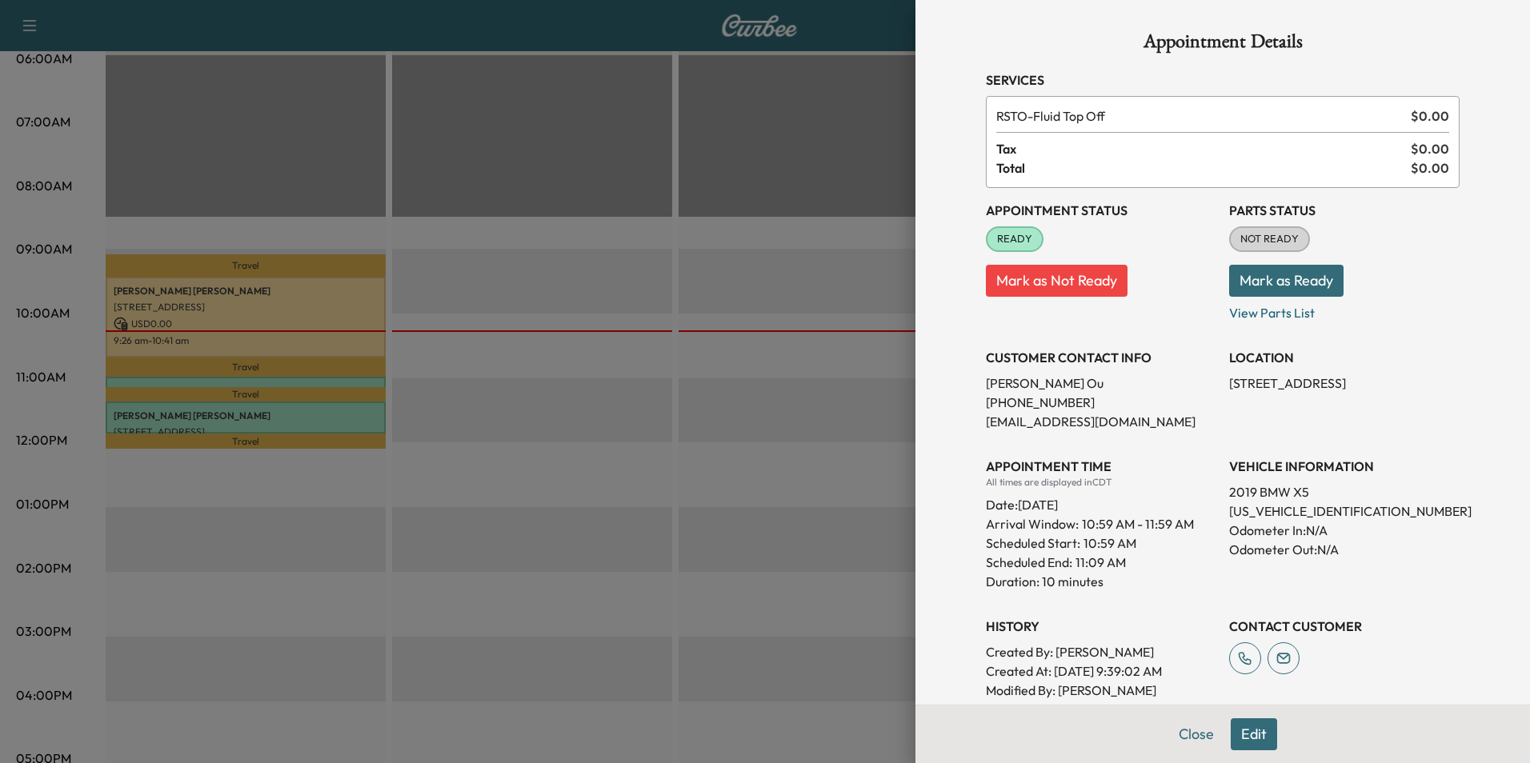
click at [1360, 382] on p "[STREET_ADDRESS]" at bounding box center [1344, 383] width 230 height 19
click at [303, 296] on div at bounding box center [765, 381] width 1530 height 763
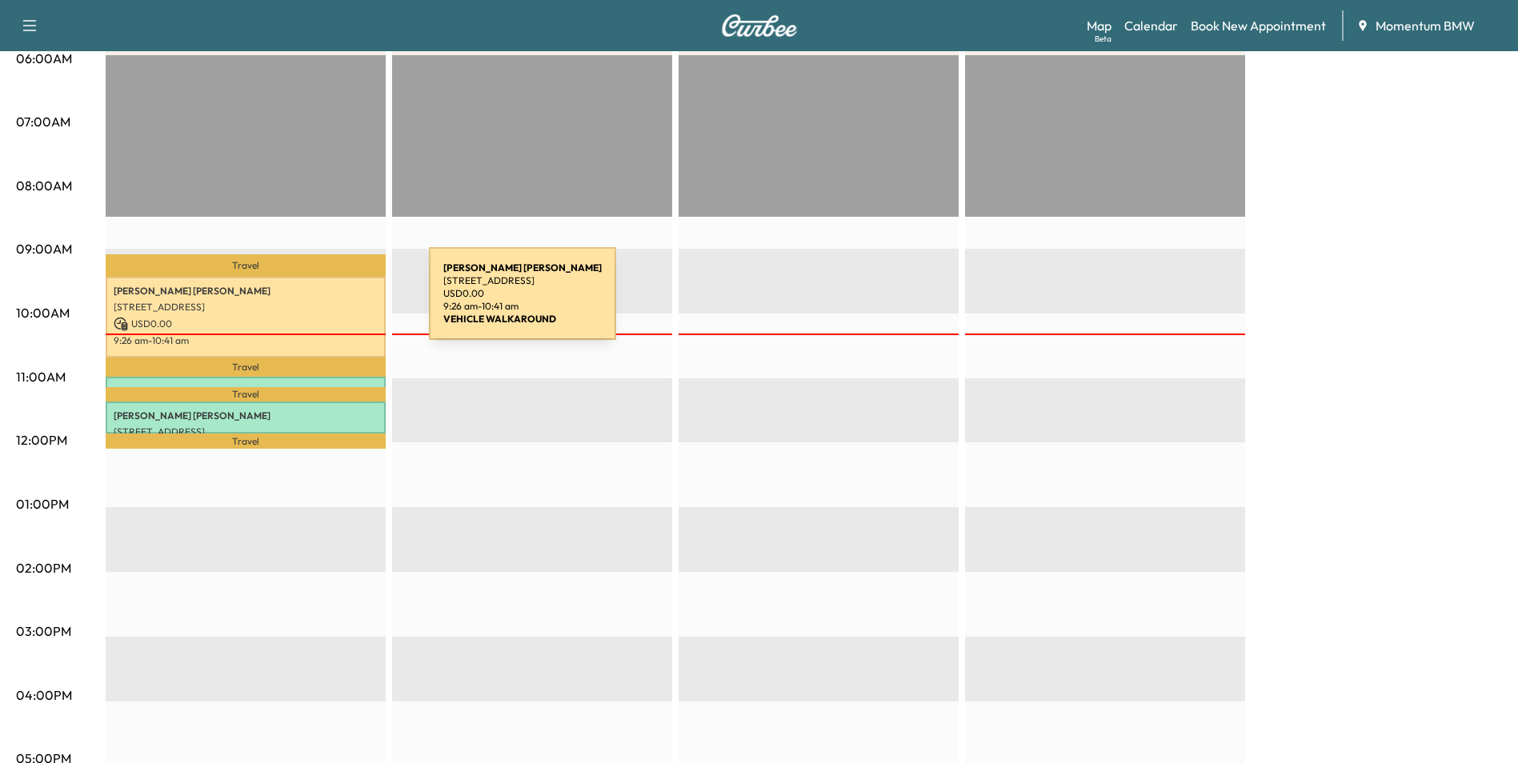
click at [309, 303] on p "[STREET_ADDRESS]" at bounding box center [246, 307] width 264 height 13
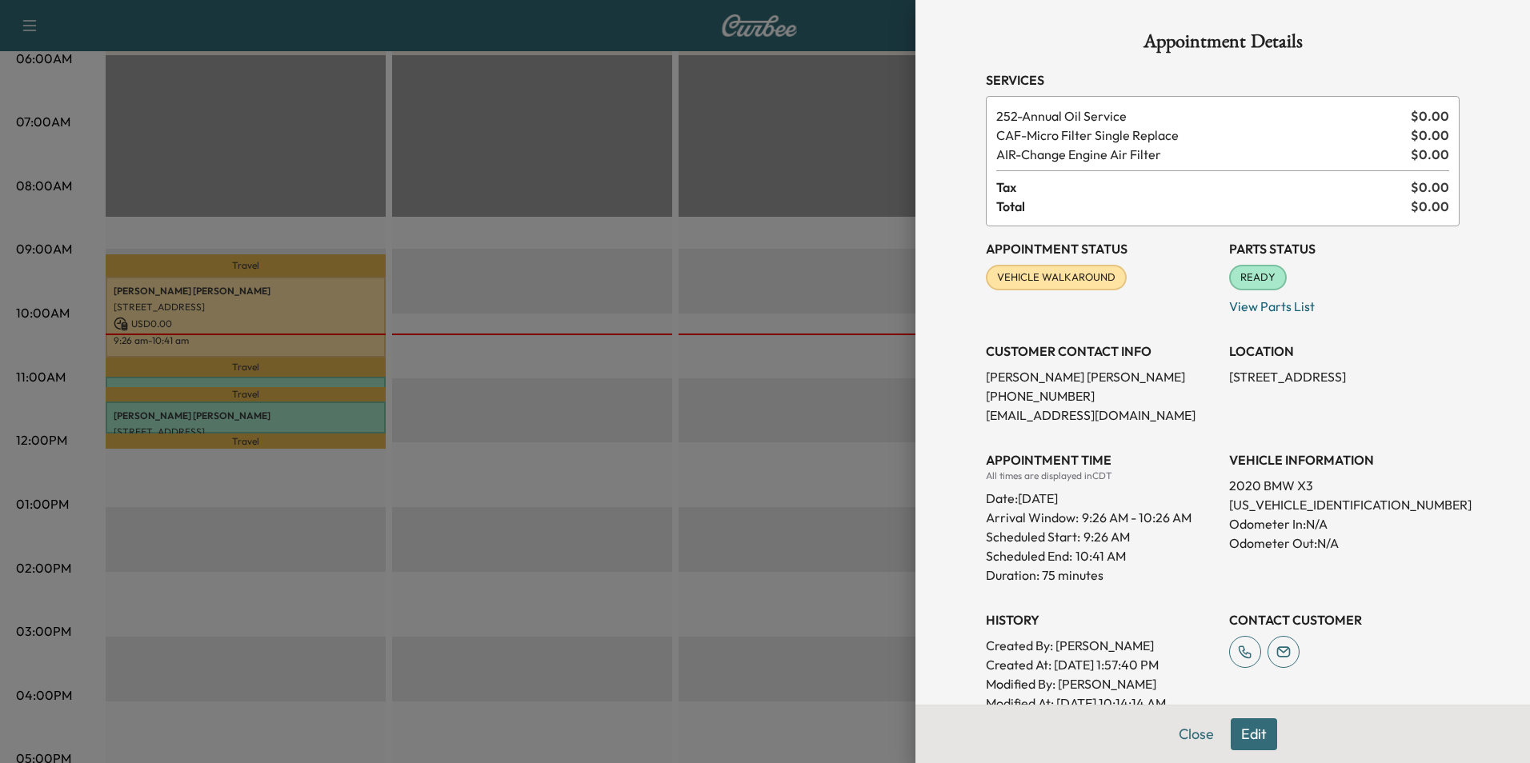
click at [707, 683] on div at bounding box center [765, 381] width 1530 height 763
